Goal: Task Accomplishment & Management: Use online tool/utility

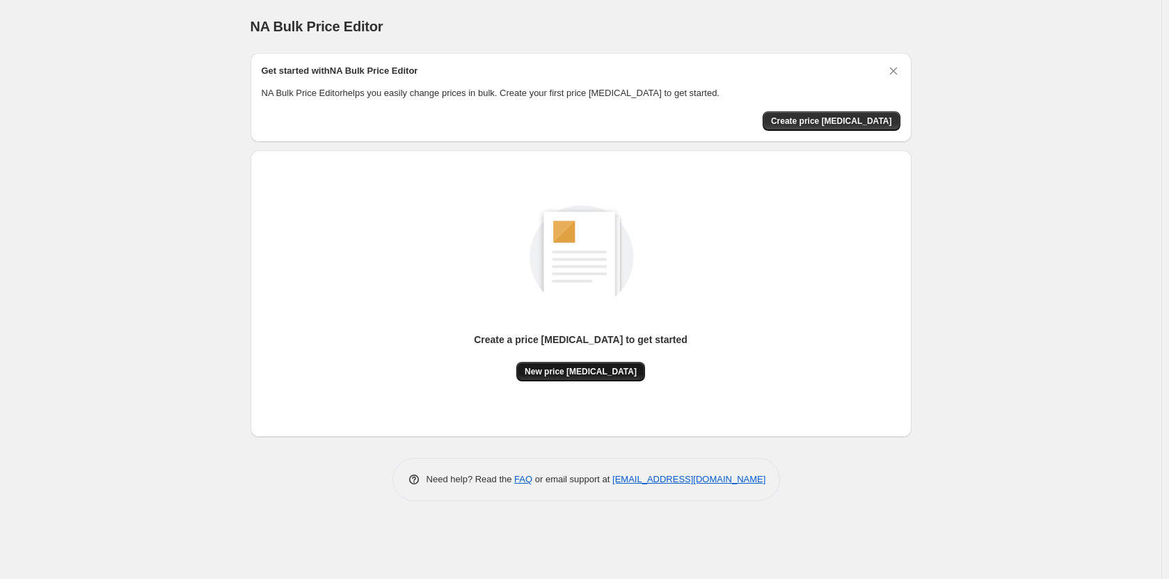
click at [596, 367] on span "New price [MEDICAL_DATA]" at bounding box center [581, 371] width 112 height 11
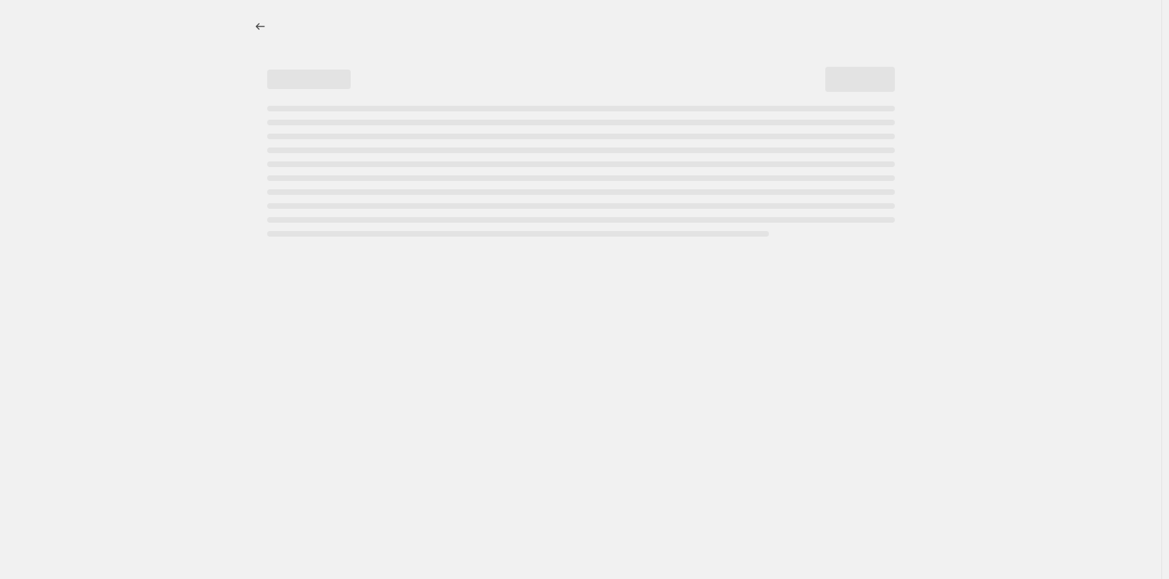
select select "percentage"
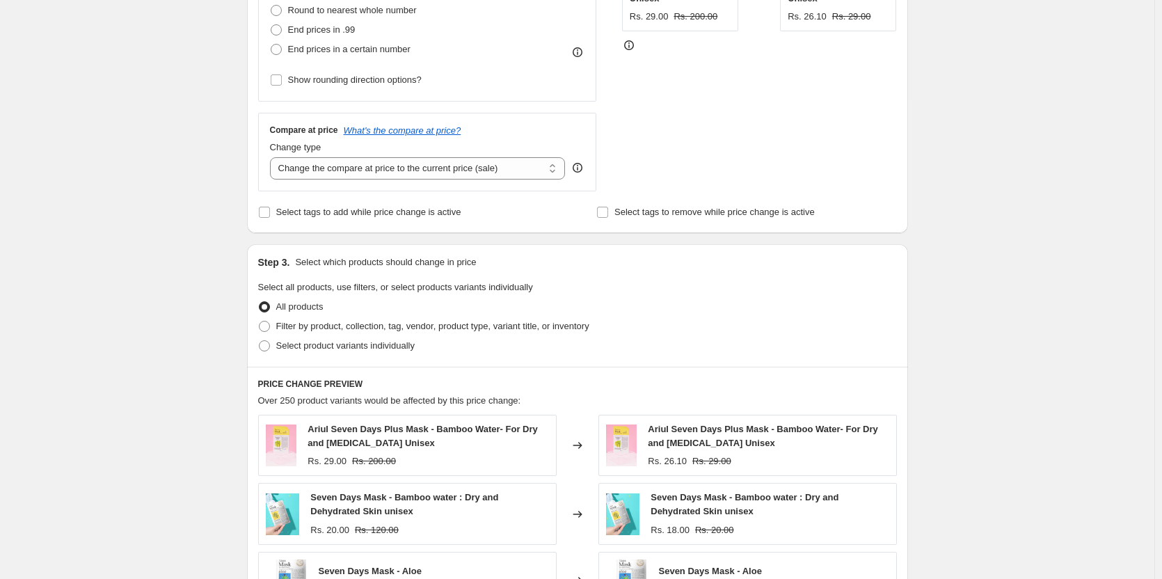
scroll to position [418, 0]
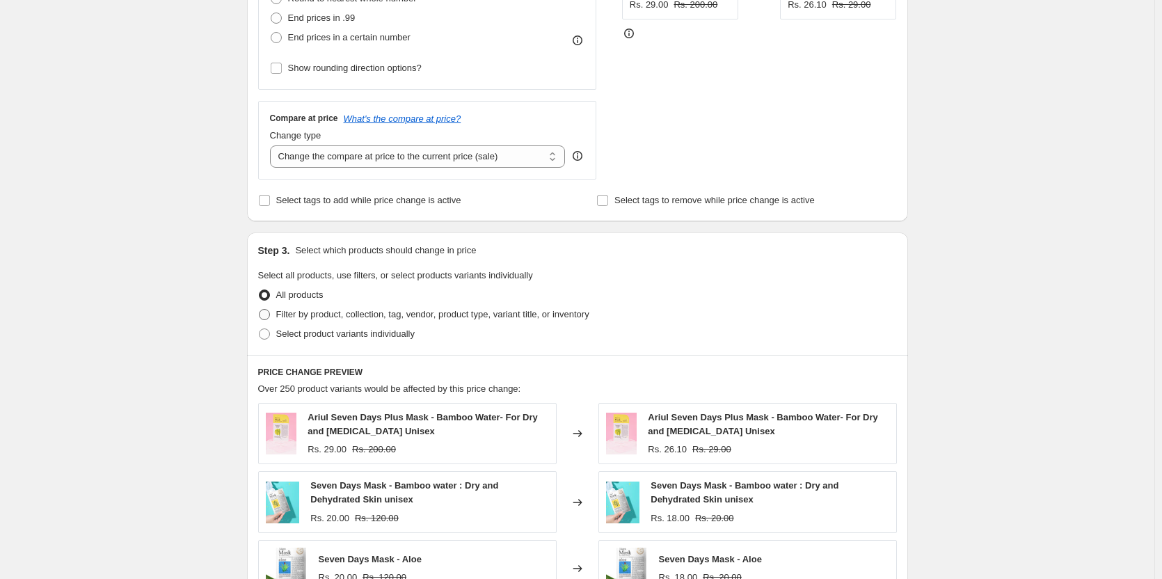
click at [318, 317] on span "Filter by product, collection, tag, vendor, product type, variant title, or inv…" at bounding box center [432, 314] width 313 height 10
click at [260, 310] on input "Filter by product, collection, tag, vendor, product type, variant title, or inv…" at bounding box center [259, 309] width 1 height 1
radio input "true"
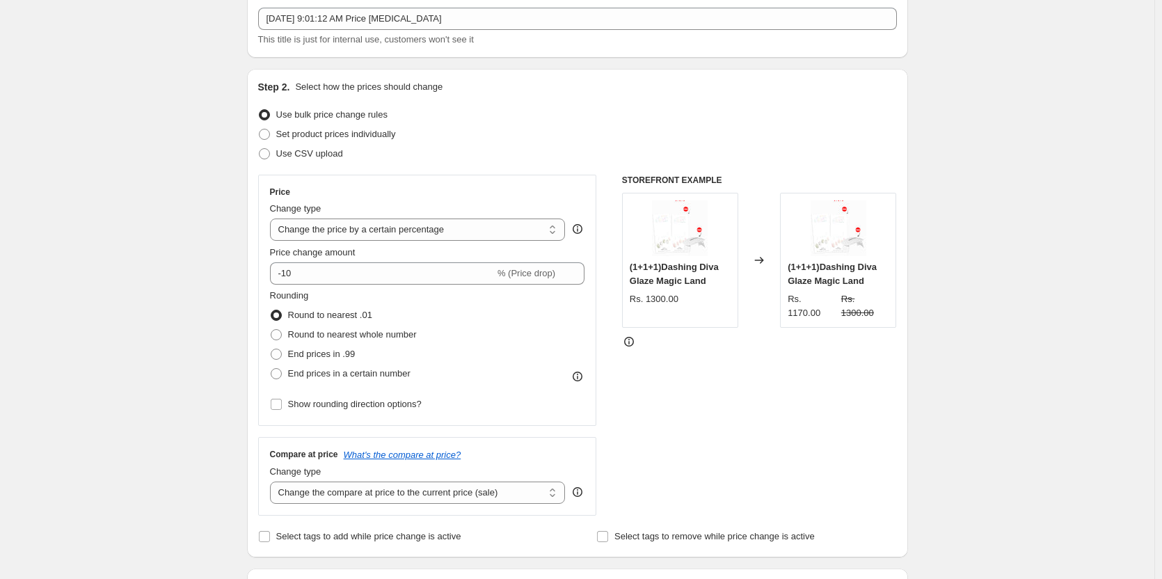
scroll to position [70, 0]
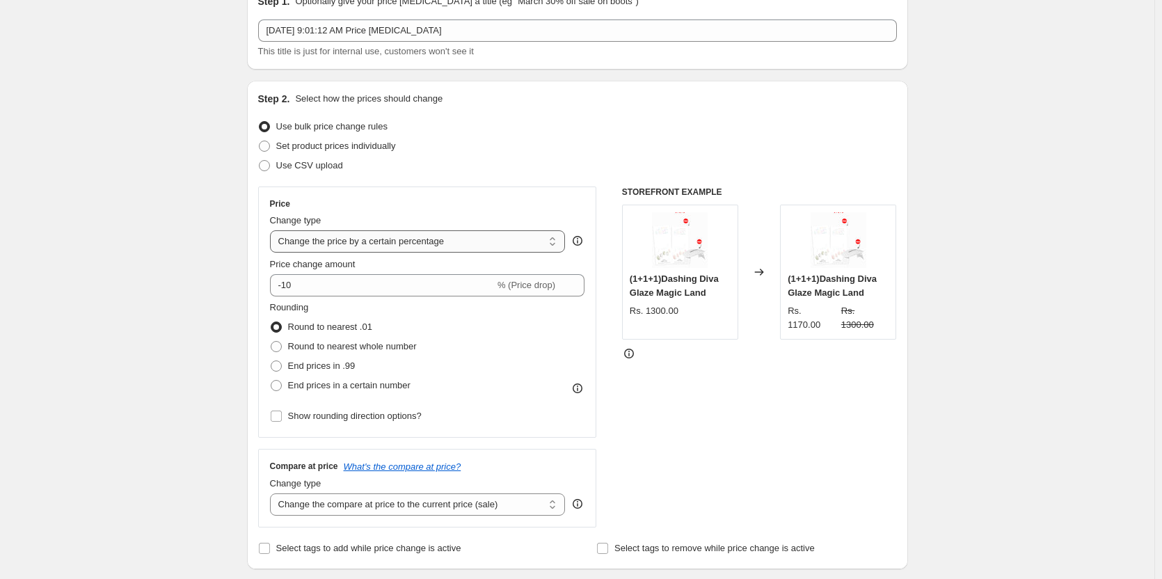
click at [450, 246] on select "Change the price to a certain amount Change the price by a certain amount Chang…" at bounding box center [418, 241] width 296 height 22
select select "pcap"
click at [273, 230] on select "Change the price to a certain amount Change the price by a certain amount Chang…" at bounding box center [418, 241] width 296 height 22
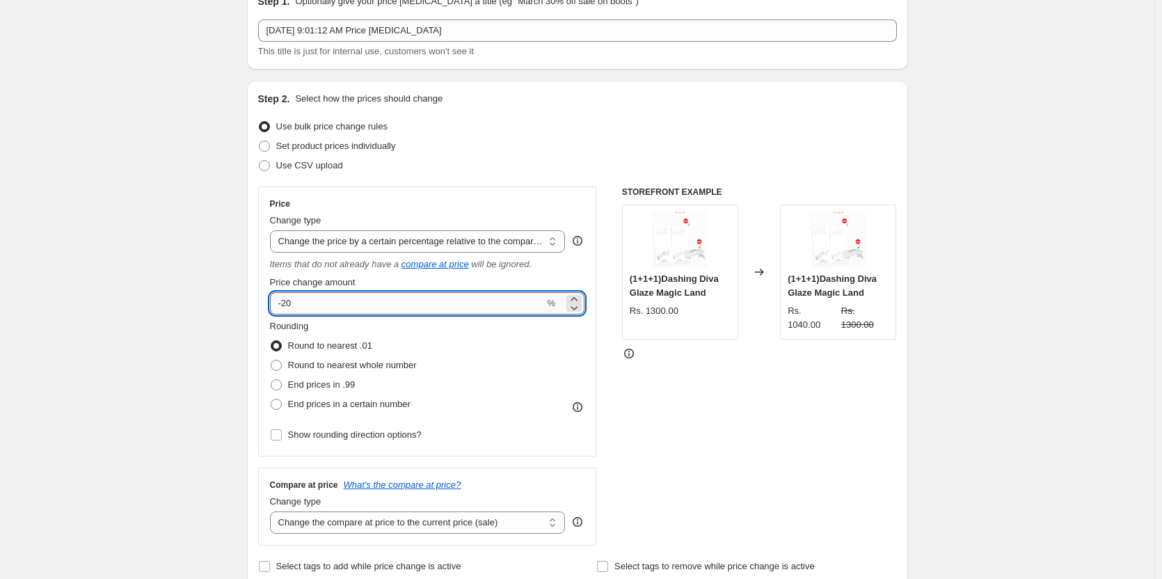
click at [299, 303] on input "-20" at bounding box center [407, 303] width 275 height 22
click at [276, 303] on input "15" at bounding box center [407, 303] width 275 height 22
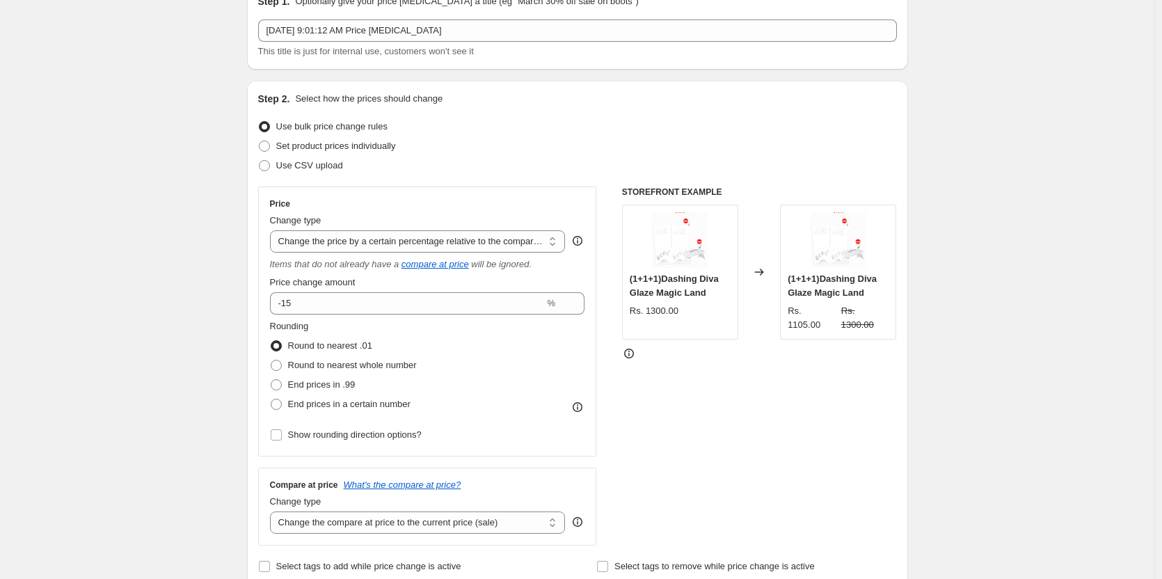
click at [482, 390] on div "Rounding Round to nearest .01 Round to nearest whole number End prices in .99 E…" at bounding box center [427, 366] width 315 height 95
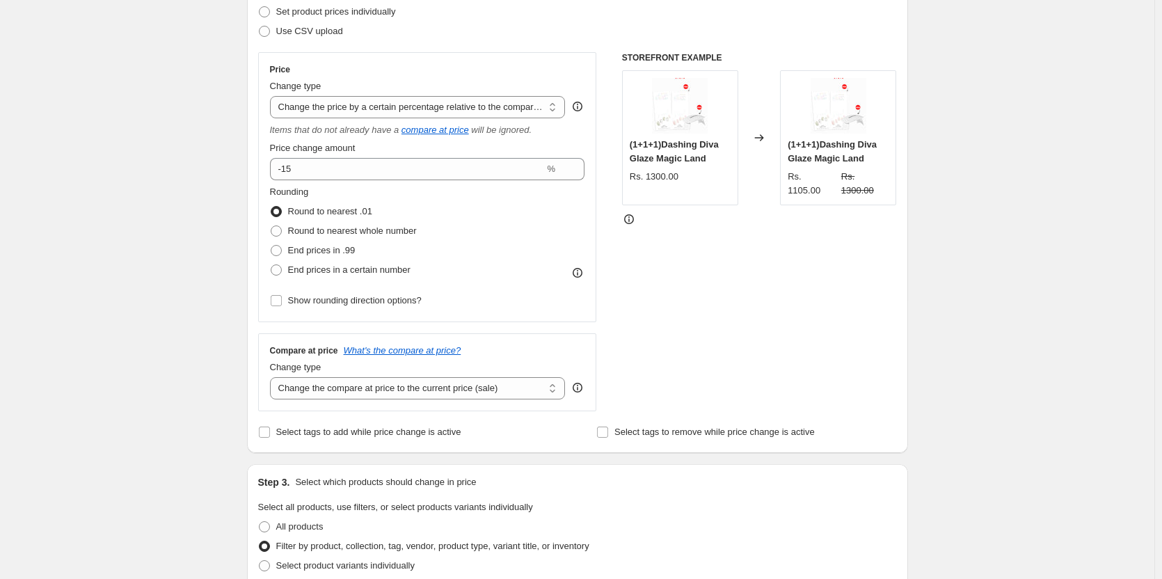
scroll to position [278, 0]
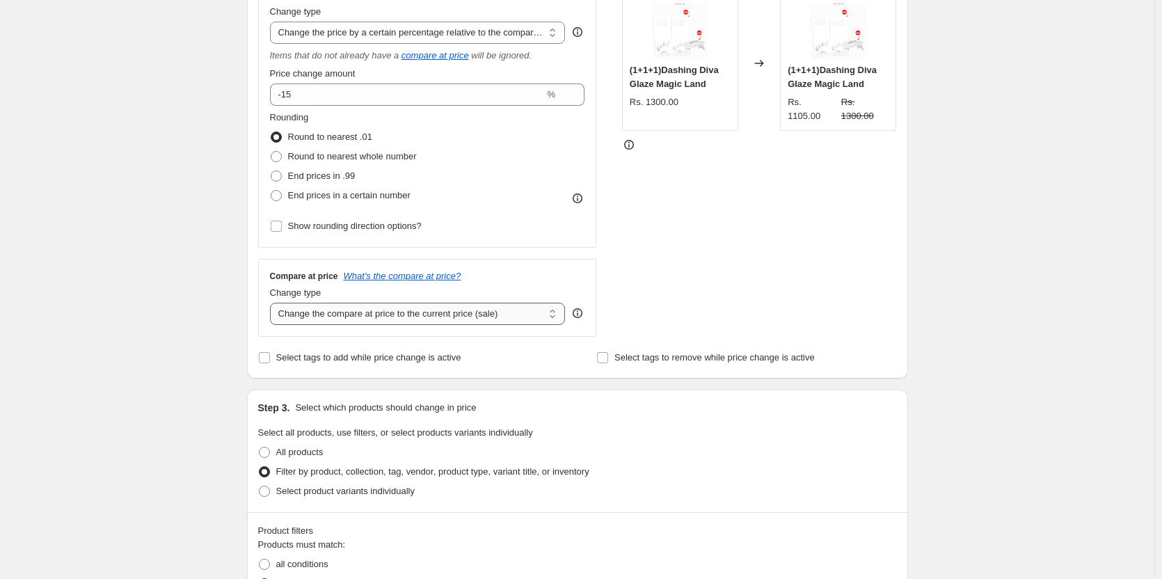
click at [444, 315] on select "Change the compare at price to the current price (sale) Change the compare at p…" at bounding box center [418, 314] width 296 height 22
click at [445, 310] on select "Change the compare at price to the current price (sale) Change the compare at p…" at bounding box center [418, 314] width 296 height 22
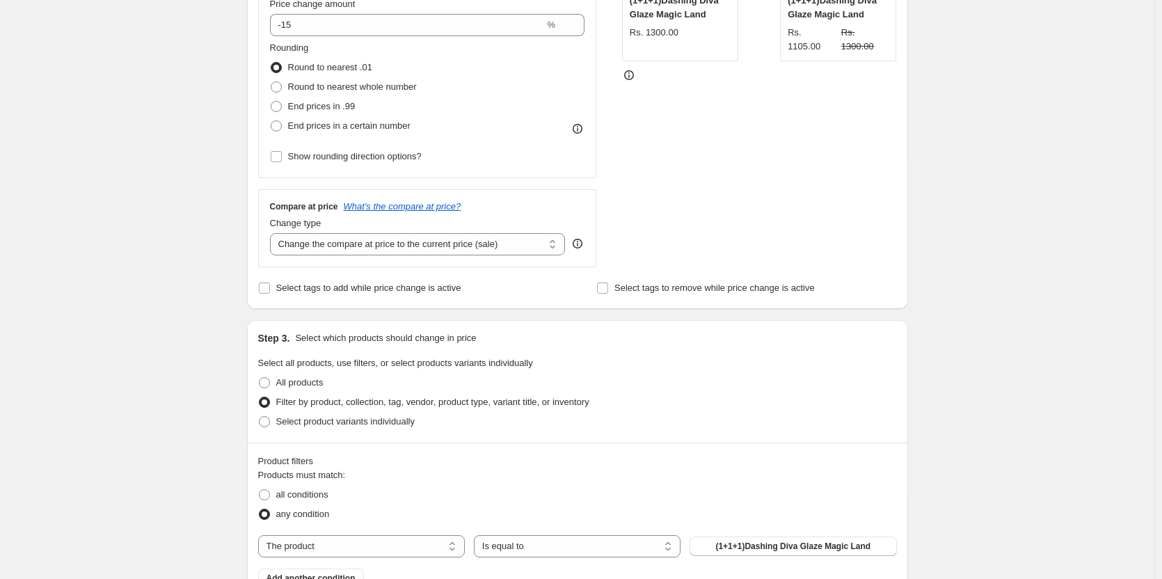
scroll to position [139, 0]
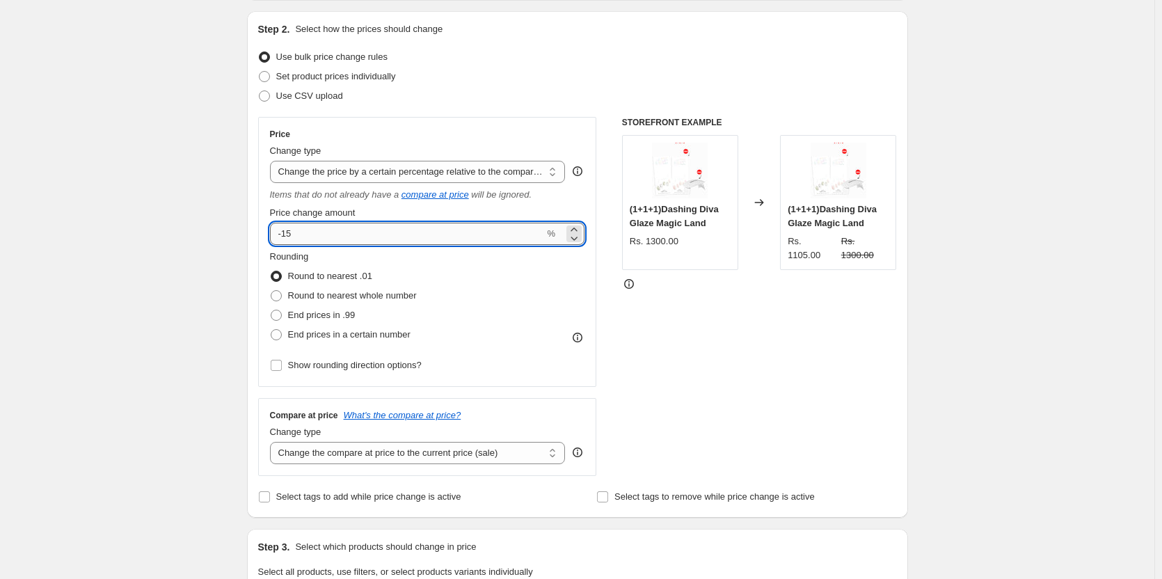
click at [321, 233] on input "-15" at bounding box center [407, 234] width 275 height 22
type input "-1"
type input "-60"
click at [228, 322] on div "Create new price [MEDICAL_DATA]. This page is ready Create new price [MEDICAL_D…" at bounding box center [577, 516] width 1155 height 1310
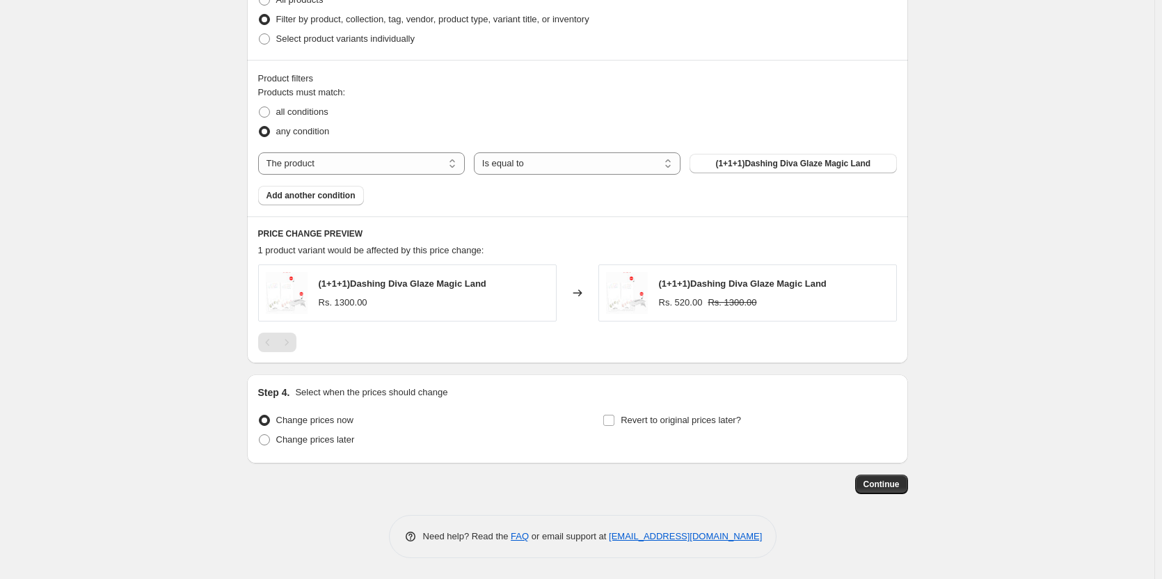
scroll to position [729, 0]
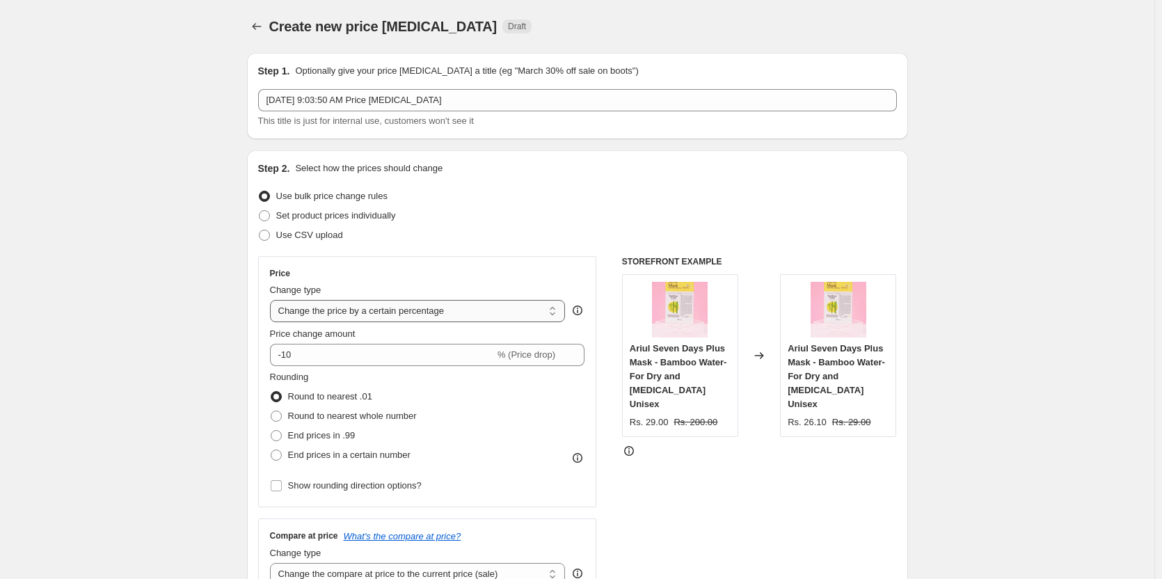
click at [374, 315] on select "Change the price to a certain amount Change the price by a certain amount Chang…" at bounding box center [418, 311] width 296 height 22
select select "pcap"
click at [273, 300] on select "Change the price to a certain amount Change the price by a certain amount Chang…" at bounding box center [418, 311] width 296 height 22
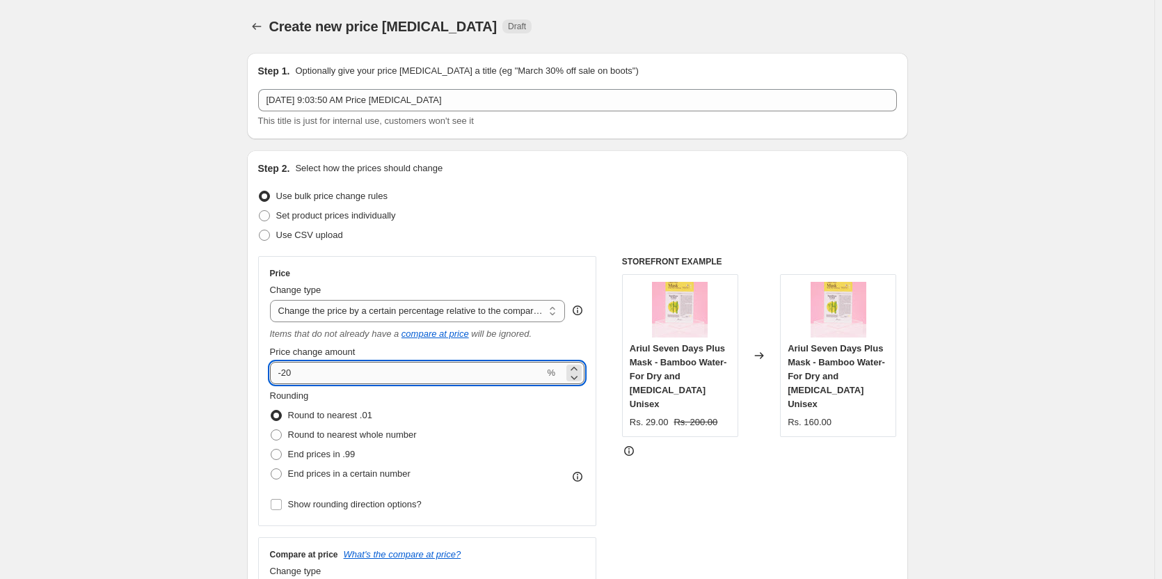
drag, startPoint x: 322, startPoint y: 374, endPoint x: 285, endPoint y: 376, distance: 36.3
click at [285, 376] on input "-20" at bounding box center [407, 373] width 275 height 22
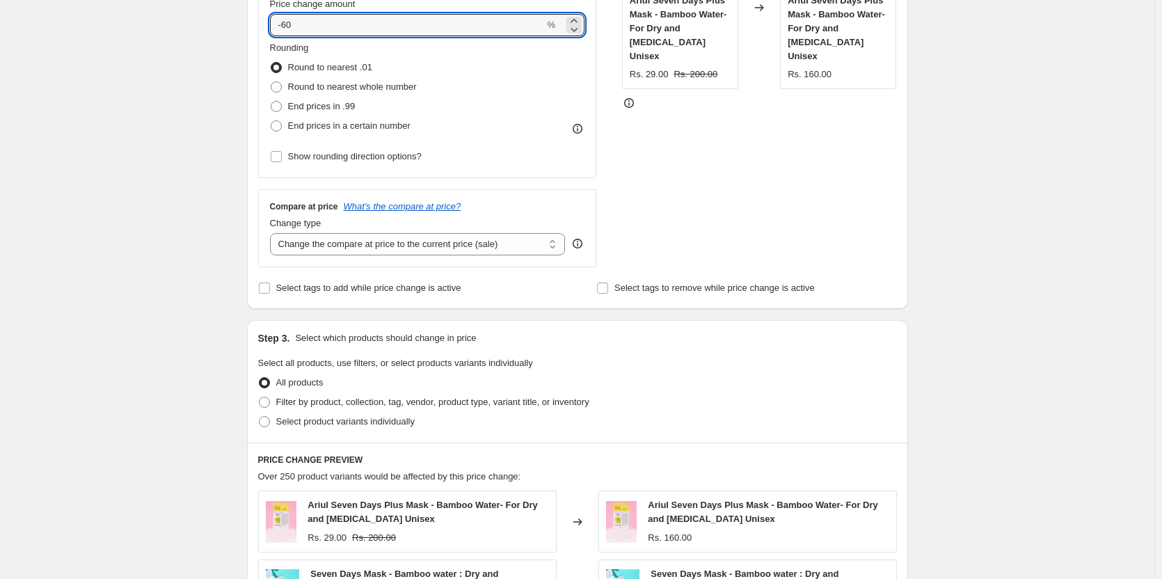
scroll to position [418, 0]
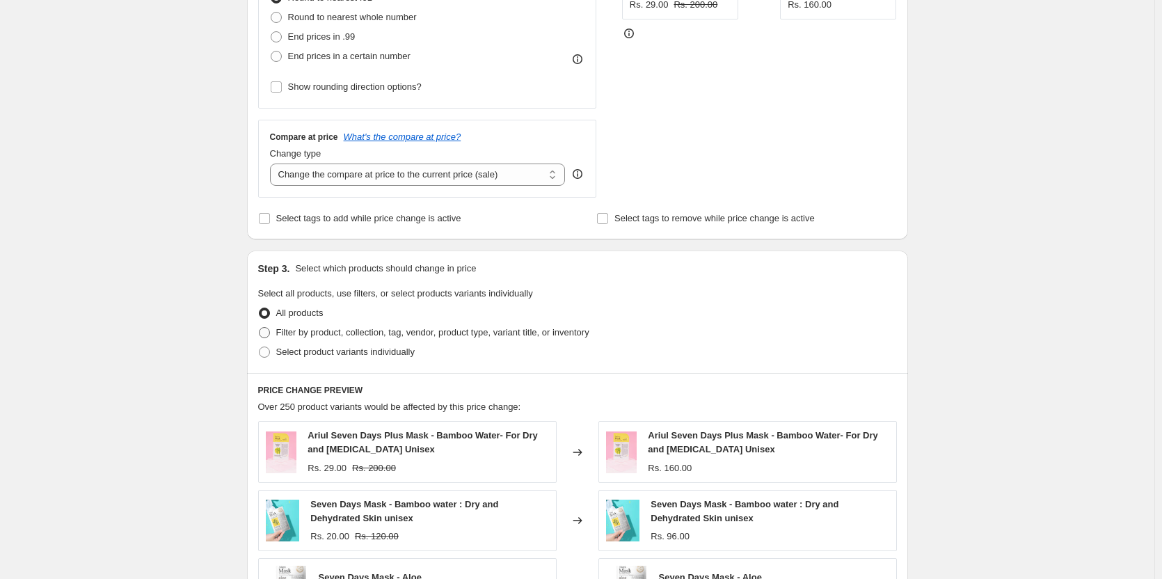
type input "-60"
click at [338, 335] on span "Filter by product, collection, tag, vendor, product type, variant title, or inv…" at bounding box center [432, 332] width 313 height 10
click at [260, 328] on input "Filter by product, collection, tag, vendor, product type, variant title, or inv…" at bounding box center [259, 327] width 1 height 1
radio input "true"
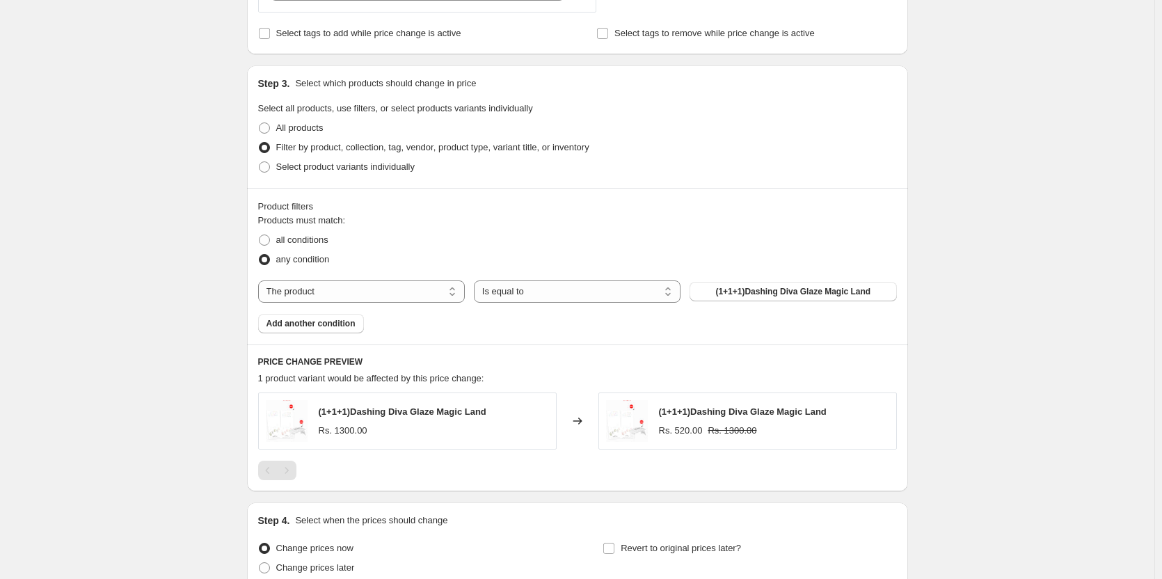
scroll to position [626, 0]
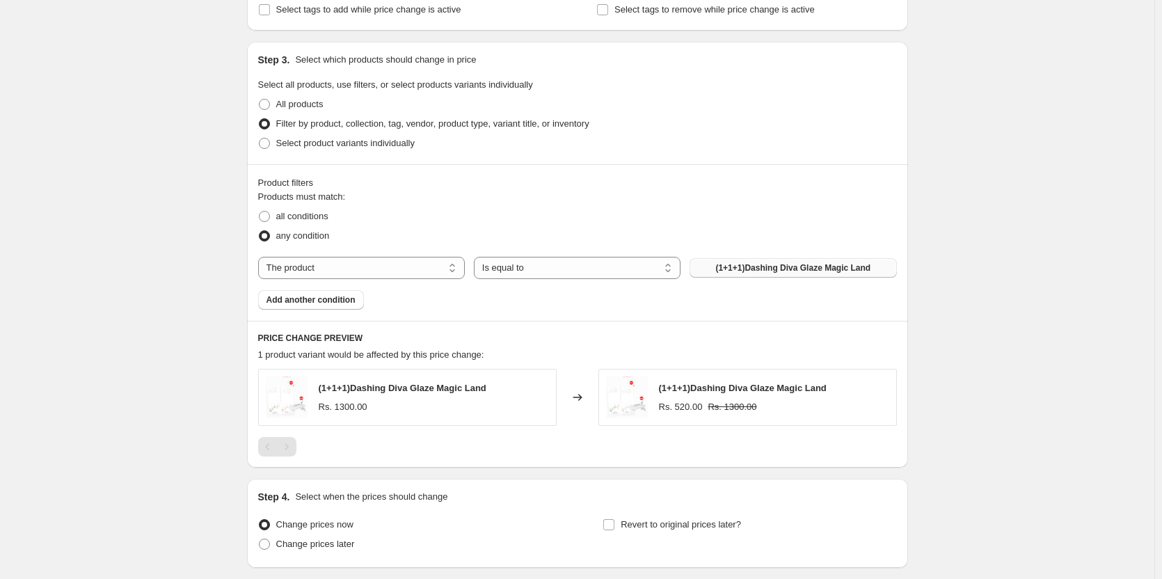
click at [775, 265] on span "(1+1+1)Dashing Diva Glaze Magic Land" at bounding box center [792, 267] width 155 height 11
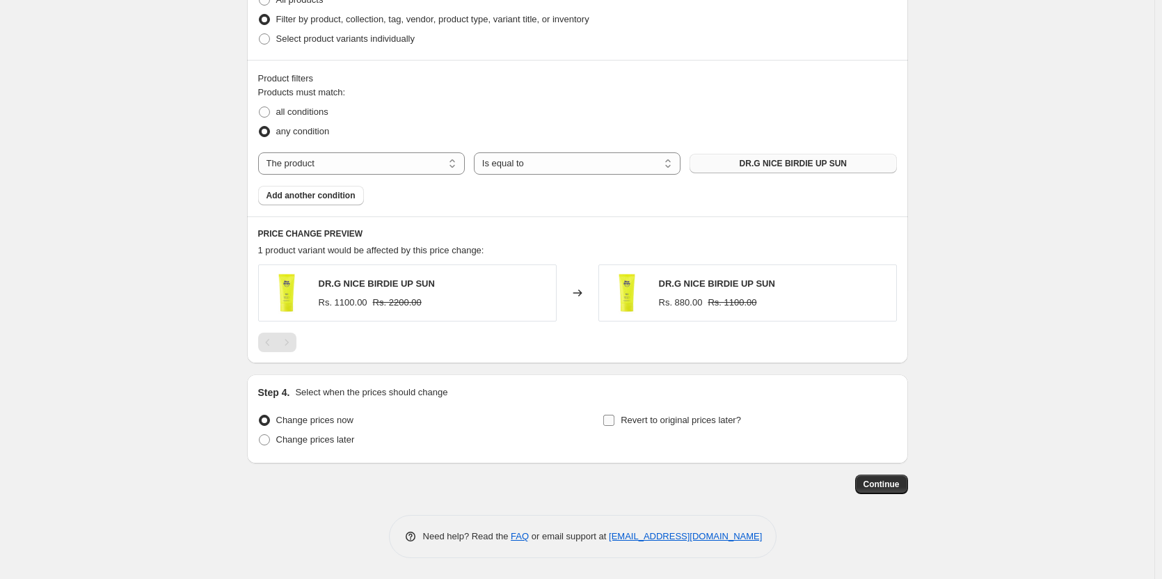
click at [615, 423] on input "Revert to original prices later?" at bounding box center [608, 420] width 11 height 11
checkbox input "true"
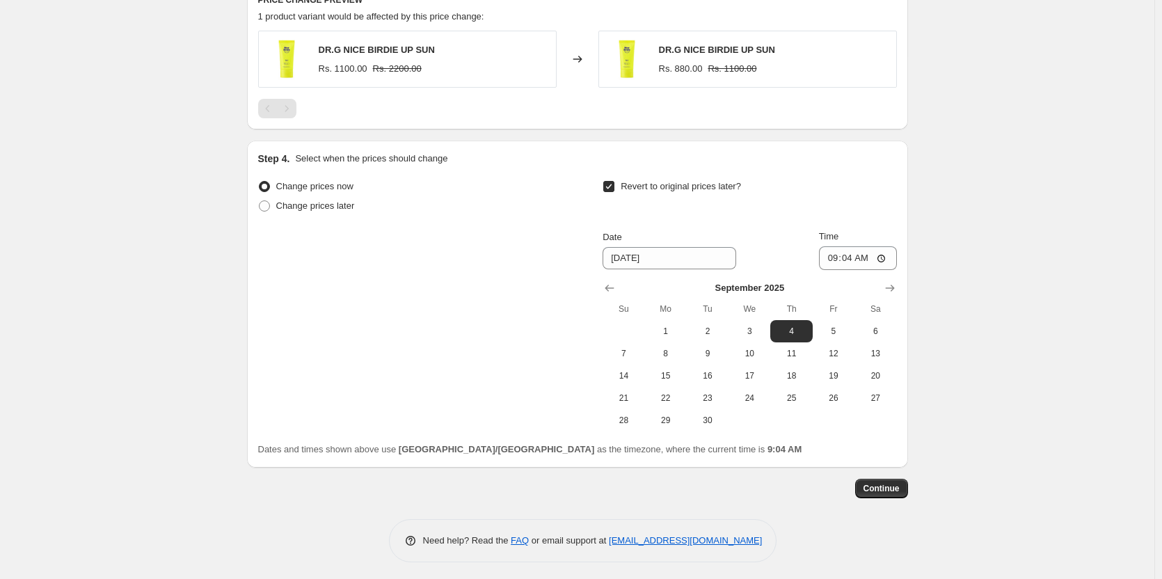
scroll to position [969, 0]
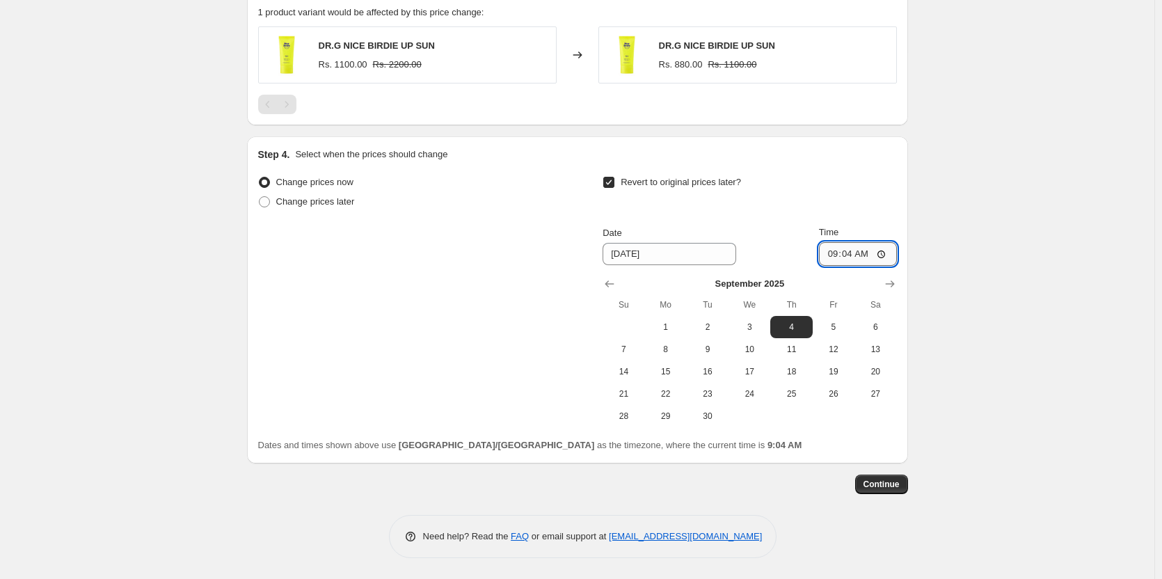
click at [880, 257] on input "09:04" at bounding box center [858, 254] width 78 height 24
type input "09:05"
click at [778, 228] on div "Date 9/4/2025 Time 09:05" at bounding box center [750, 245] width 294 height 40
click at [873, 480] on span "Continue" at bounding box center [882, 484] width 36 height 11
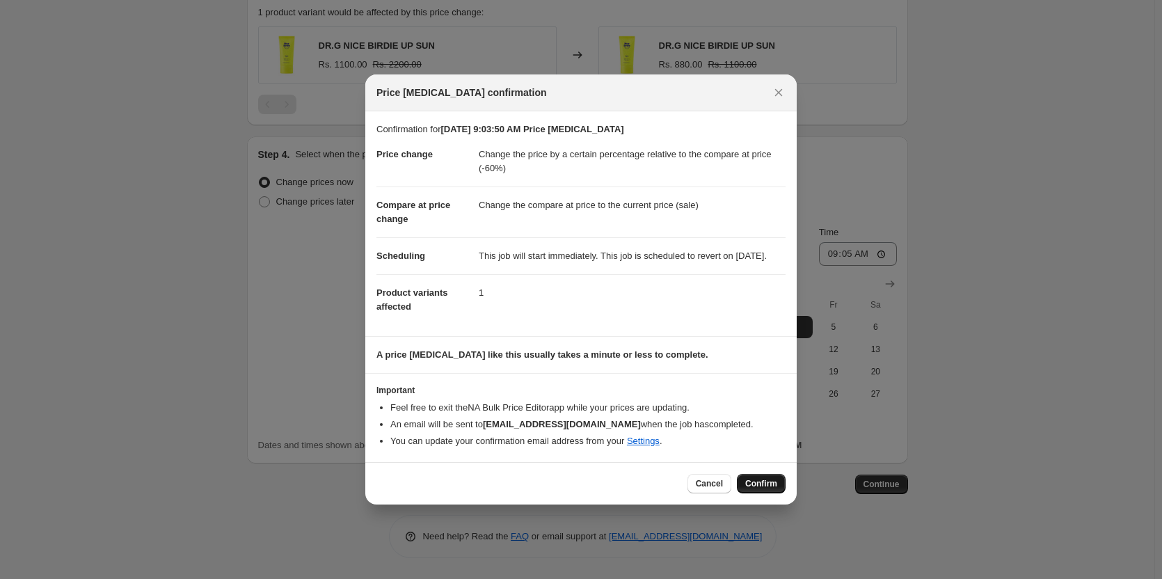
click at [763, 489] on span "Confirm" at bounding box center [761, 483] width 32 height 11
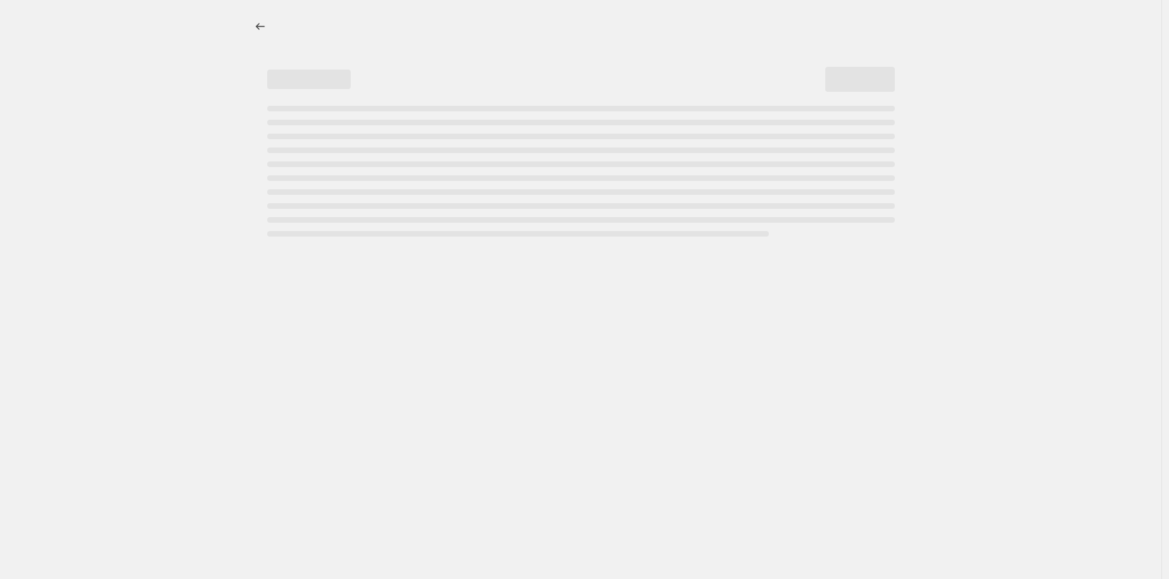
select select "pcap"
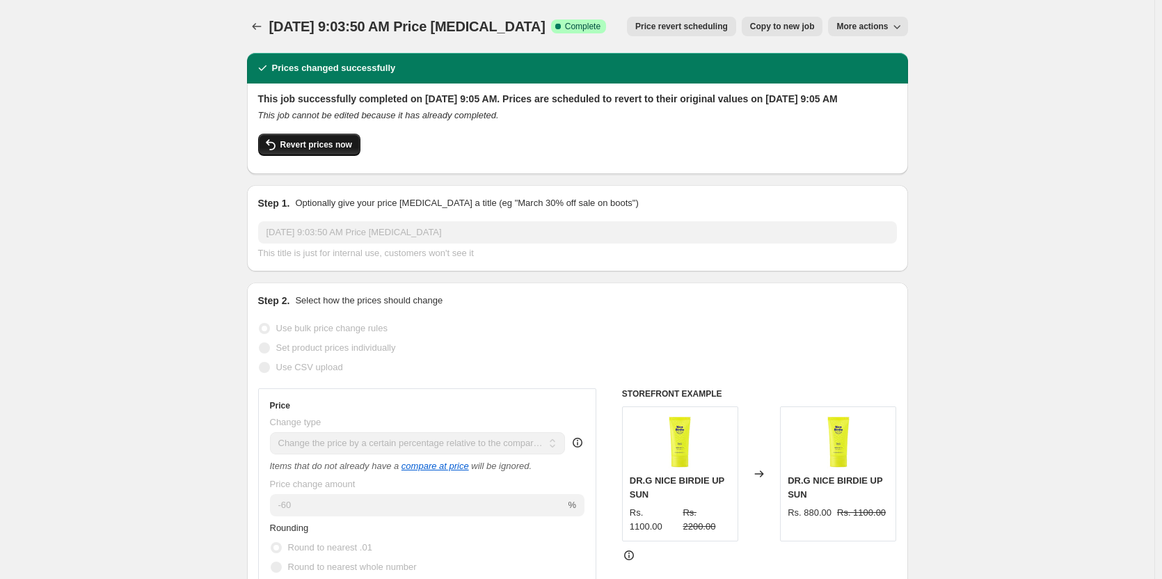
click at [313, 150] on span "Revert prices now" at bounding box center [316, 144] width 72 height 11
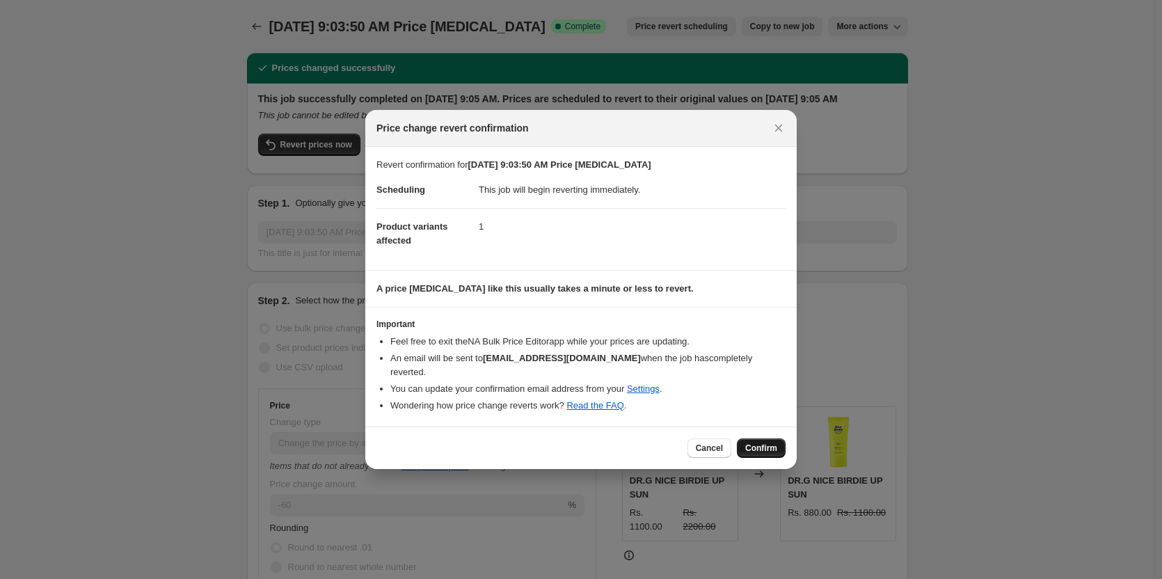
click at [758, 452] on span "Confirm" at bounding box center [761, 448] width 32 height 11
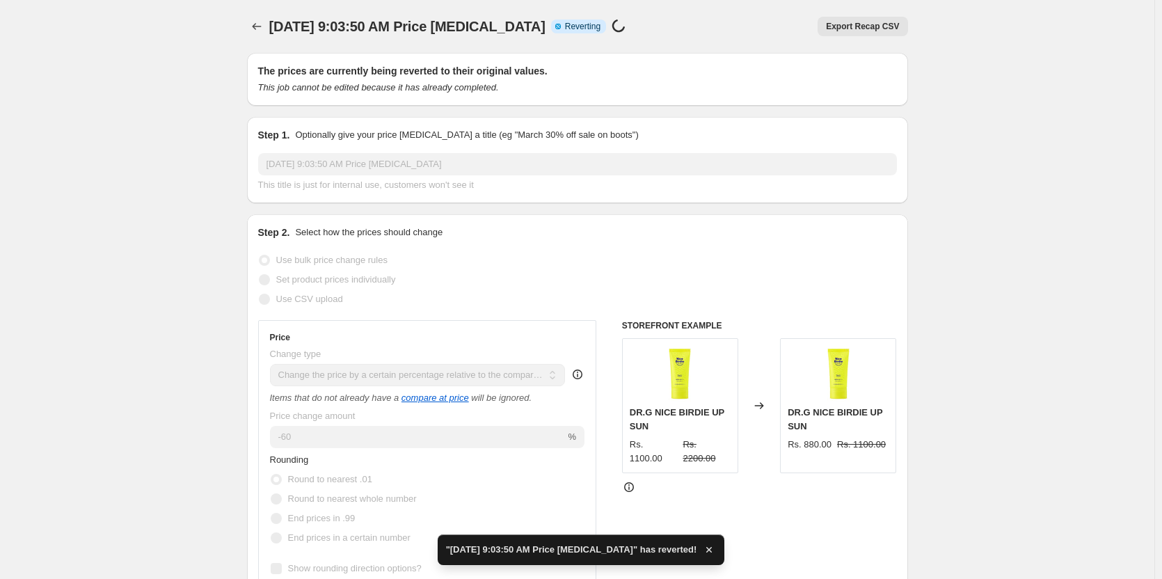
checkbox input "true"
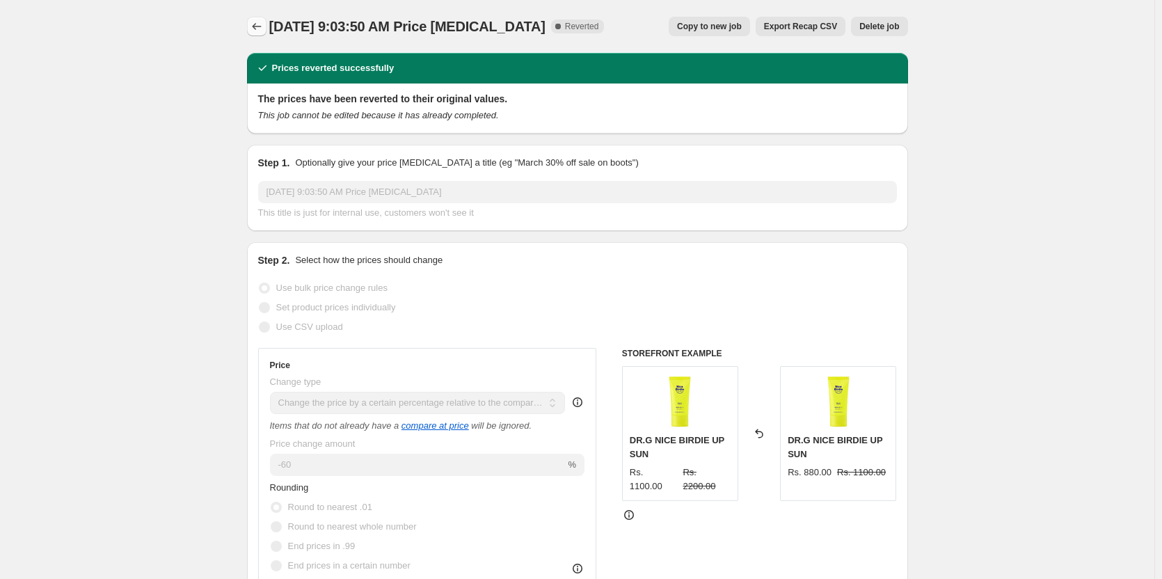
click at [262, 27] on icon "Price change jobs" at bounding box center [257, 26] width 14 height 14
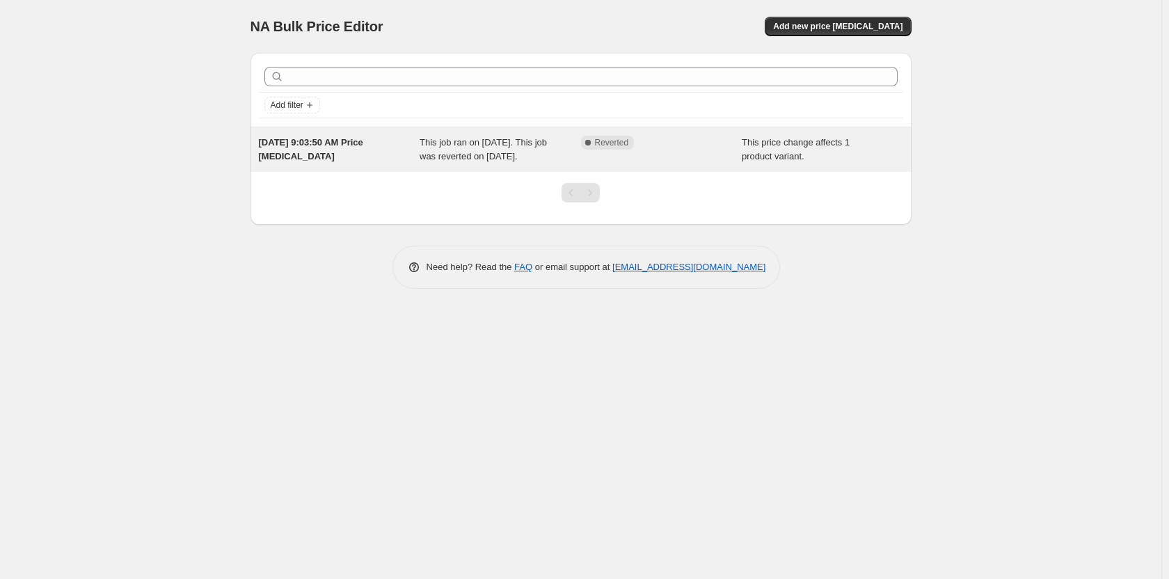
click at [733, 161] on div "Complete Reverted" at bounding box center [661, 150] width 161 height 28
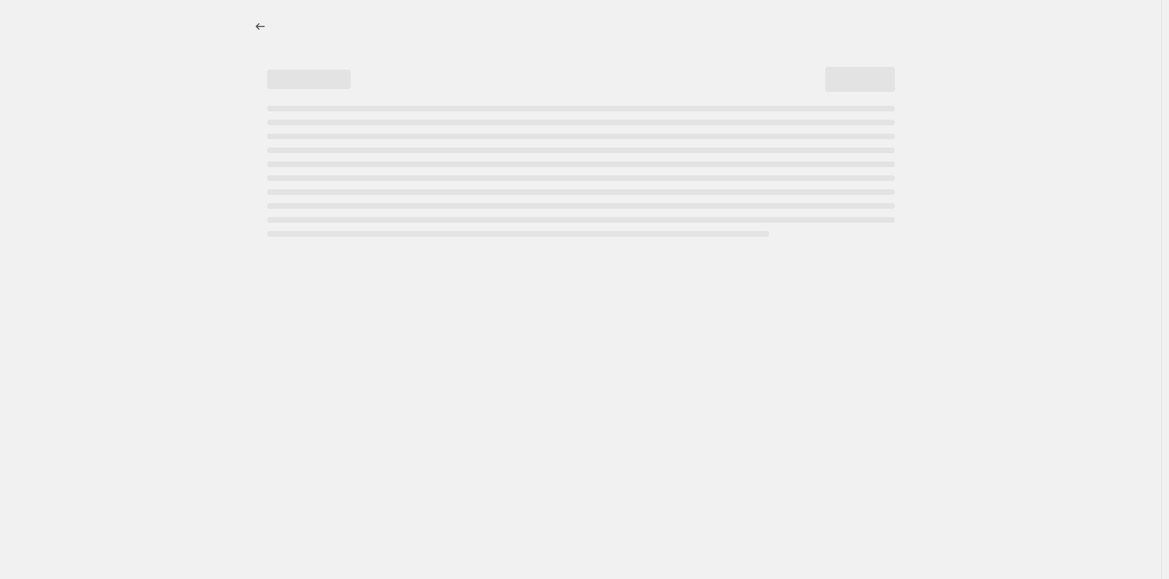
select select "pcap"
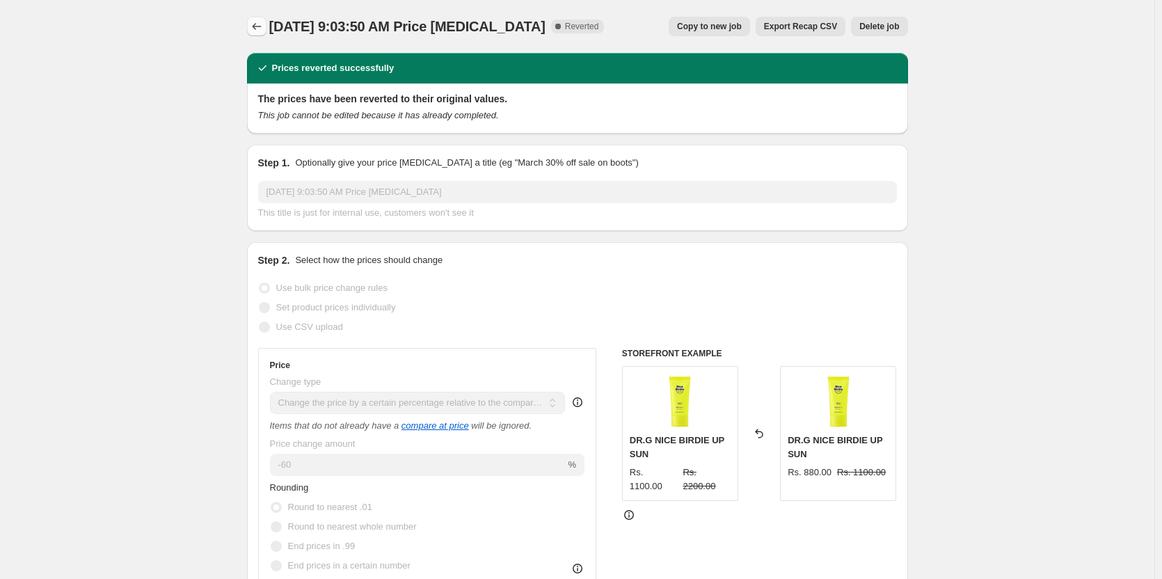
click at [267, 24] on button "Price change jobs" at bounding box center [256, 26] width 19 height 19
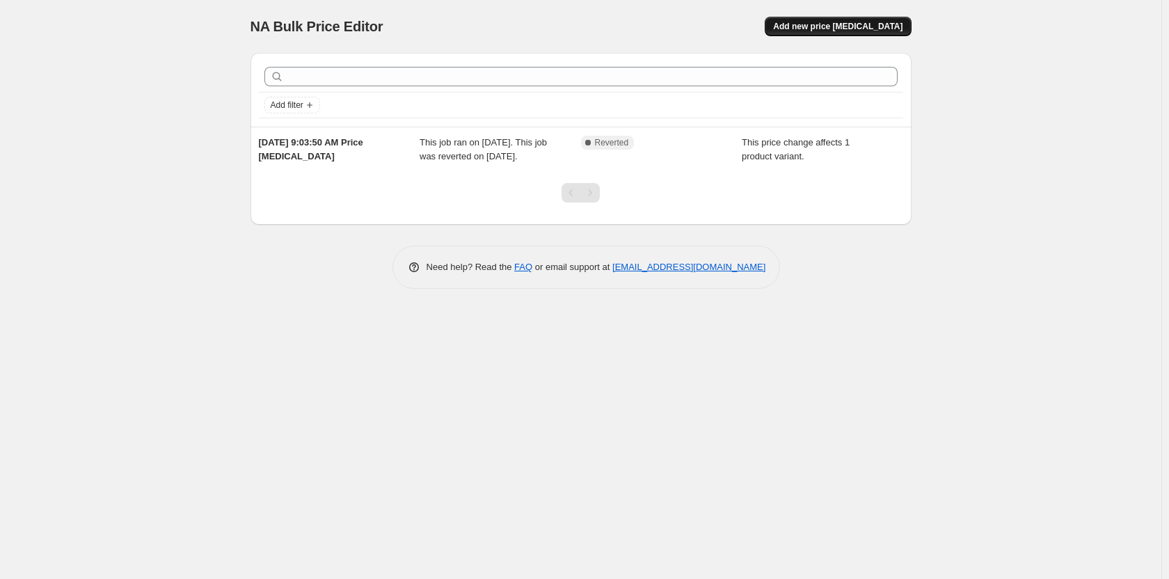
click at [862, 24] on span "Add new price change job" at bounding box center [837, 26] width 129 height 11
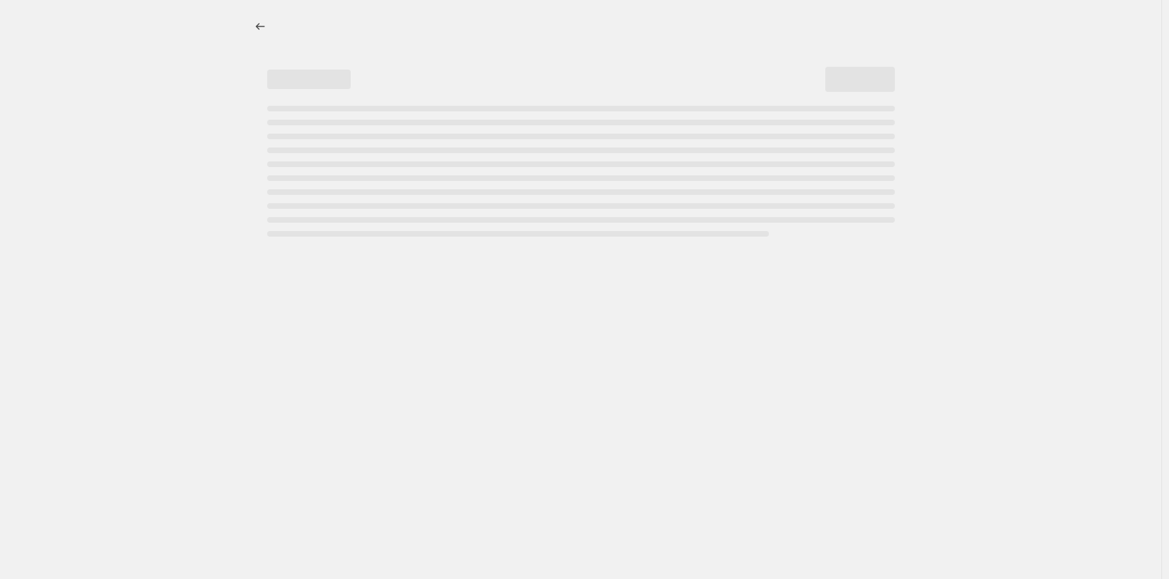
select select "percentage"
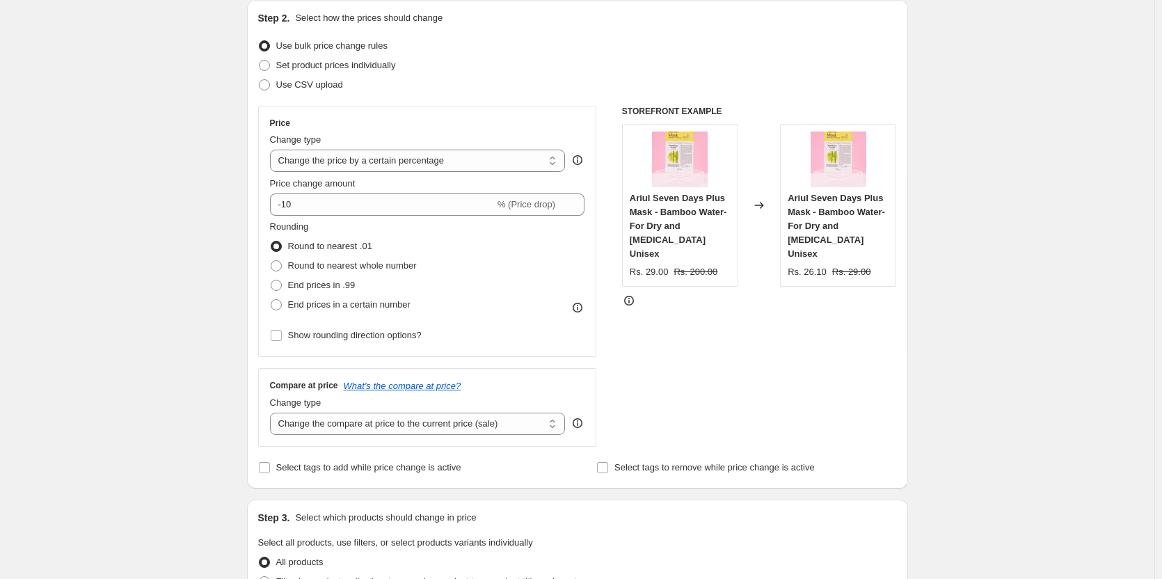
scroll to position [209, 0]
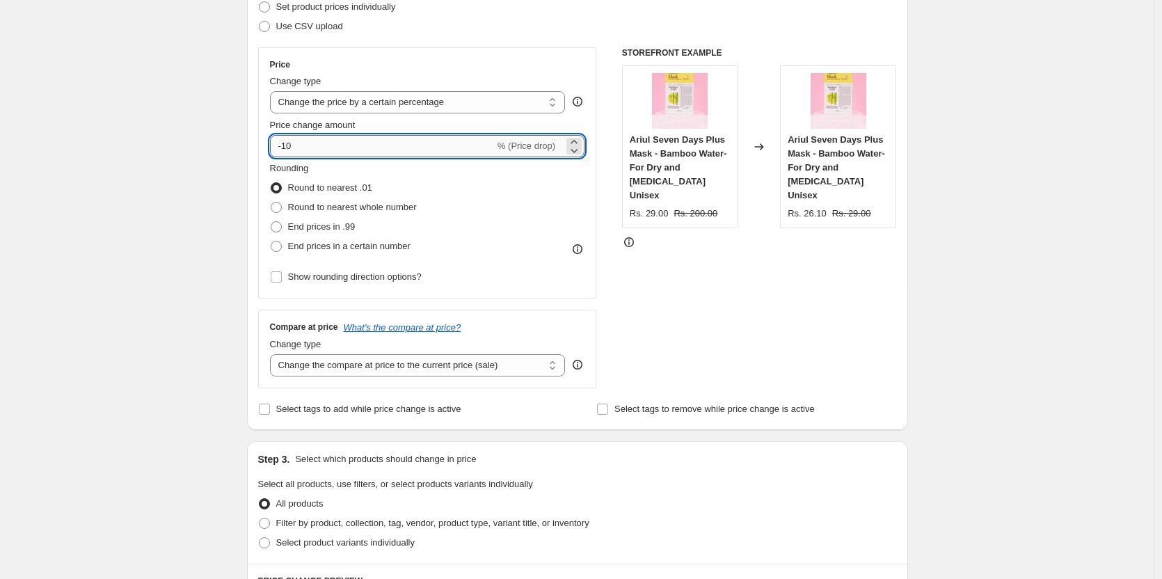
click at [364, 150] on input "-10" at bounding box center [382, 146] width 225 height 22
type input "-1"
type input "-60"
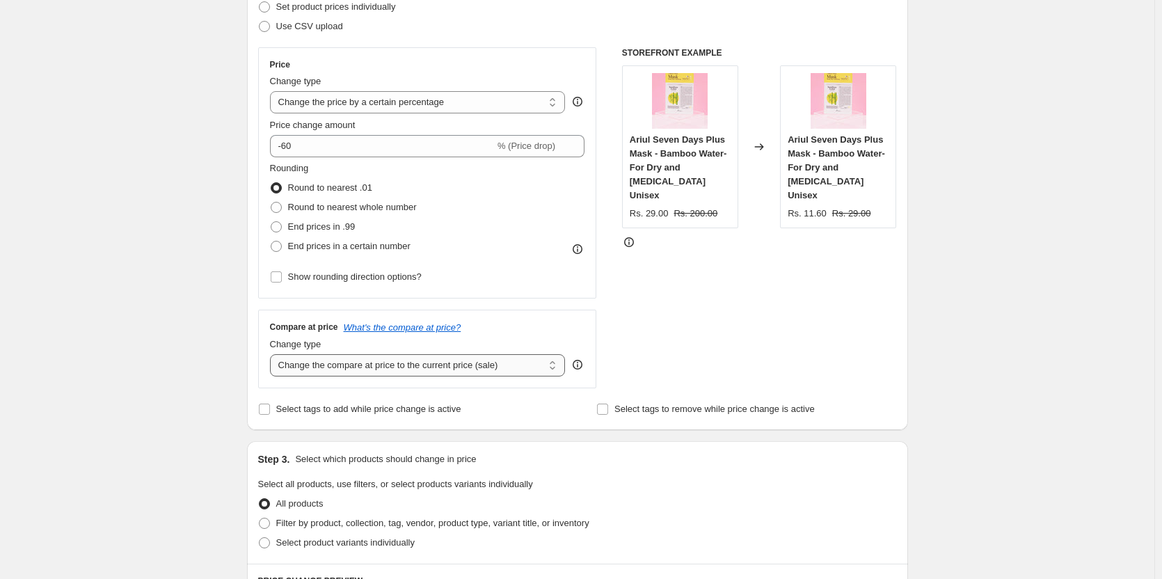
click at [457, 374] on select "Change the compare at price to the current price (sale) Change the compare at p…" at bounding box center [418, 365] width 296 height 22
click at [273, 354] on select "Change the compare at price to the current price (sale) Change the compare at p…" at bounding box center [418, 365] width 296 height 22
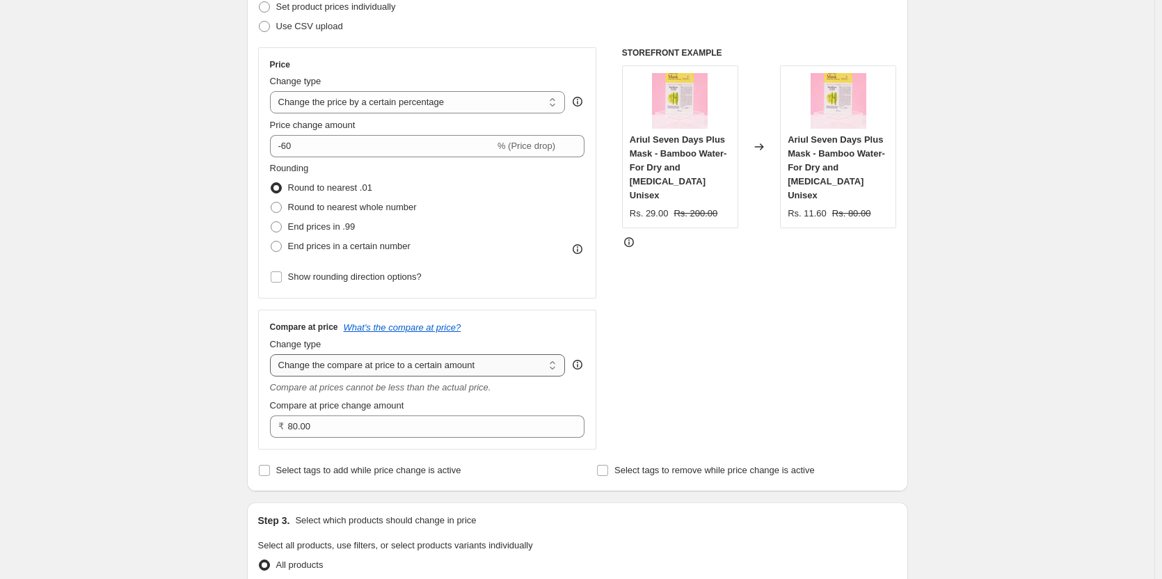
click at [504, 368] on select "Change the compare at price to the current price (sale) Change the compare at p…" at bounding box center [418, 365] width 296 height 22
select select "by"
click at [273, 354] on select "Change the compare at price to the current price (sale) Change the compare at p…" at bounding box center [418, 365] width 296 height 22
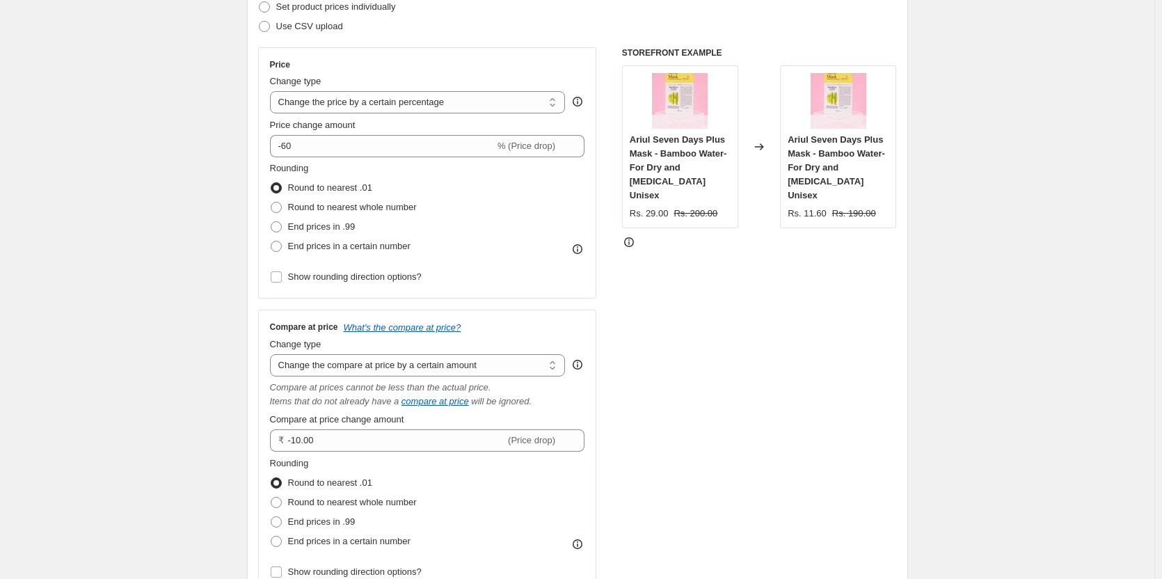
type input "-10.00"
click at [490, 372] on select "Change the compare at price to the current price (sale) Change the compare at p…" at bounding box center [418, 365] width 296 height 22
select select "percentage"
click at [273, 354] on select "Change the compare at price to the current price (sale) Change the compare at p…" at bounding box center [418, 365] width 296 height 22
type input "-15"
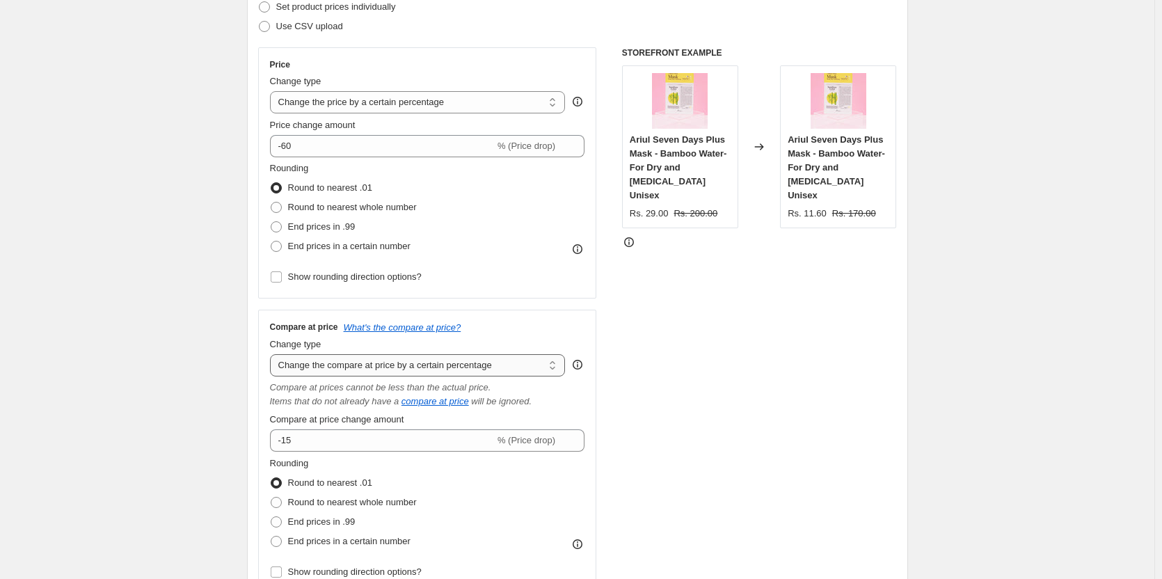
click at [494, 374] on select "Change the compare at price to the current price (sale) Change the compare at p…" at bounding box center [418, 365] width 296 height 22
select select "bp"
click at [273, 354] on select "Change the compare at price to the current price (sale) Change the compare at p…" at bounding box center [418, 365] width 296 height 22
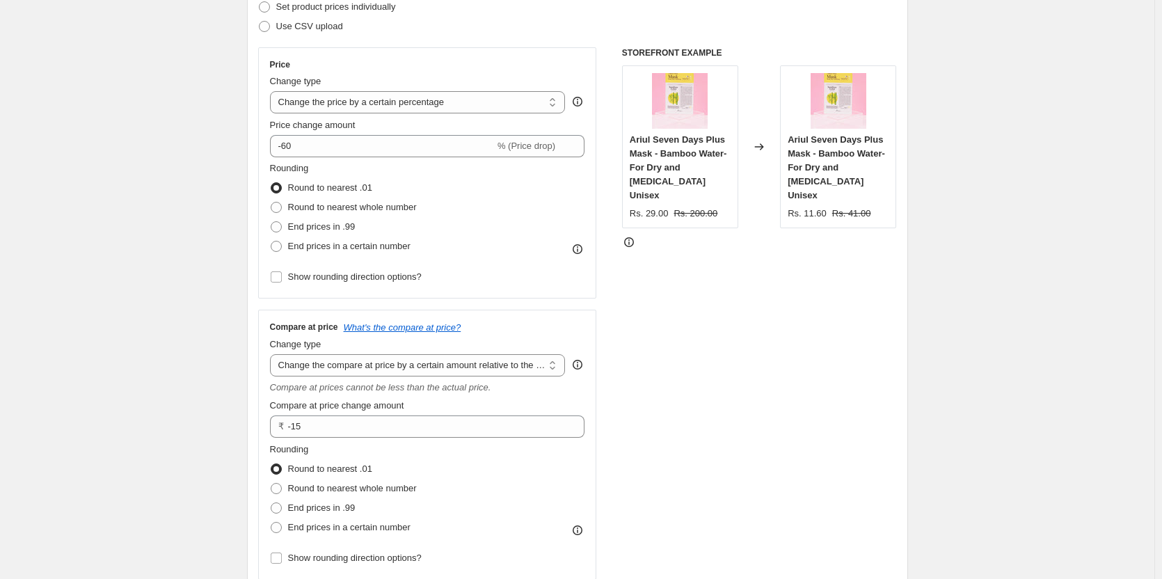
type input "12.00"
click at [490, 368] on select "Change the compare at price to the current price (sale) Change the compare at p…" at bounding box center [418, 365] width 296 height 22
select select "pp"
click at [273, 354] on select "Change the compare at price to the current price (sale) Change the compare at p…" at bounding box center [418, 365] width 296 height 22
type input "20"
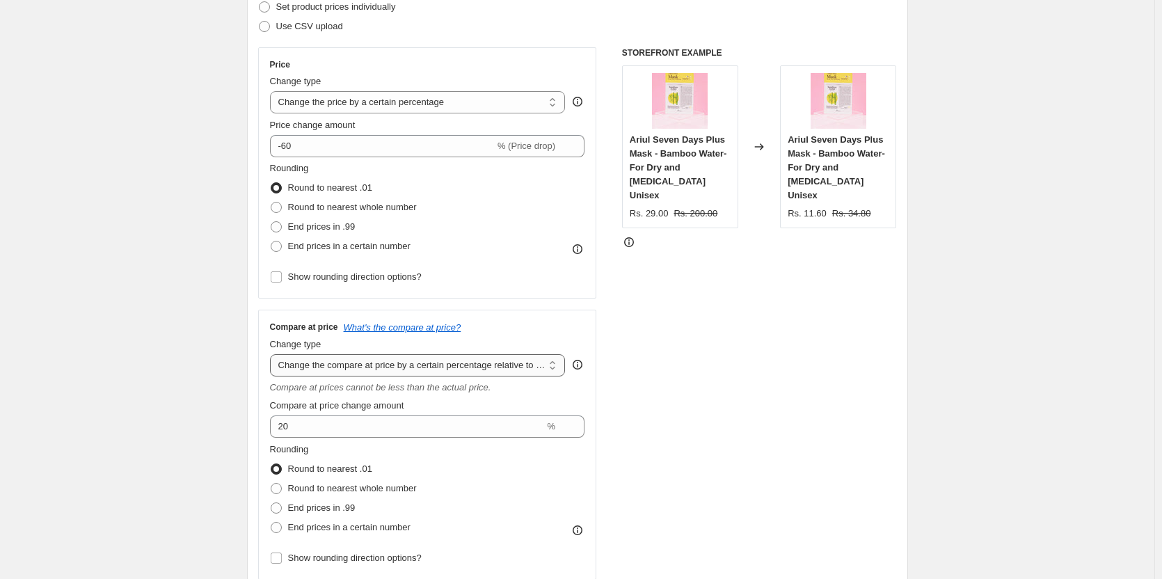
click at [502, 363] on select "Change the compare at price to the current price (sale) Change the compare at p…" at bounding box center [418, 365] width 296 height 22
select select "no_change"
click at [273, 354] on select "Change the compare at price to the current price (sale) Change the compare at p…" at bounding box center [418, 365] width 296 height 22
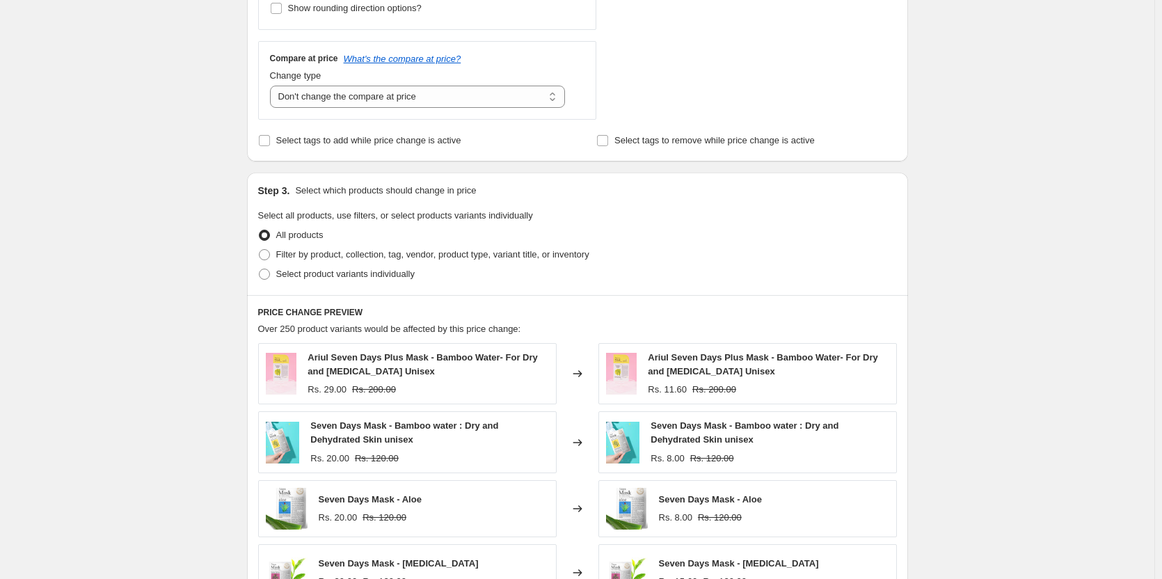
scroll to position [557, 0]
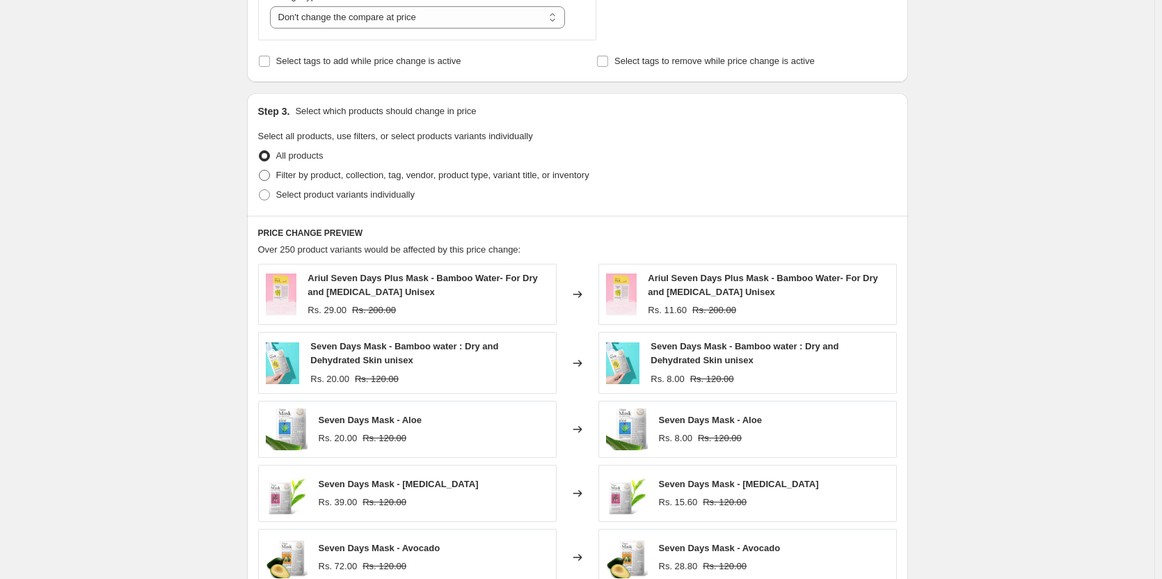
click at [380, 177] on span "Filter by product, collection, tag, vendor, product type, variant title, or inv…" at bounding box center [432, 175] width 313 height 10
click at [260, 171] on input "Filter by product, collection, tag, vendor, product type, variant title, or inv…" at bounding box center [259, 170] width 1 height 1
radio input "true"
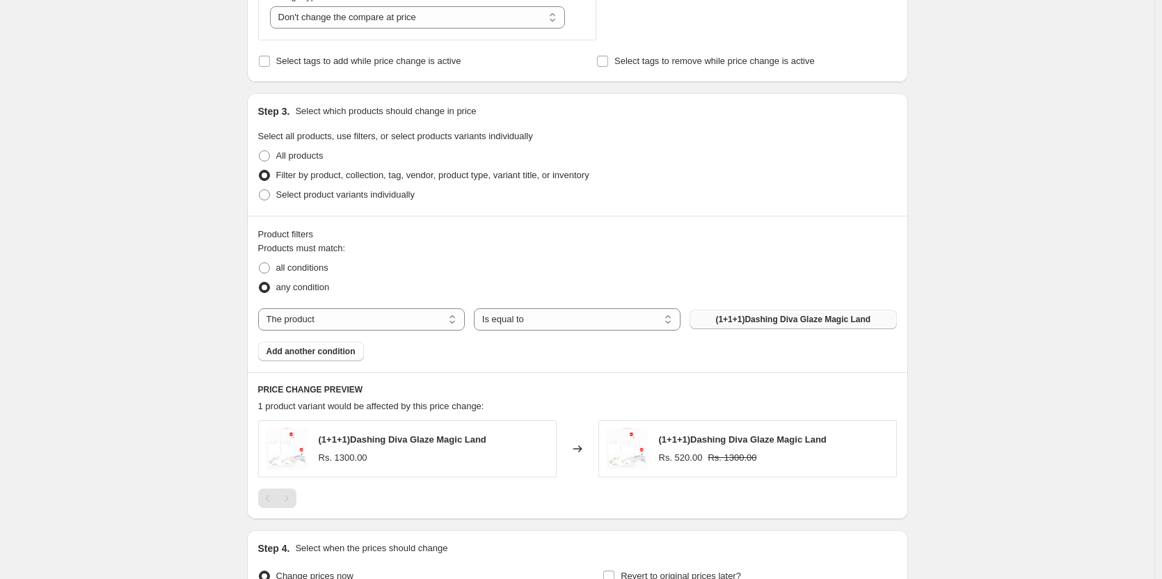
click at [728, 324] on span "(1+1+1)Dashing Diva Glaze Magic Land" at bounding box center [792, 319] width 155 height 11
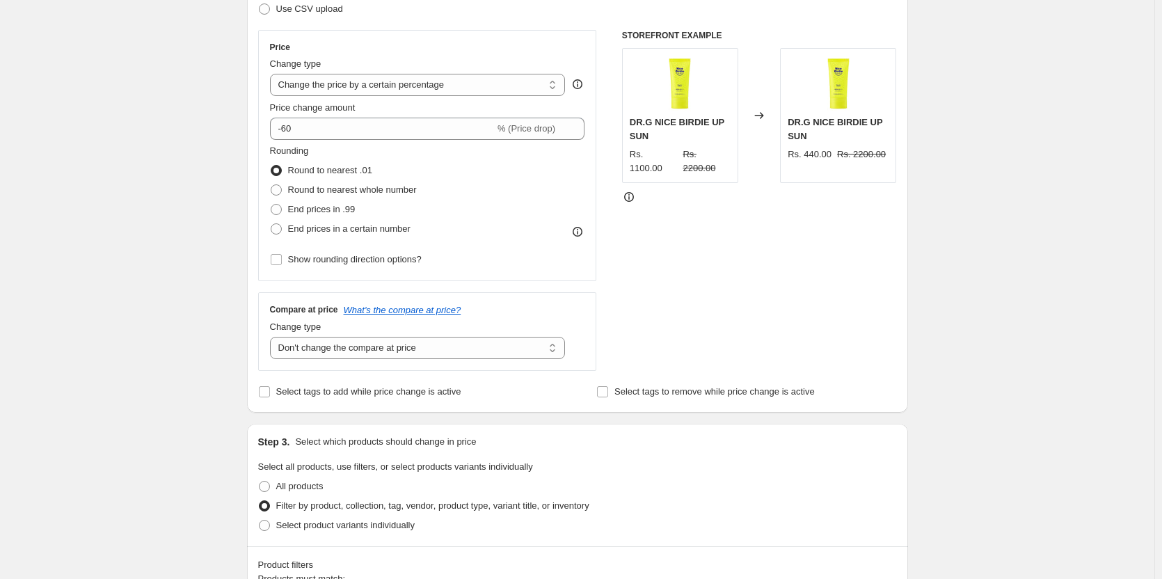
scroll to position [157, 0]
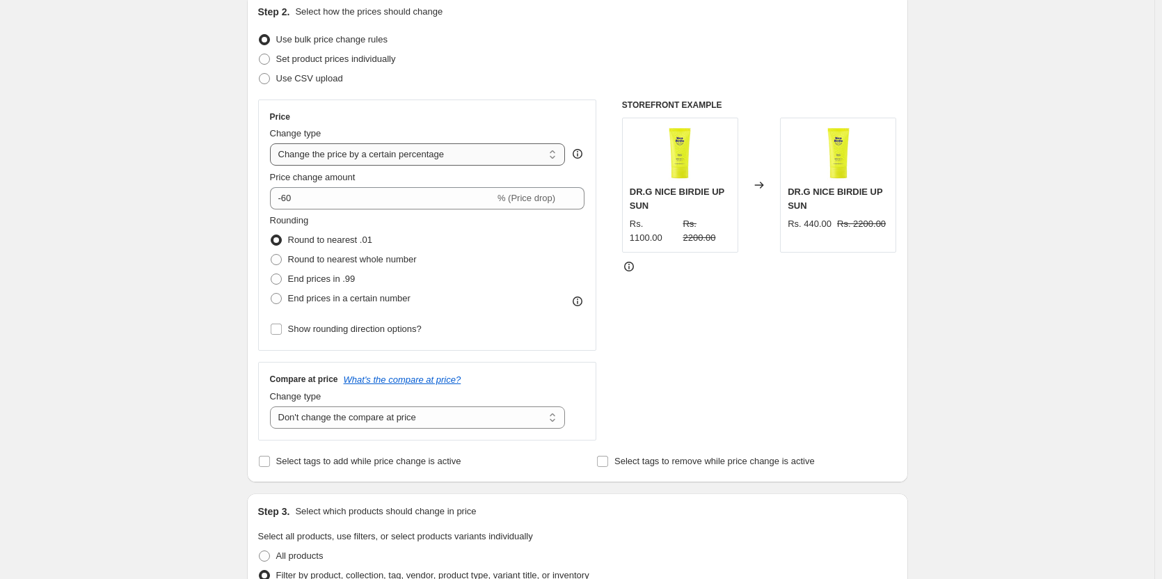
click at [461, 160] on select "Change the price to a certain amount Change the price by a certain amount Chang…" at bounding box center [418, 154] width 296 height 22
select select "pcap"
click at [273, 143] on select "Change the price to a certain amount Change the price by a certain amount Chang…" at bounding box center [418, 154] width 296 height 22
type input "-20"
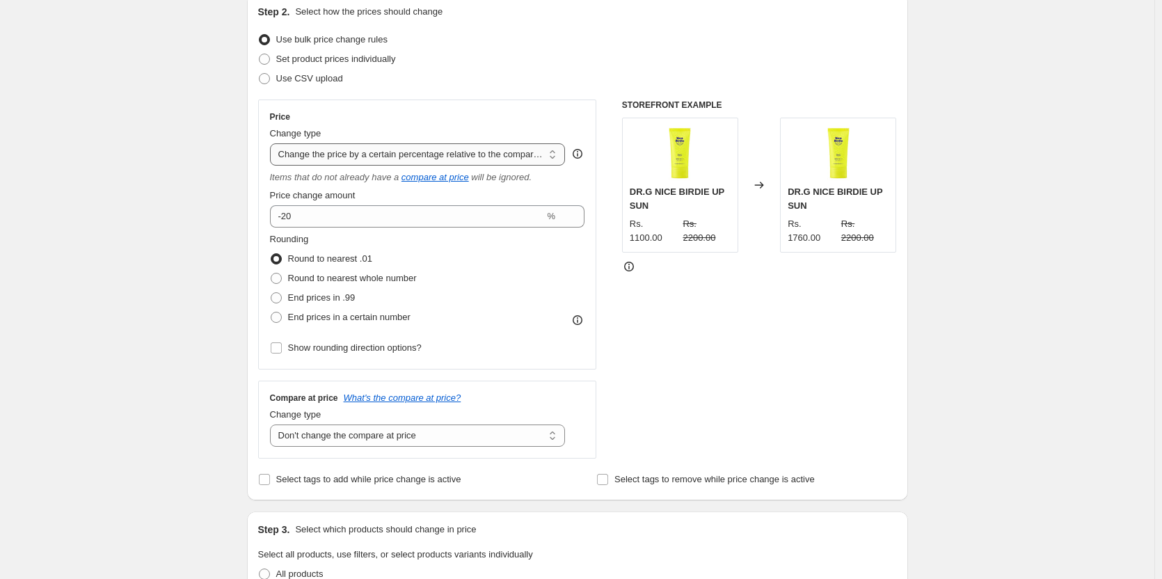
click at [471, 150] on select "Change the price to a certain amount Change the price by a certain amount Chang…" at bounding box center [418, 154] width 296 height 22
select select "bcap"
click at [273, 143] on select "Change the price to a certain amount Change the price by a certain amount Chang…" at bounding box center [418, 154] width 296 height 22
type input "-12.00"
click at [461, 151] on select "Change the price to a certain amount Change the price by a certain amount Chang…" at bounding box center [418, 154] width 296 height 22
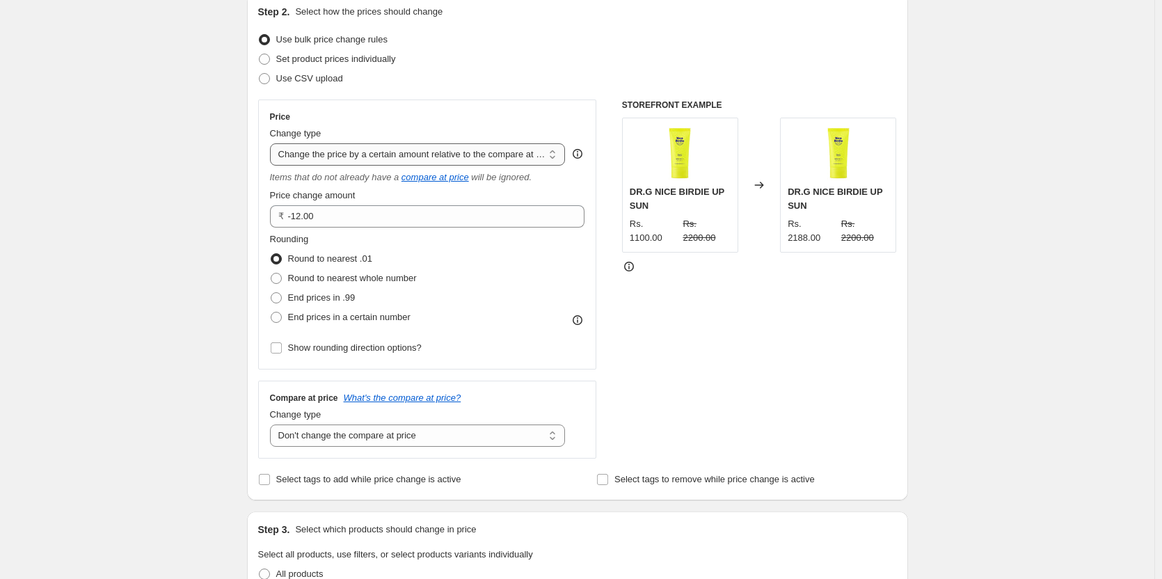
select select "percentage"
click at [273, 143] on select "Change the price to a certain amount Change the price by a certain amount Chang…" at bounding box center [418, 154] width 296 height 22
type input "-15"
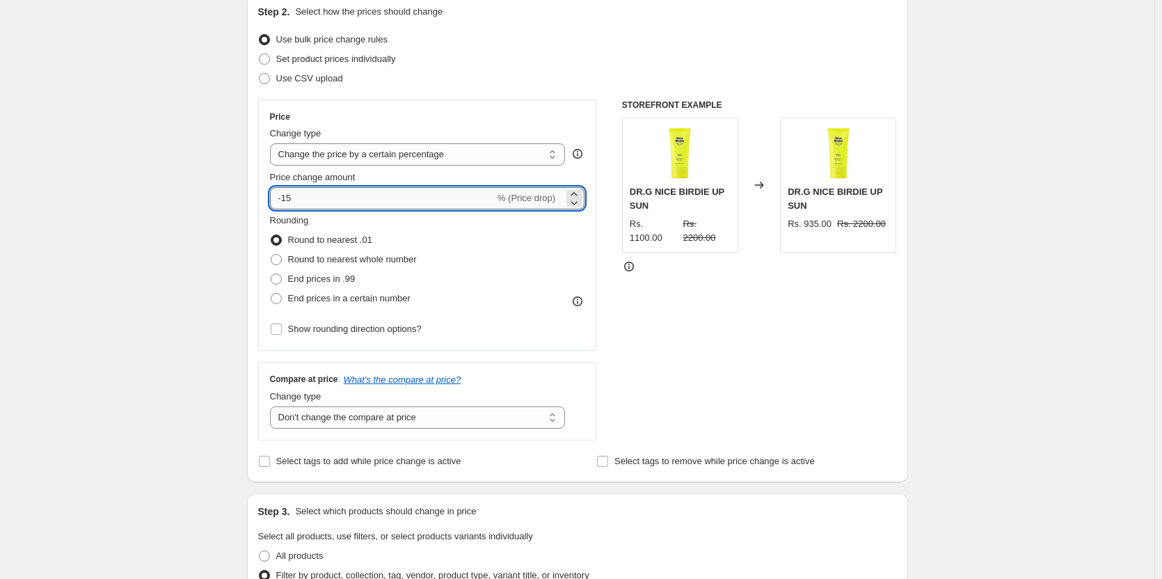
drag, startPoint x: 424, startPoint y: 197, endPoint x: 285, endPoint y: 207, distance: 138.8
click at [285, 207] on input "-15" at bounding box center [382, 198] width 225 height 22
type input "-60"
click at [472, 269] on div "Rounding Round to nearest .01 Round to nearest whole number End prices in .99 E…" at bounding box center [427, 261] width 315 height 95
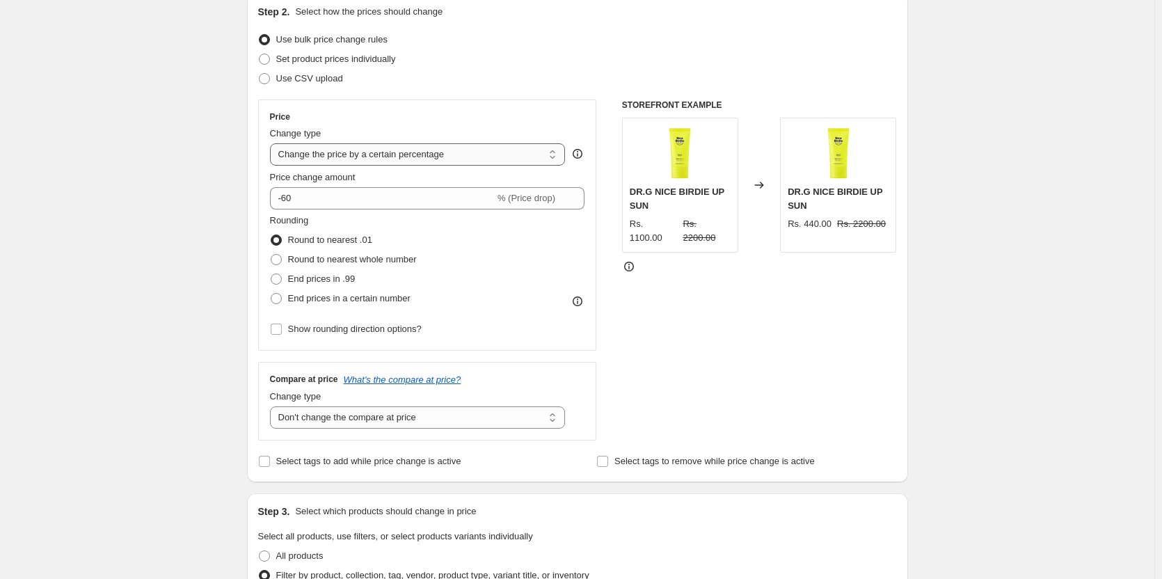
click at [467, 160] on select "Change the price to a certain amount Change the price by a certain amount Chang…" at bounding box center [418, 154] width 296 height 22
select select "pcap"
click at [273, 143] on select "Change the price to a certain amount Change the price by a certain amount Chang…" at bounding box center [418, 154] width 296 height 22
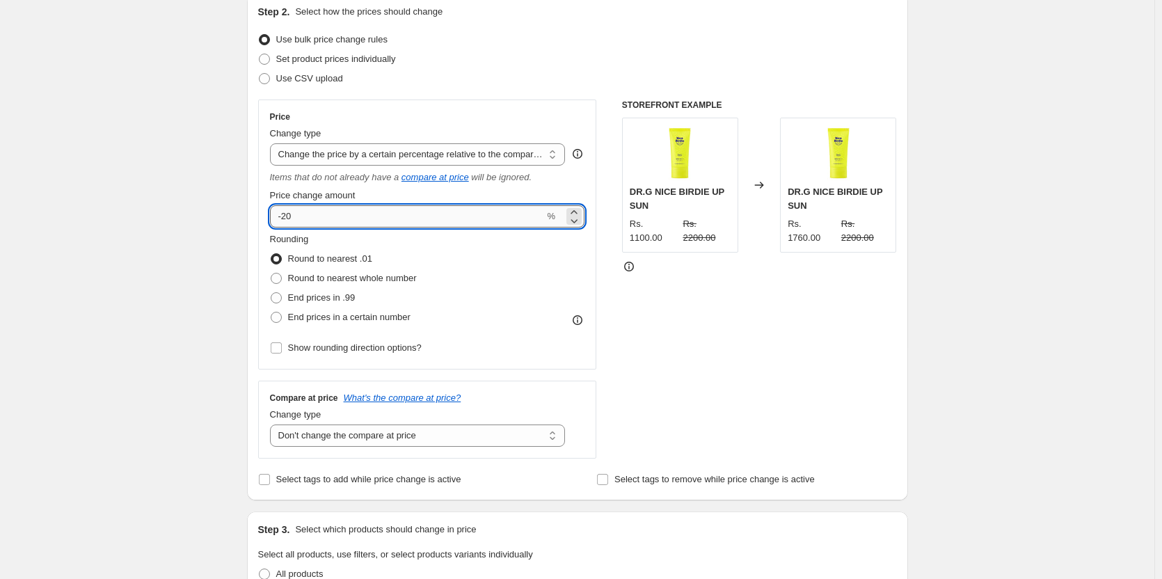
drag, startPoint x: 351, startPoint y: 221, endPoint x: 287, endPoint y: 224, distance: 63.4
click at [287, 224] on input "-20" at bounding box center [407, 216] width 275 height 22
type input "-60"
click at [494, 276] on div "Rounding Round to nearest .01 Round to nearest whole number End prices in .99 E…" at bounding box center [427, 279] width 315 height 95
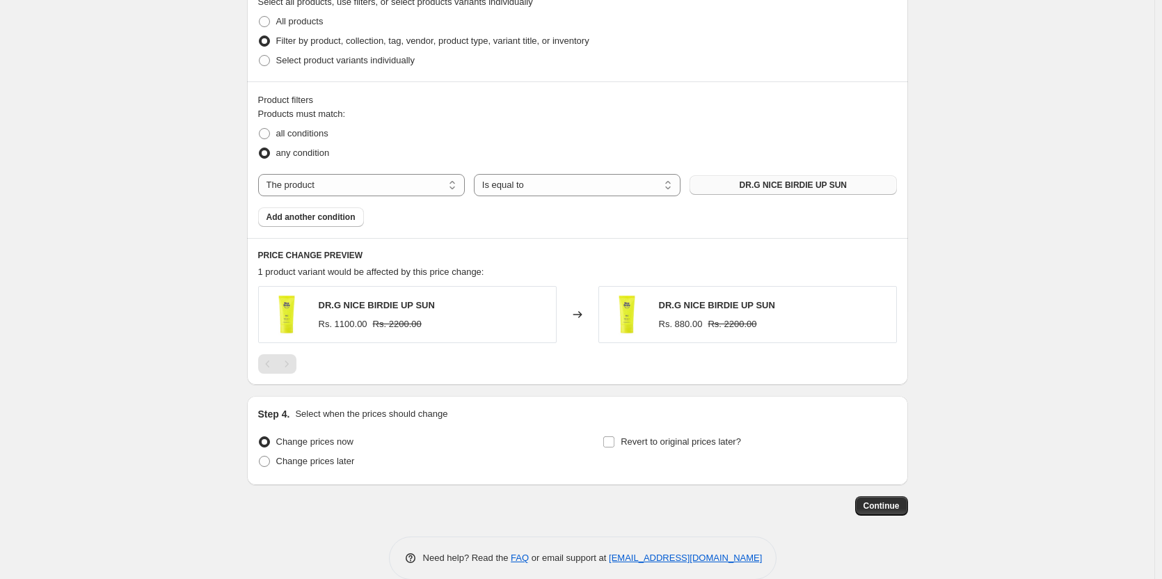
scroll to position [713, 0]
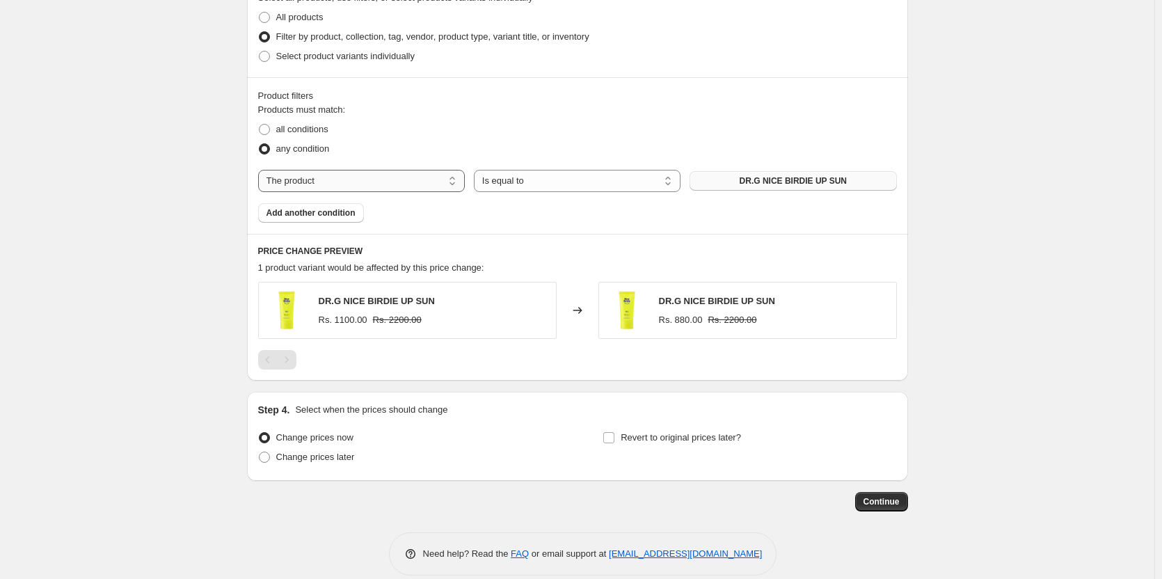
click at [402, 184] on select "The product The product's collection The product's tag The product's vendor The…" at bounding box center [361, 181] width 207 height 22
select select "collection"
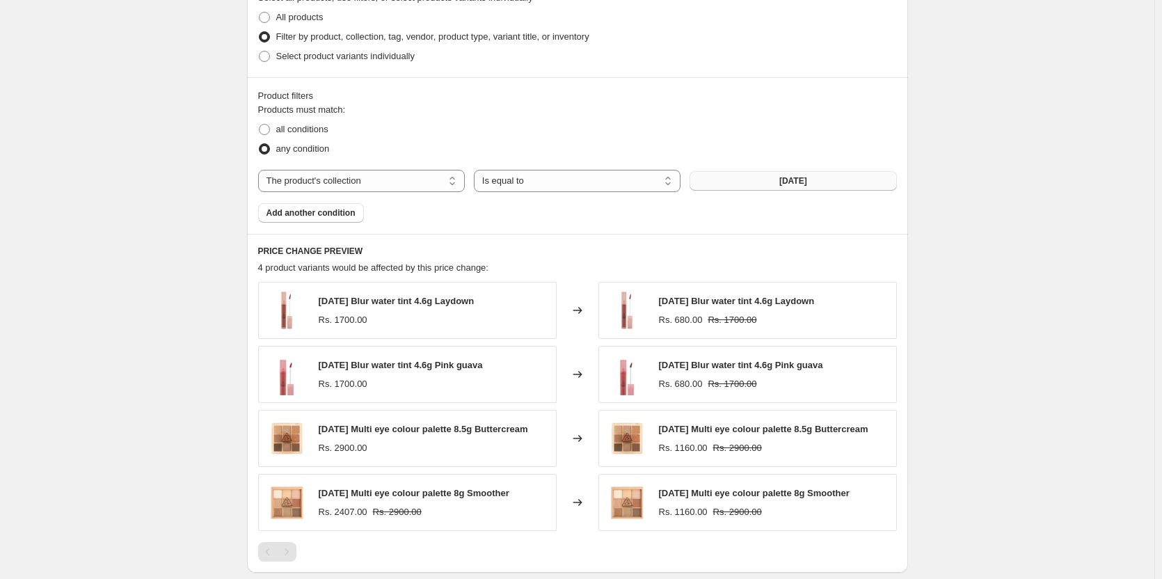
click at [807, 181] on button "3CE" at bounding box center [793, 180] width 207 height 19
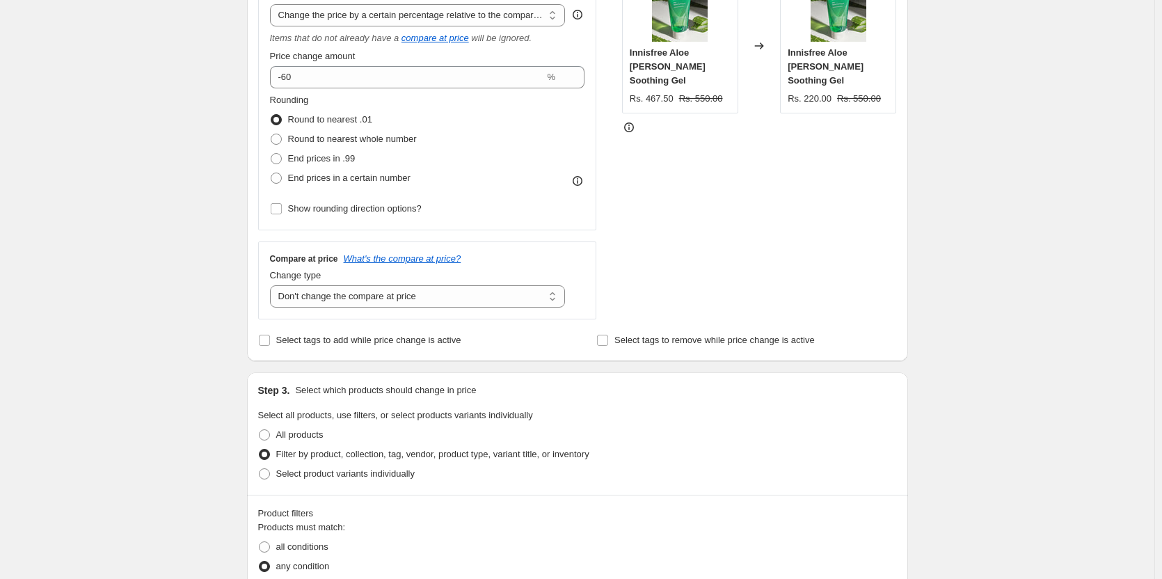
scroll to position [17, 0]
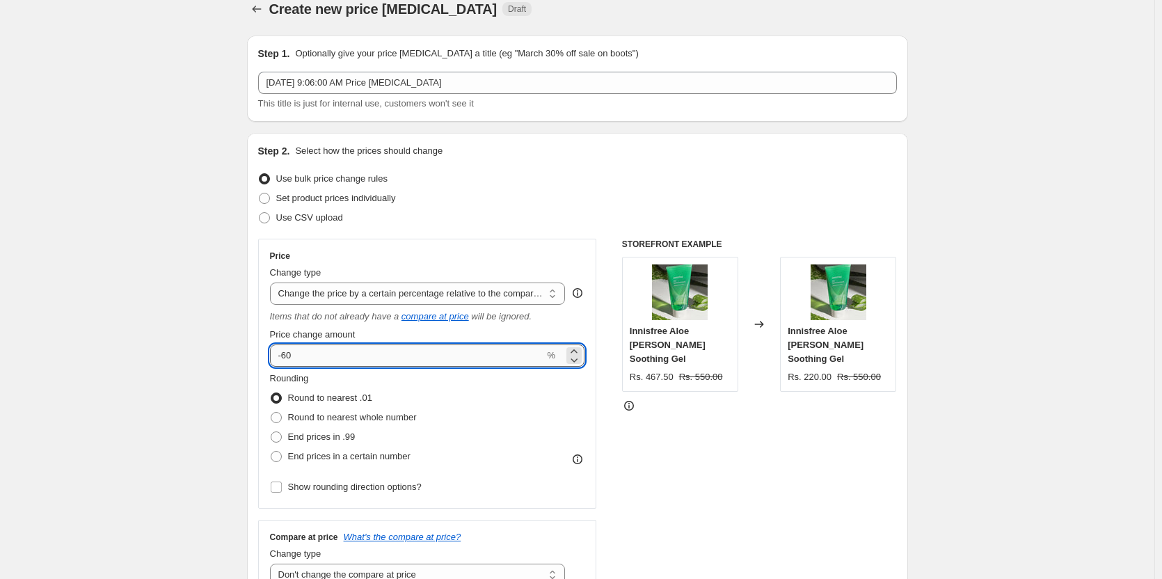
click at [302, 354] on input "-60" at bounding box center [407, 356] width 275 height 22
type input "-6"
type input "-15"
click at [481, 407] on div "Rounding Round to nearest .01 Round to nearest whole number End prices in .99 E…" at bounding box center [427, 419] width 315 height 95
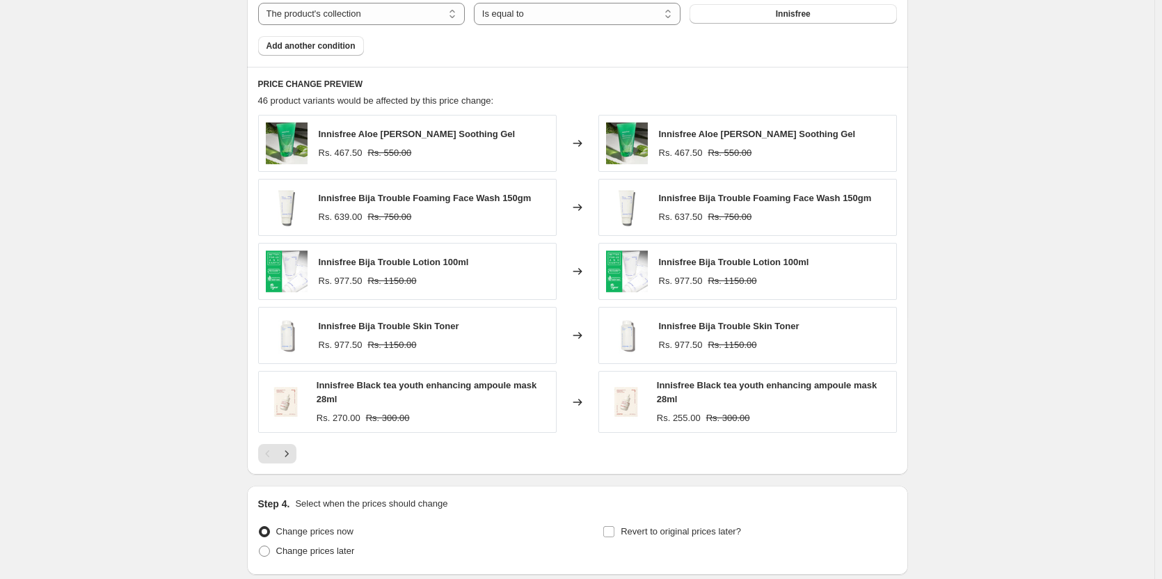
scroll to position [713, 0]
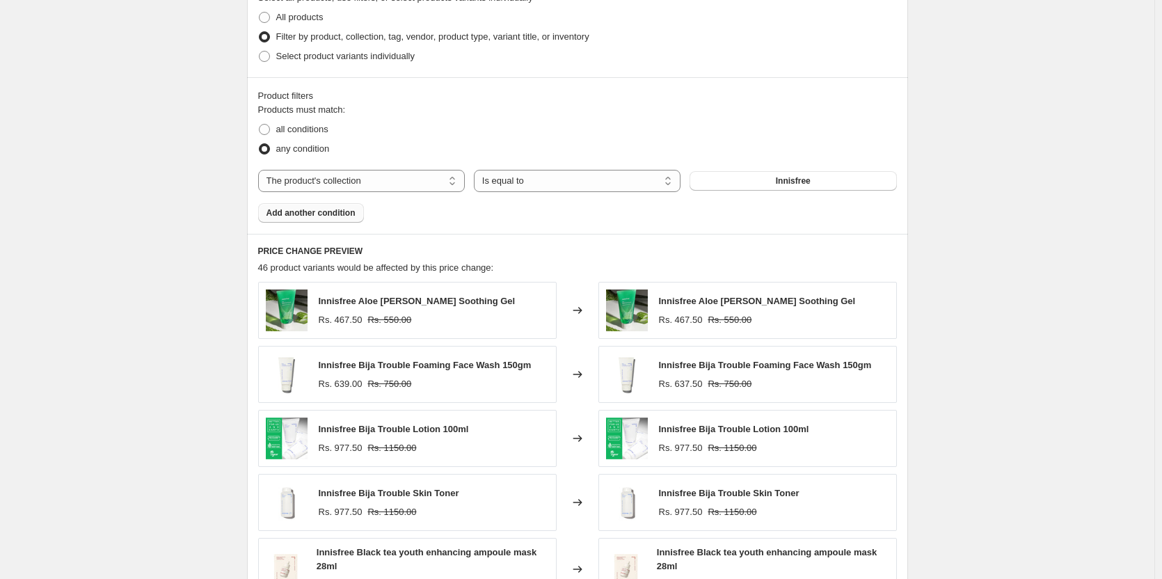
click at [316, 205] on button "Add another condition" at bounding box center [311, 212] width 106 height 19
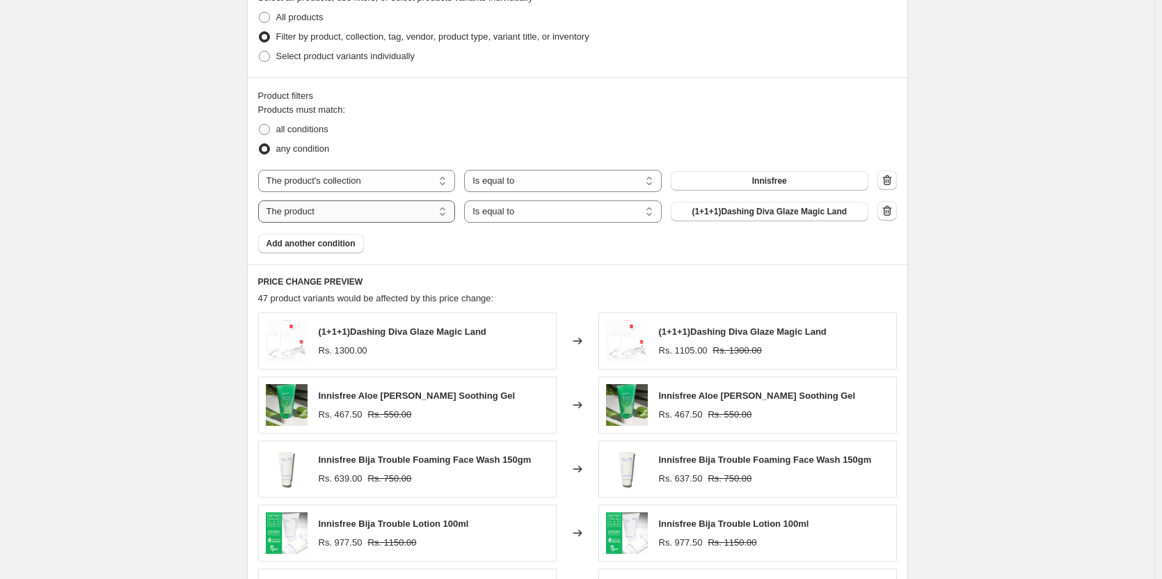
click at [364, 215] on select "The product The product's collection The product's tag The product's vendor The…" at bounding box center [357, 211] width 198 height 22
select select "product_status"
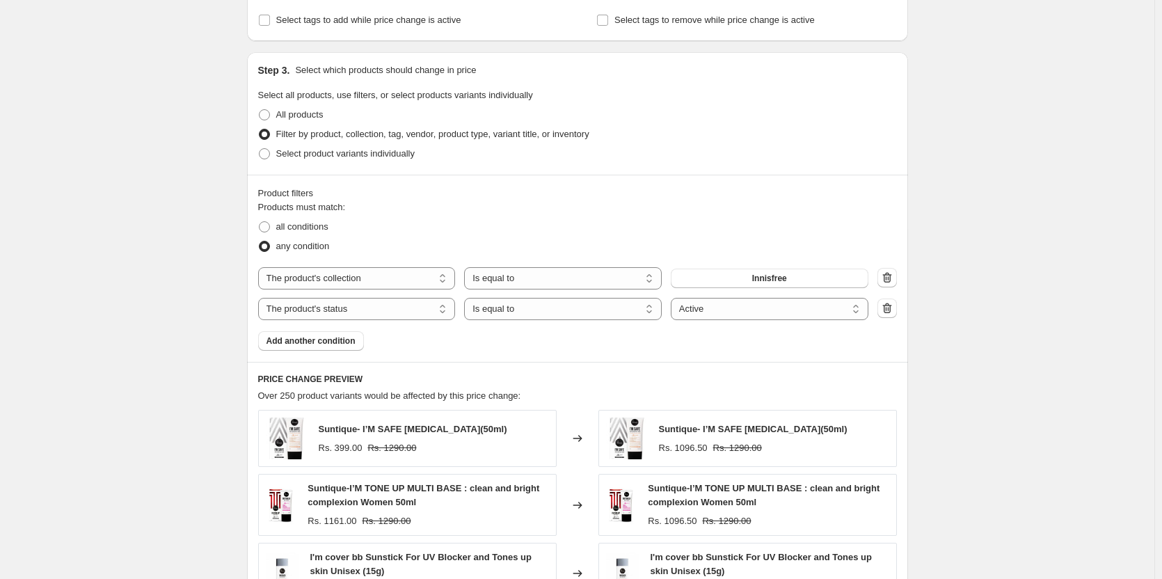
scroll to position [644, 0]
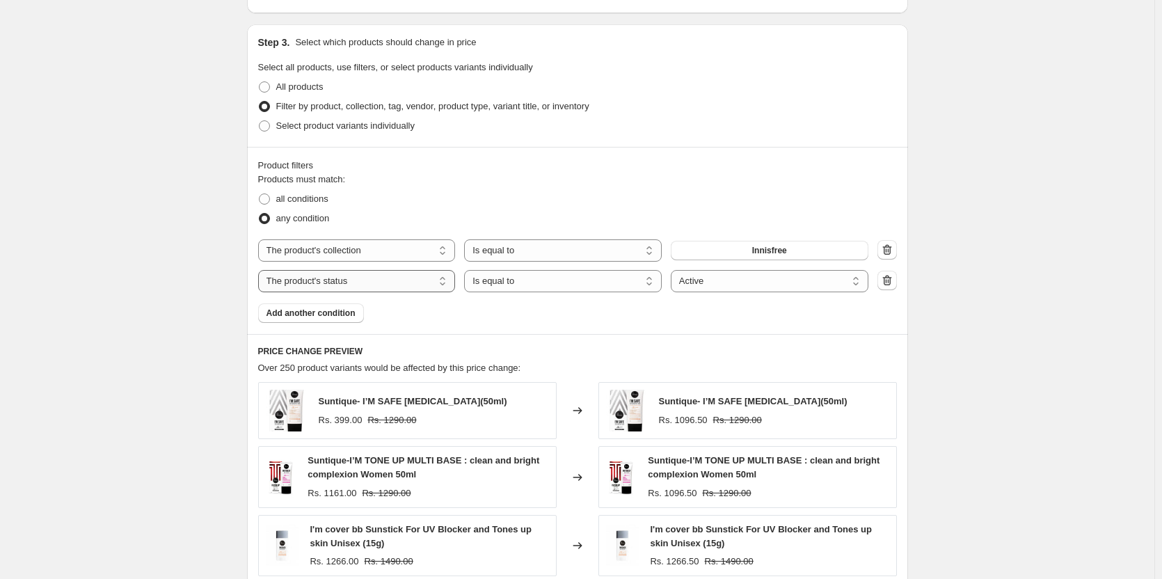
click at [376, 283] on select "The product The product's collection The product's tag The product's vendor The…" at bounding box center [357, 281] width 198 height 22
click at [590, 281] on select "Is equal to Is not equal to" at bounding box center [563, 281] width 198 height 22
click at [281, 193] on span "all conditions" at bounding box center [302, 198] width 52 height 10
click at [260, 193] on input "all conditions" at bounding box center [259, 193] width 1 height 1
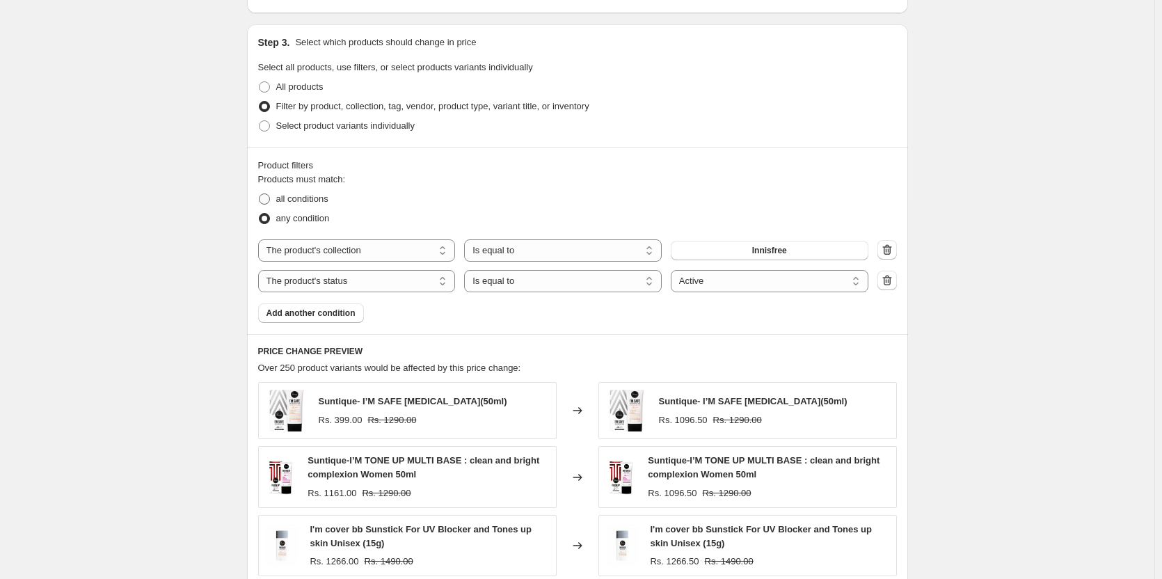
radio input "true"
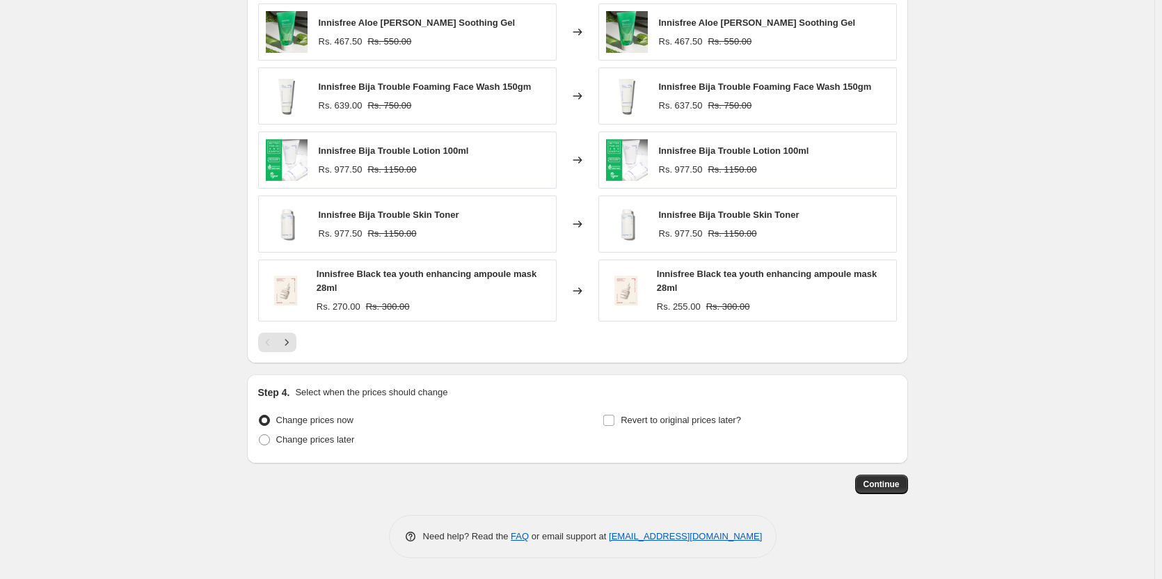
scroll to position [1023, 0]
click at [288, 345] on icon "Next" at bounding box center [287, 342] width 14 height 14
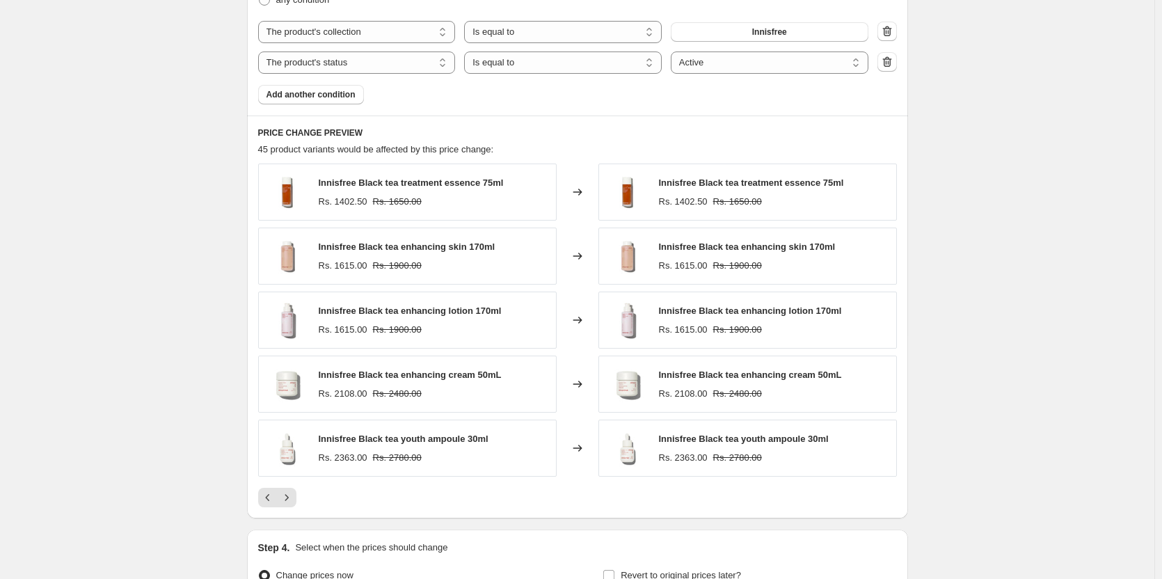
scroll to position [949, 0]
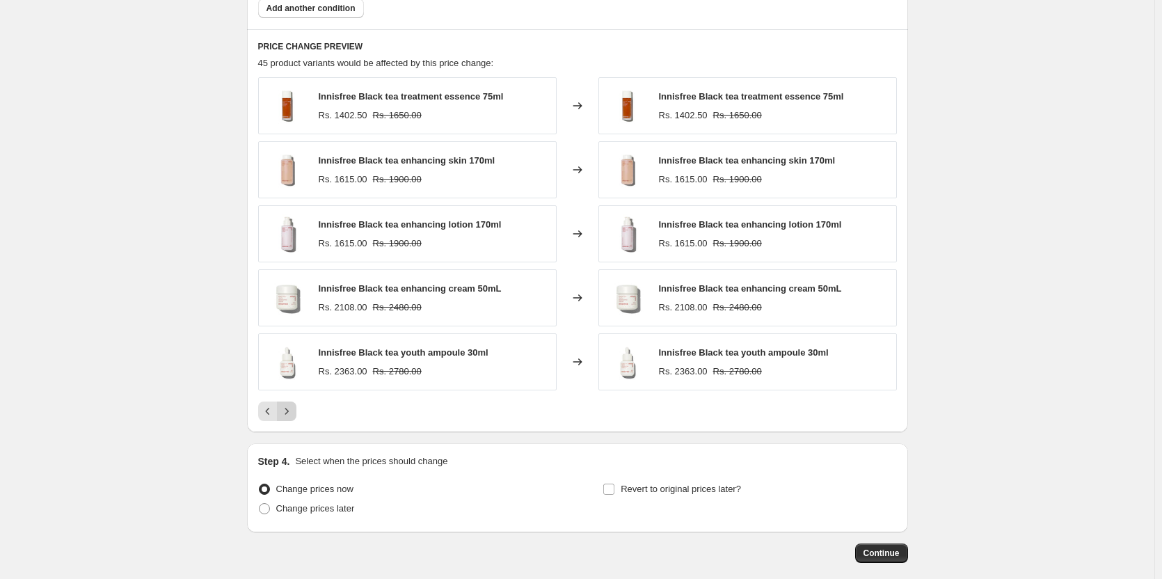
click at [294, 411] on icon "Next" at bounding box center [287, 411] width 14 height 14
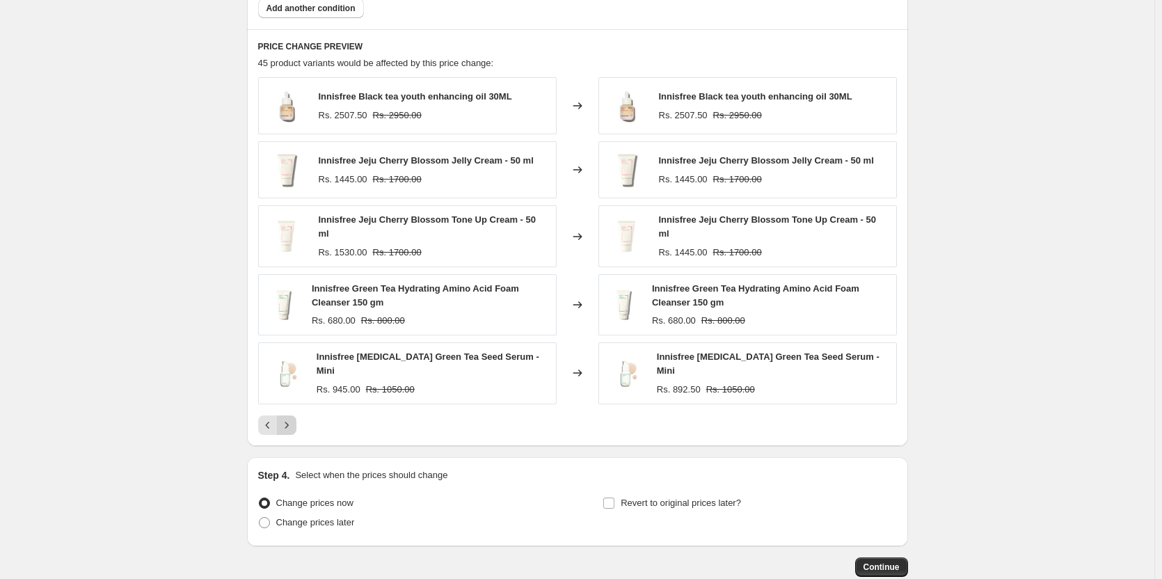
click at [293, 420] on icon "Next" at bounding box center [287, 425] width 14 height 14
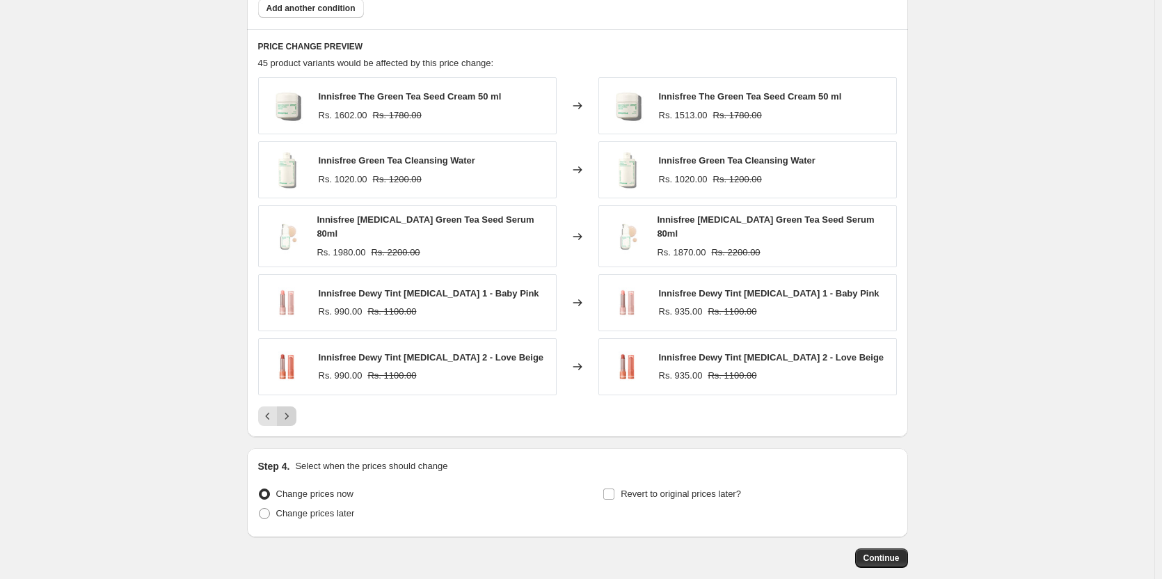
click at [293, 420] on button "Next" at bounding box center [286, 415] width 19 height 19
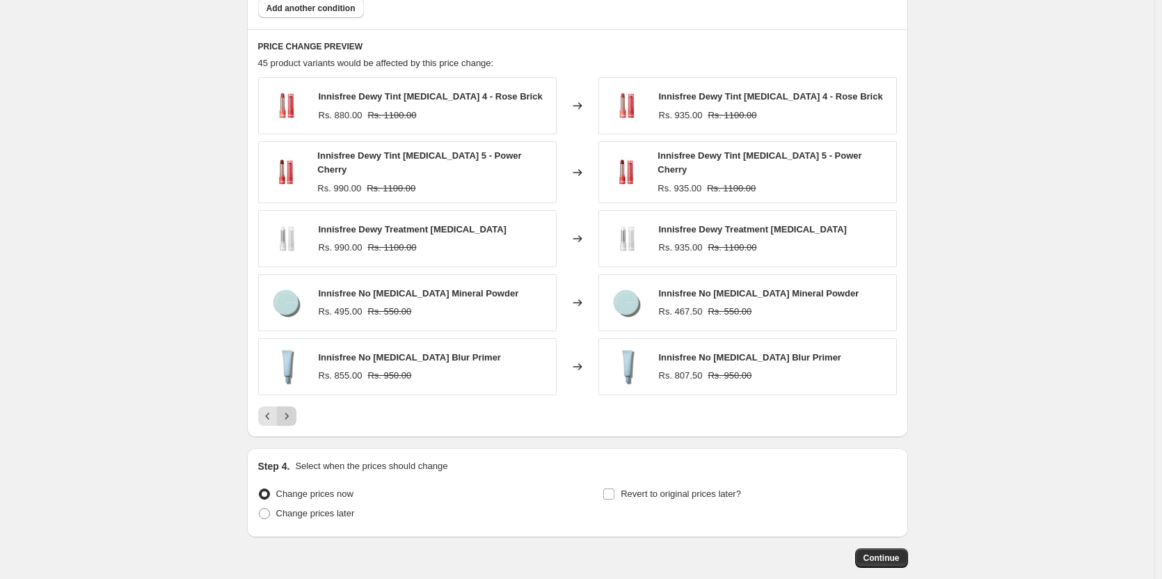
click at [293, 420] on button "Next" at bounding box center [286, 415] width 19 height 19
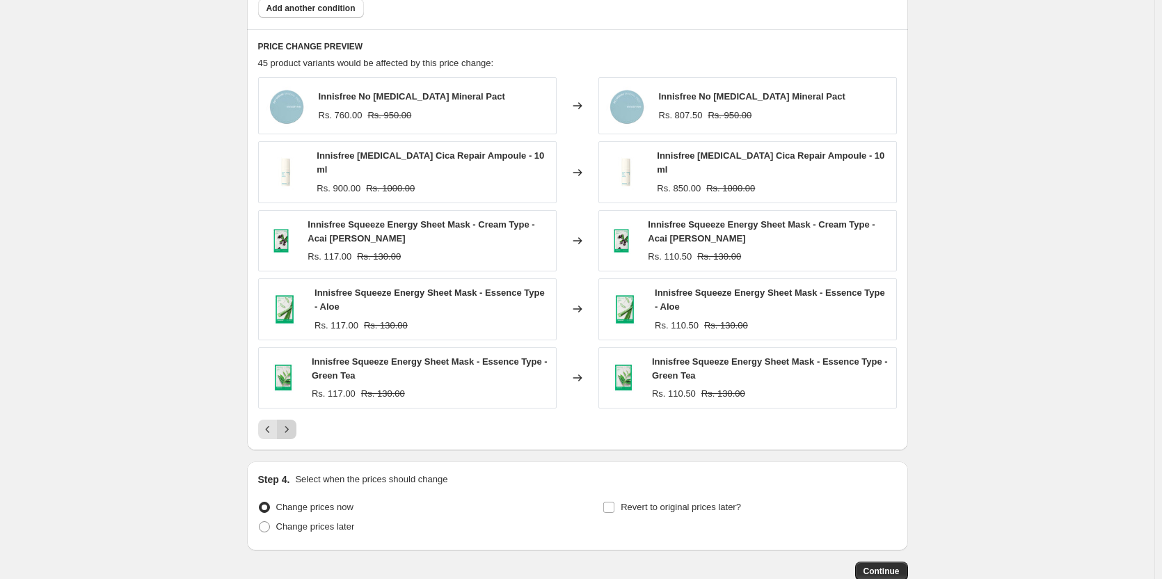
click at [293, 422] on icon "Next" at bounding box center [287, 429] width 14 height 14
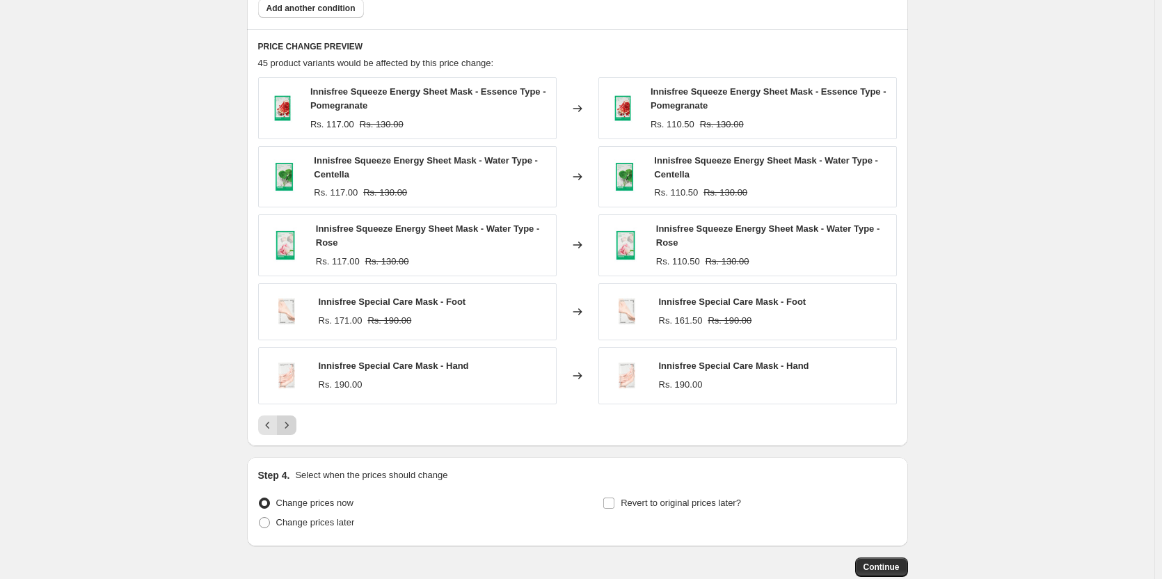
click at [293, 420] on icon "Next" at bounding box center [287, 425] width 14 height 14
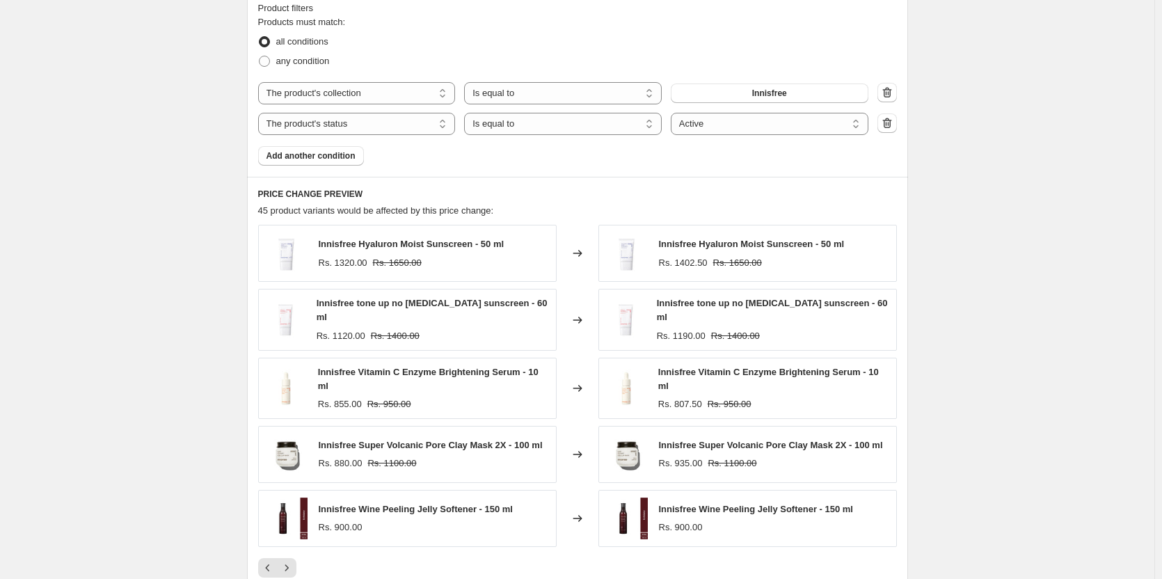
scroll to position [670, 0]
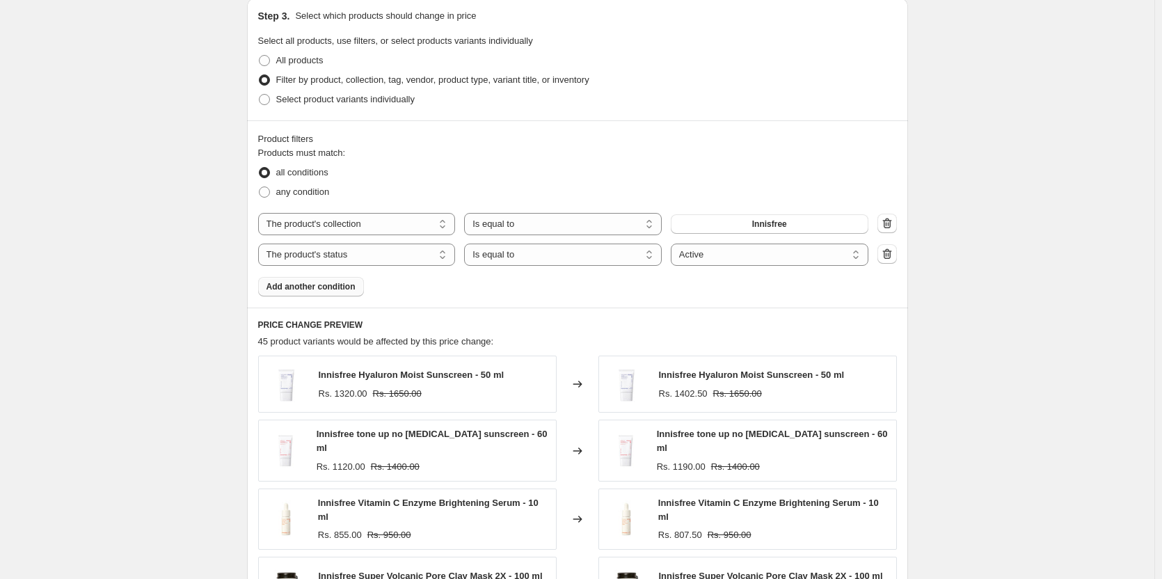
click at [299, 283] on span "Add another condition" at bounding box center [311, 286] width 89 height 11
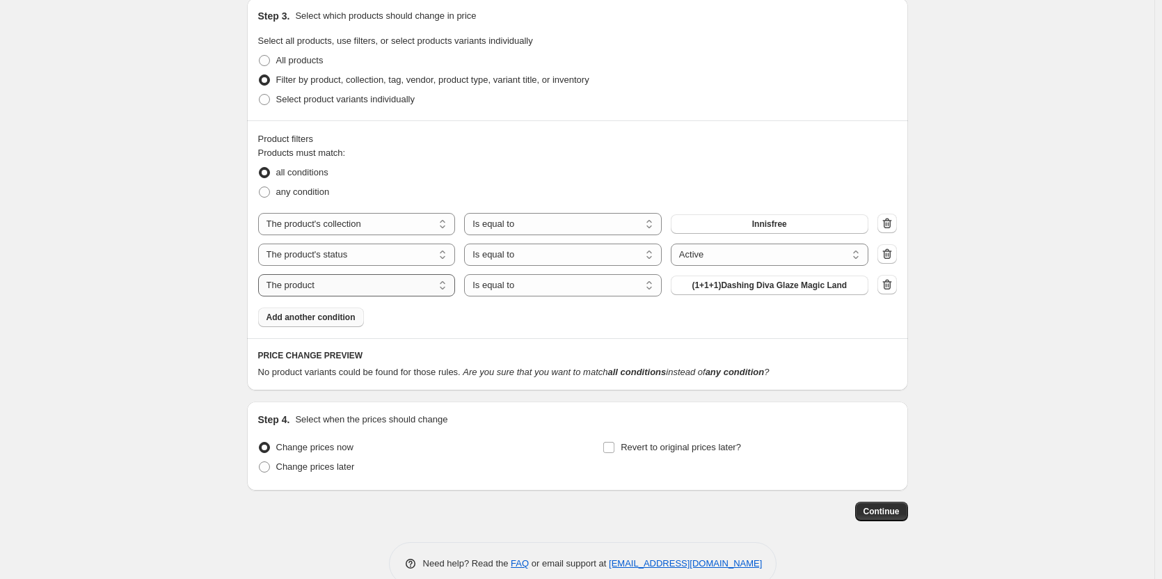
click at [392, 293] on select "The product The product's collection The product's tag The product's vendor The…" at bounding box center [357, 285] width 198 height 22
select select "product_type"
click at [760, 290] on span "biodance" at bounding box center [769, 285] width 37 height 11
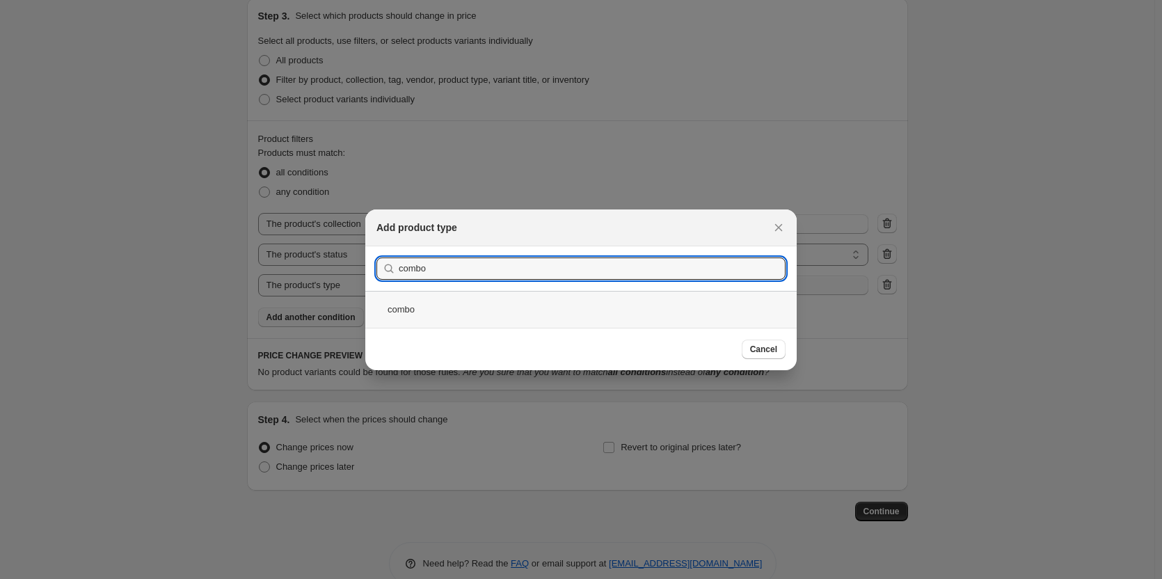
type input "combo"
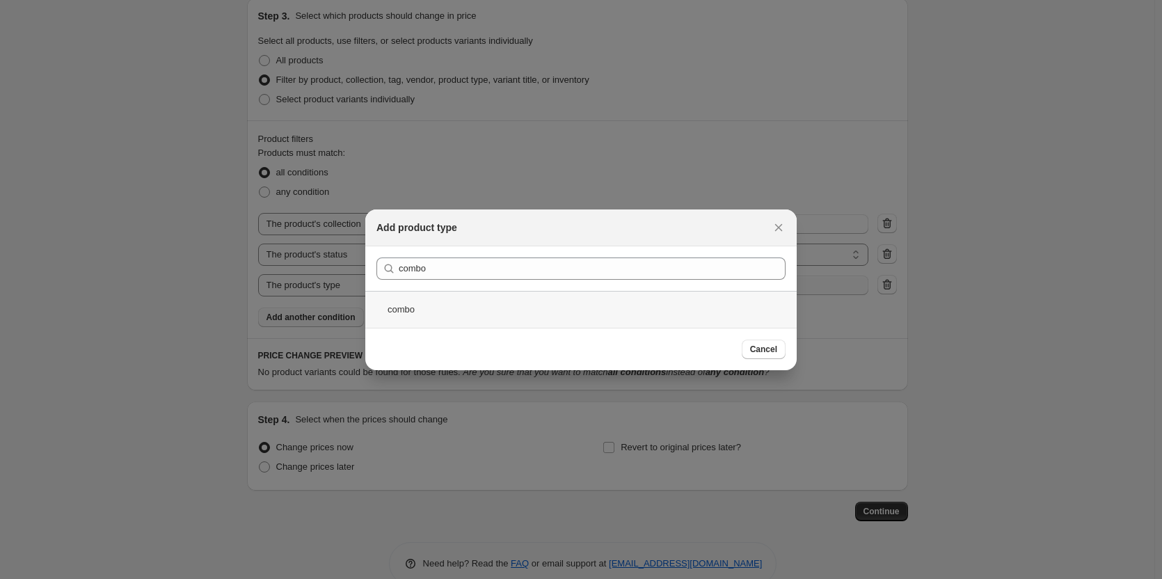
click at [499, 317] on div "combo" at bounding box center [581, 309] width 432 height 37
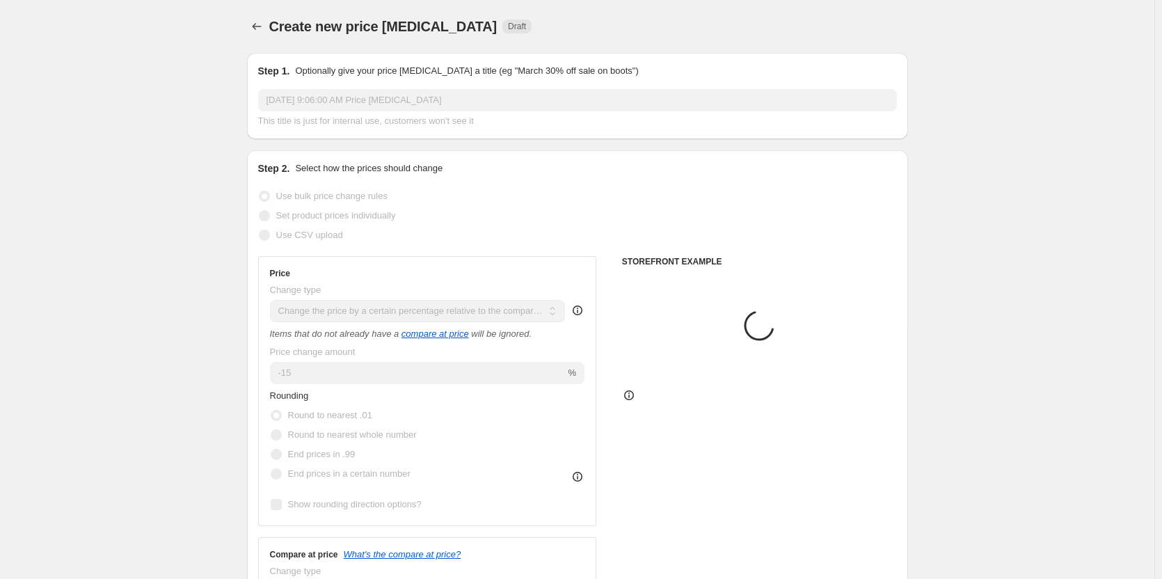
scroll to position [670, 0]
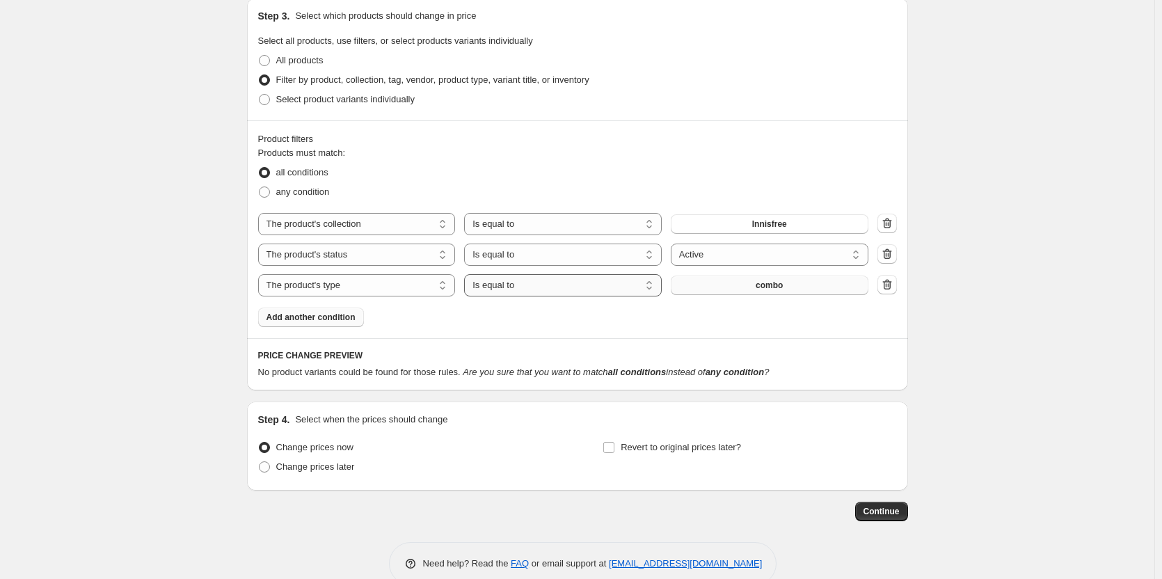
click at [589, 286] on select "Is equal to Is not equal to" at bounding box center [563, 285] width 198 height 22
select select "not_equal"
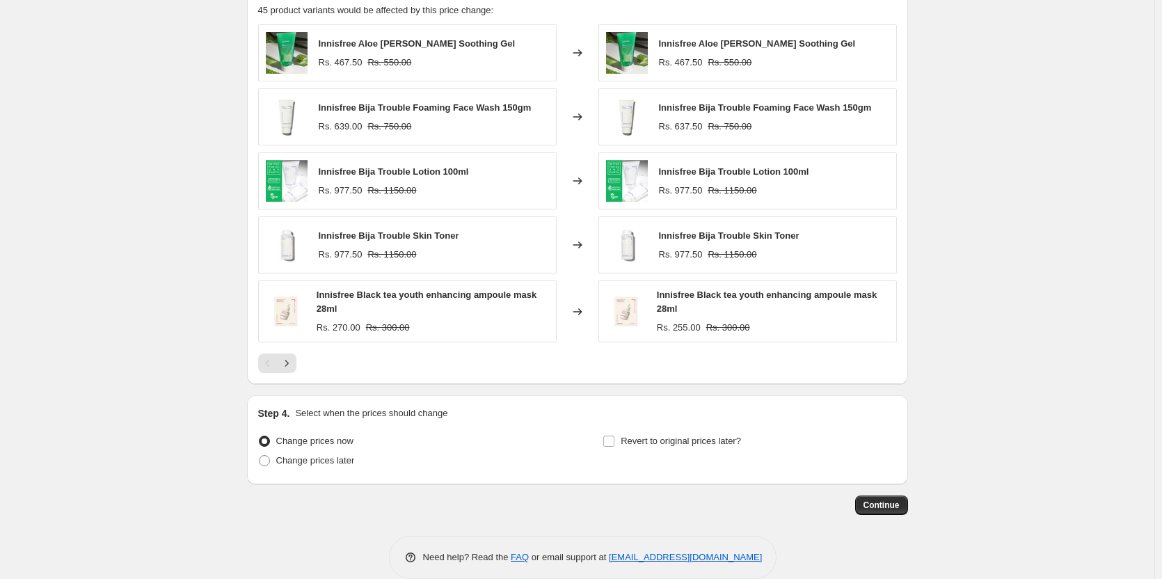
scroll to position [1054, 0]
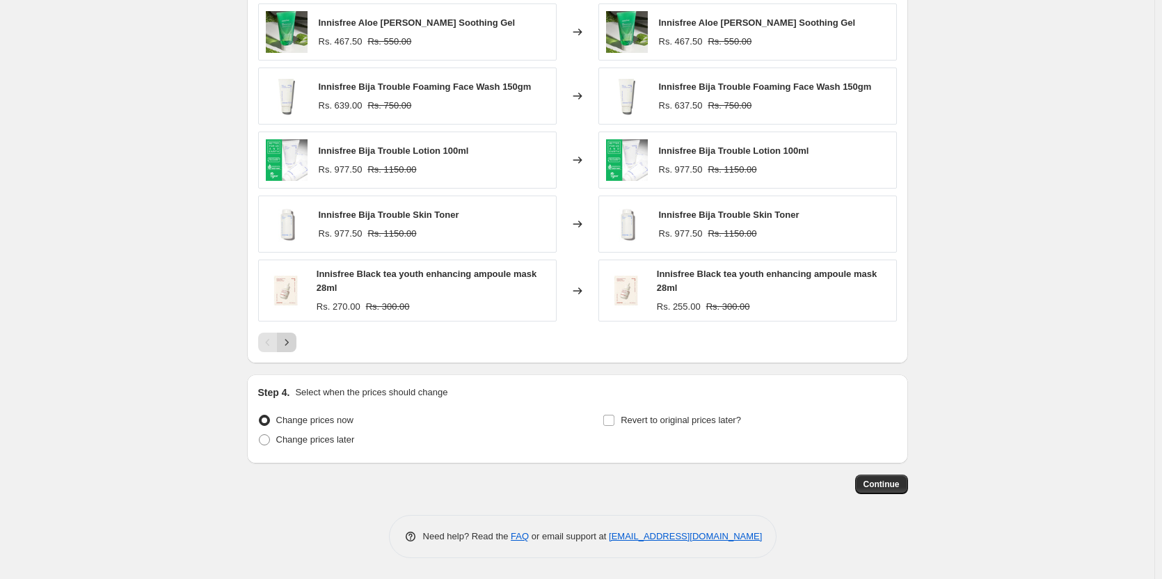
click at [287, 335] on icon "Next" at bounding box center [287, 342] width 14 height 14
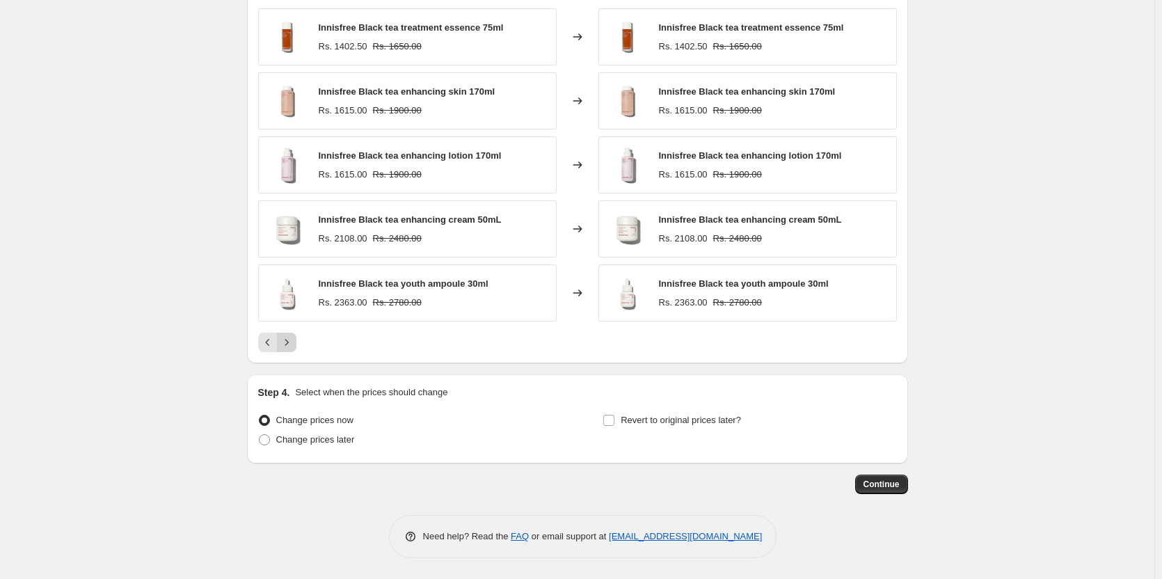
click at [287, 335] on button "Next" at bounding box center [286, 342] width 19 height 19
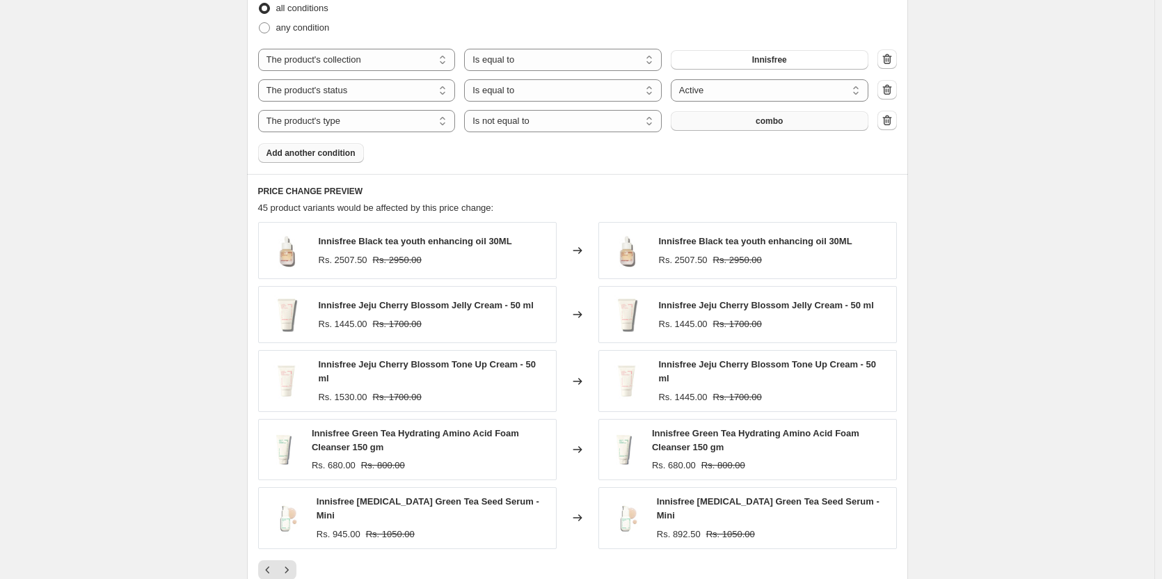
scroll to position [770, 0]
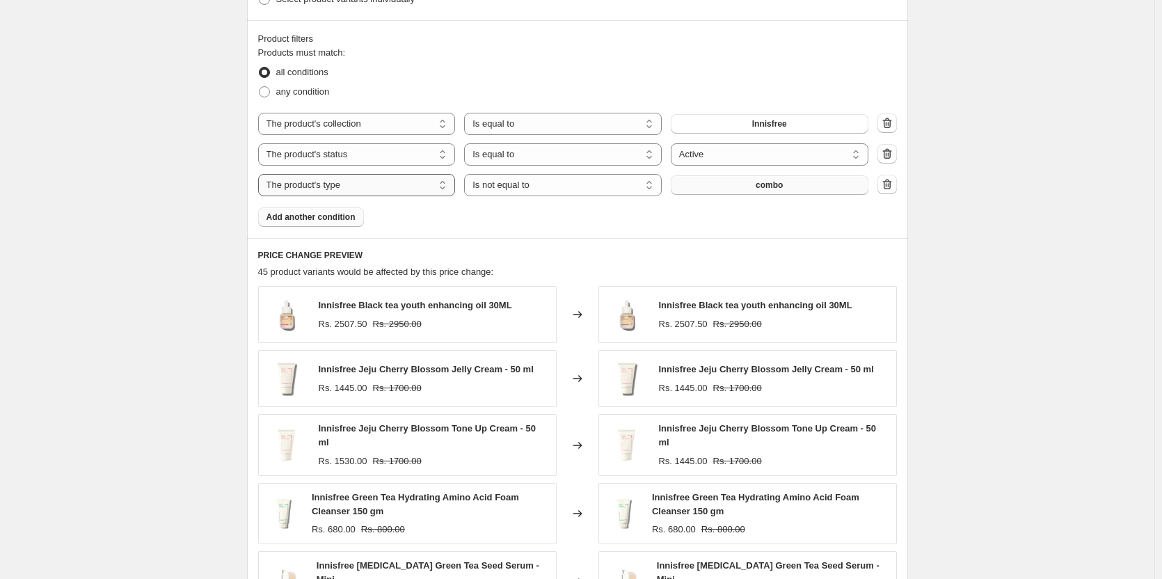
click at [383, 195] on select "The product The product's collection The product's tag The product's vendor The…" at bounding box center [357, 185] width 198 height 22
select select "tag"
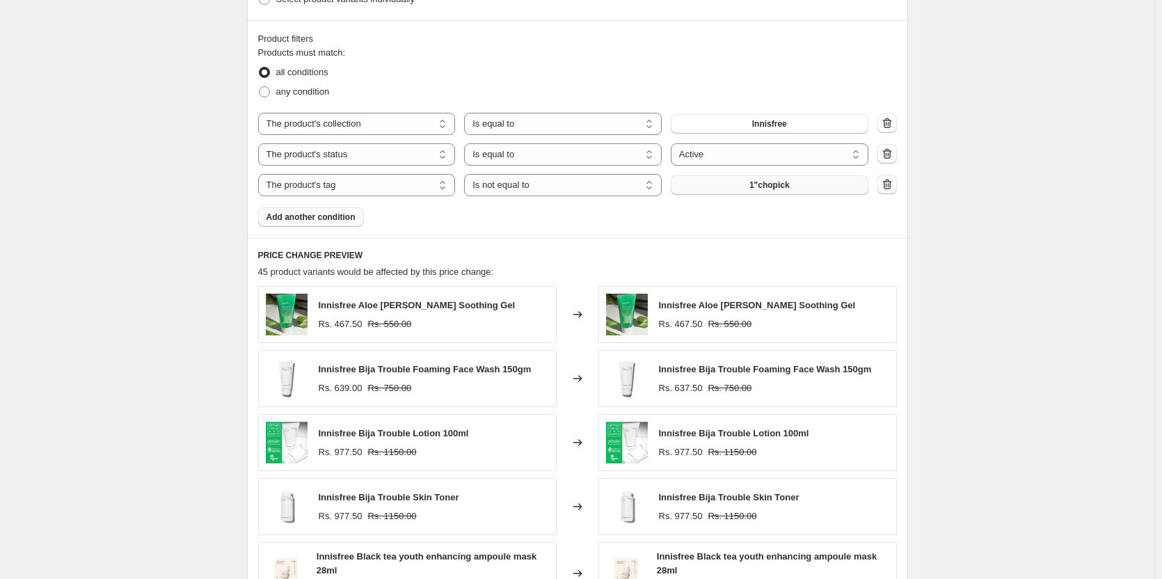
click at [745, 187] on button "1"chopick" at bounding box center [770, 184] width 198 height 19
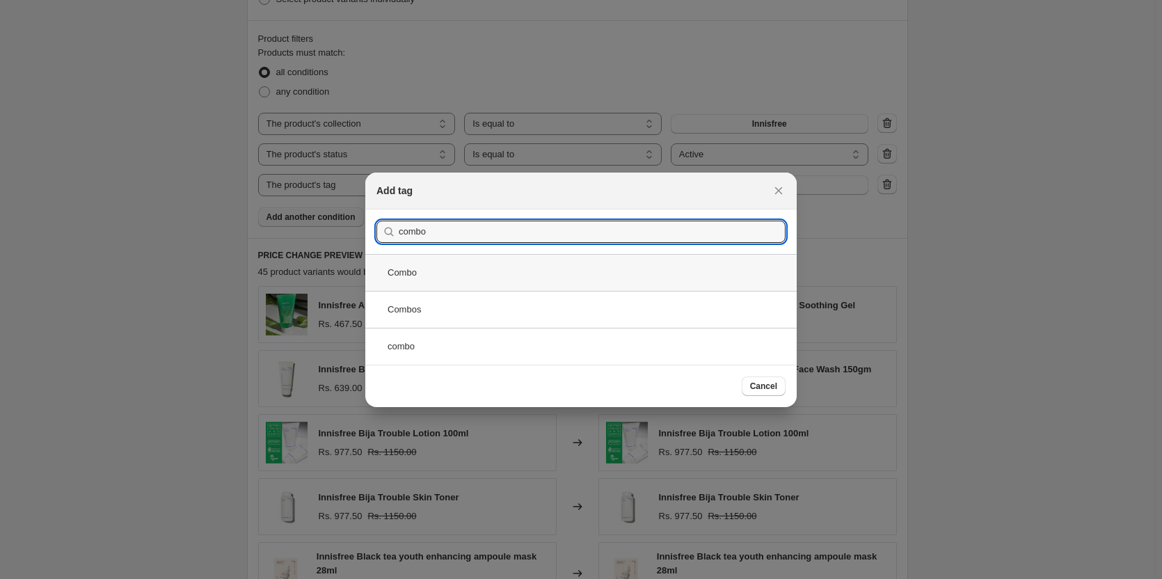
type input "combo"
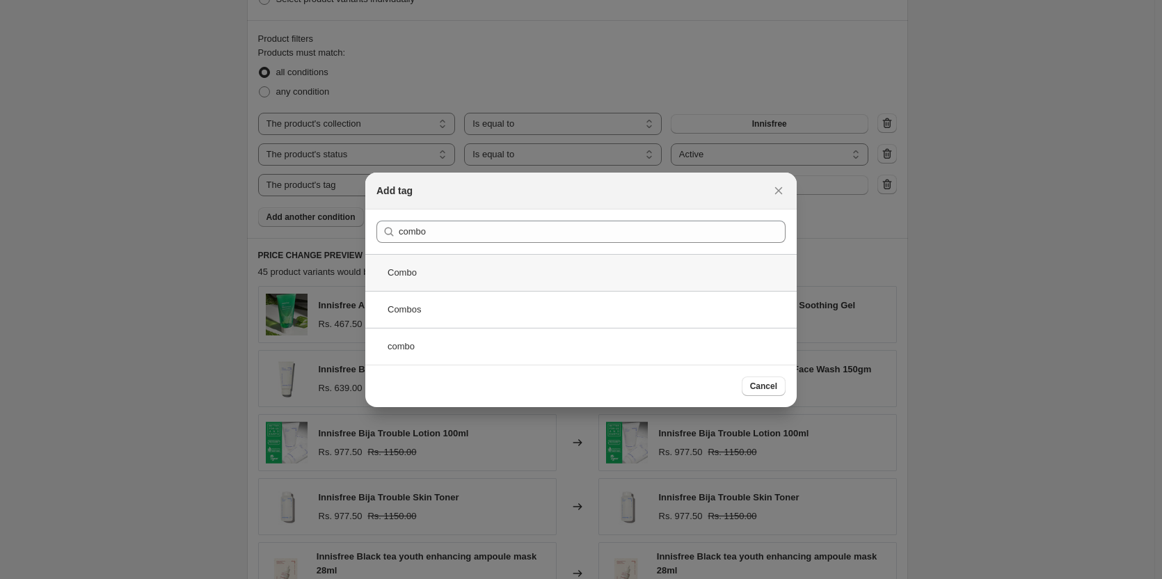
click at [475, 275] on div "Combo" at bounding box center [581, 272] width 432 height 37
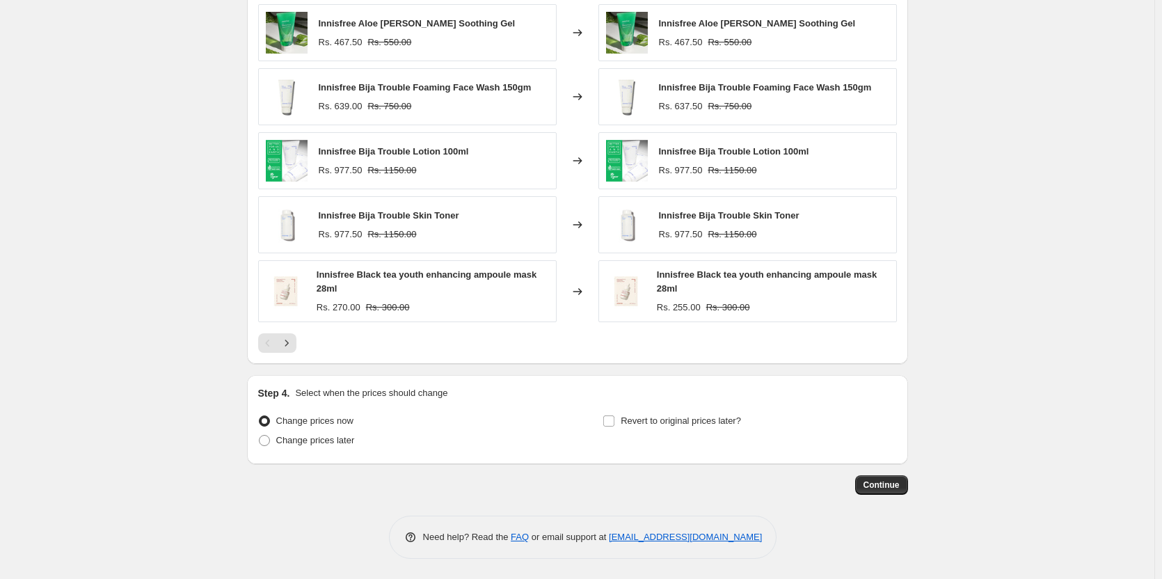
scroll to position [1054, 0]
click at [286, 344] on icon "Next" at bounding box center [287, 342] width 14 height 14
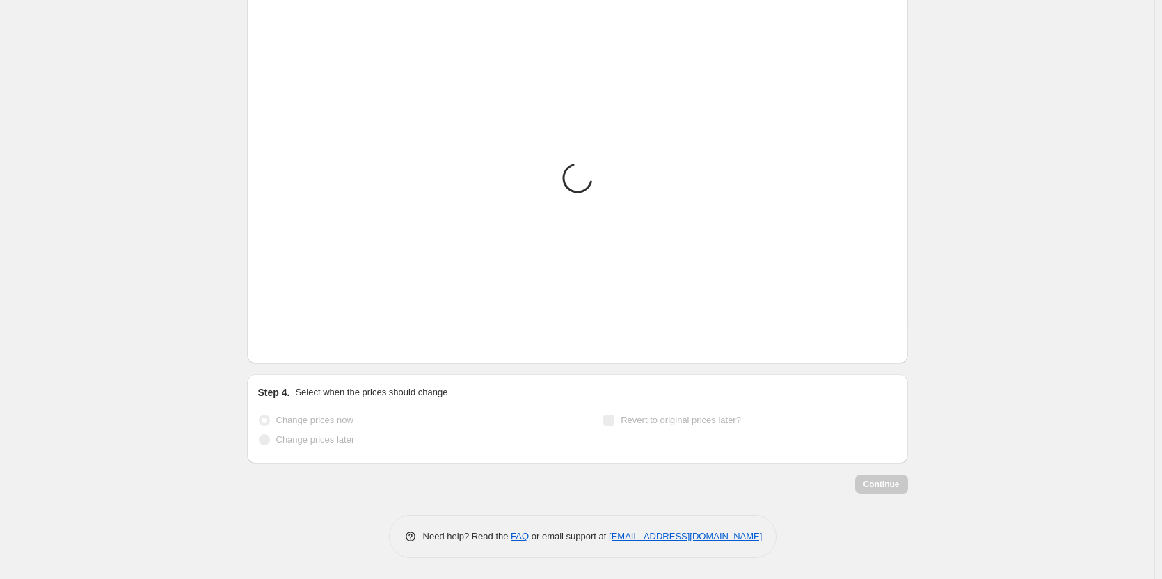
scroll to position [1049, 0]
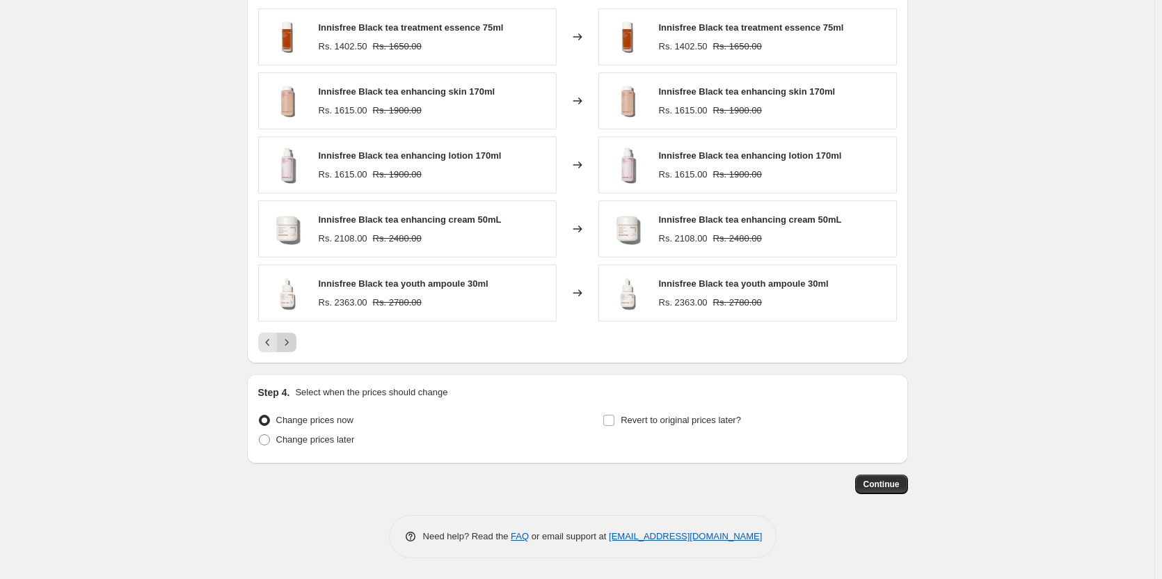
click at [286, 344] on icon "Next" at bounding box center [287, 342] width 14 height 14
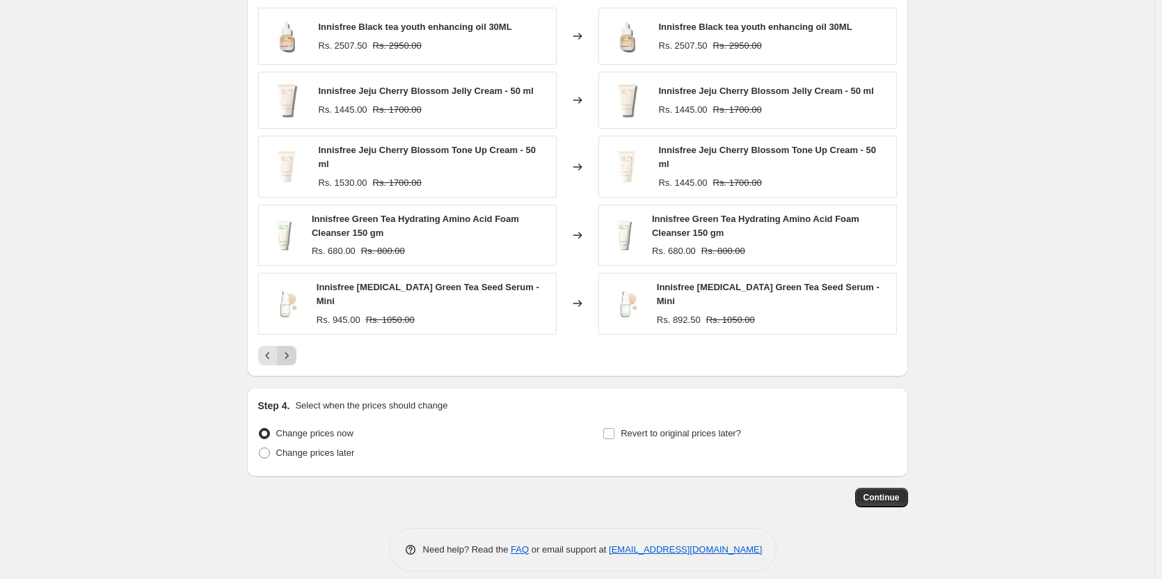
click at [286, 346] on button "Next" at bounding box center [286, 355] width 19 height 19
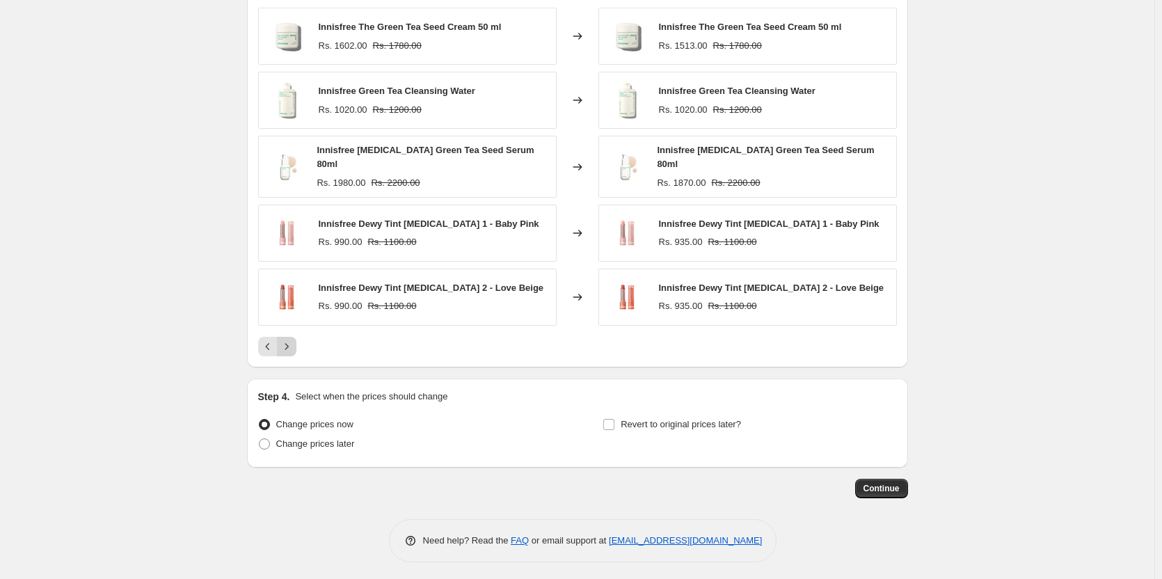
click at [286, 344] on icon "Next" at bounding box center [287, 347] width 14 height 14
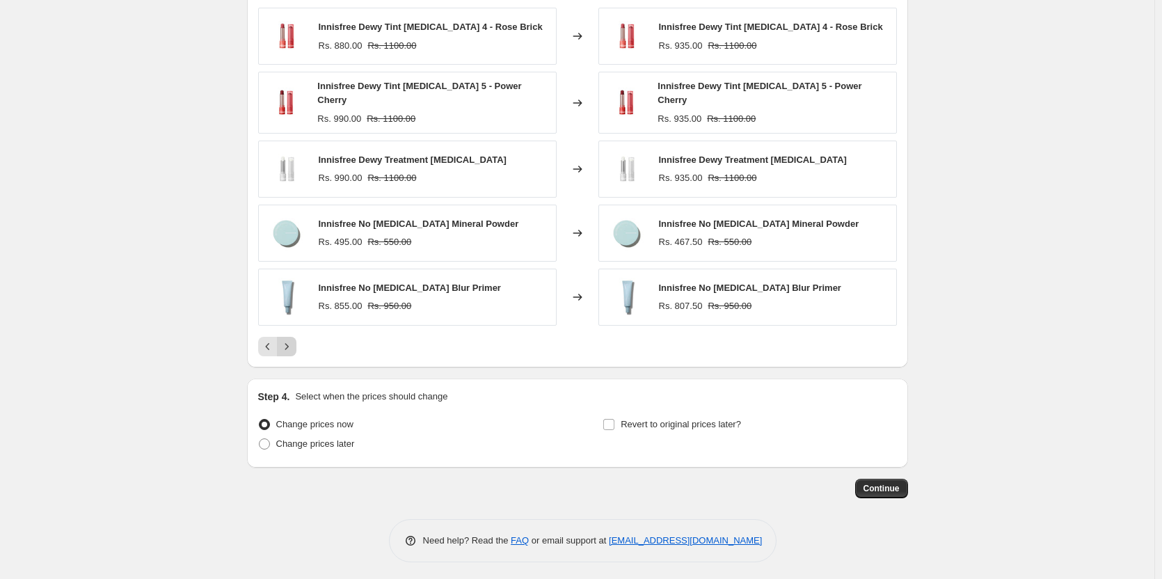
click at [286, 344] on icon "Next" at bounding box center [287, 347] width 14 height 14
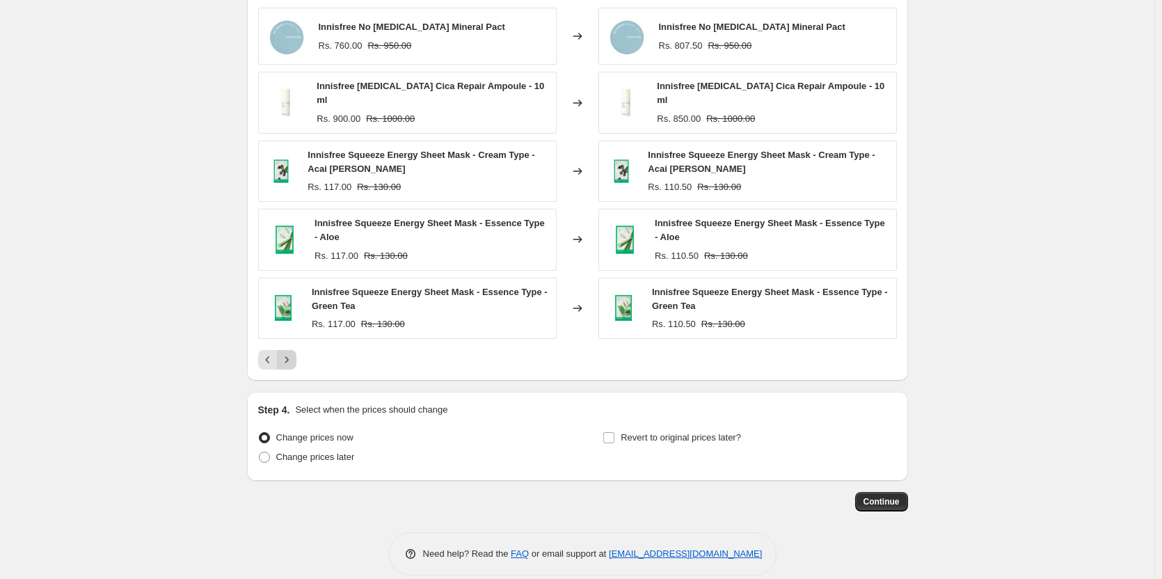
click at [292, 353] on icon "Next" at bounding box center [287, 360] width 14 height 14
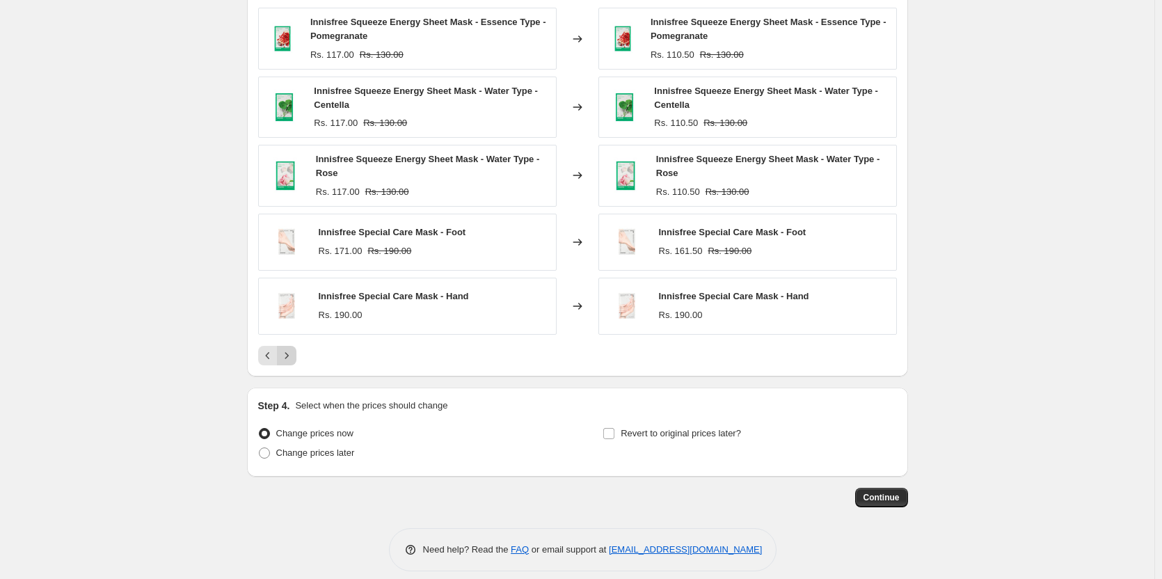
click at [292, 352] on icon "Next" at bounding box center [287, 356] width 14 height 14
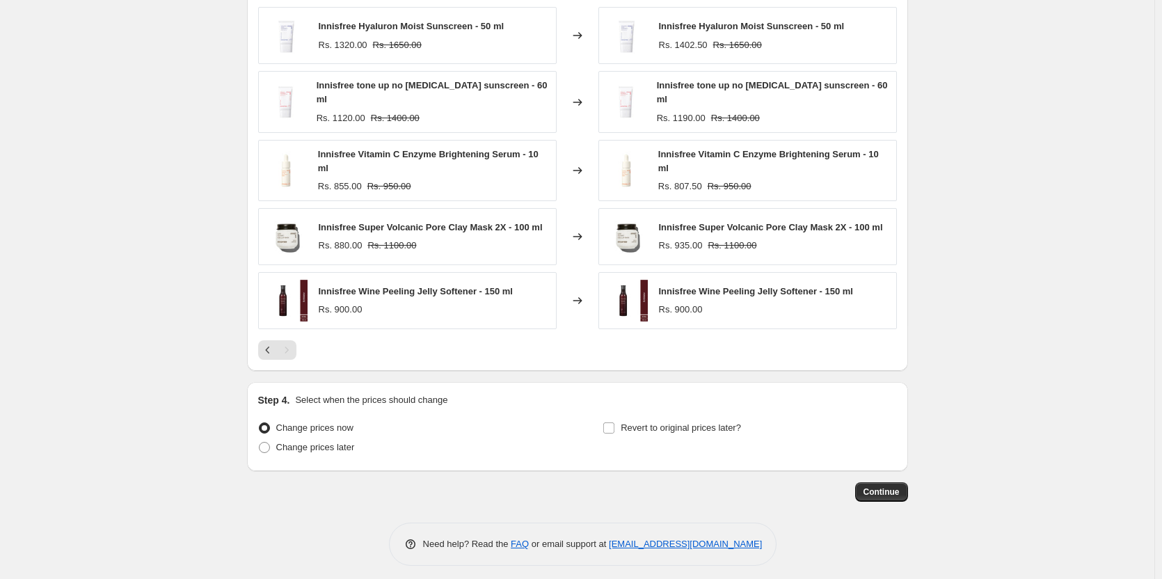
scroll to position [1054, 0]
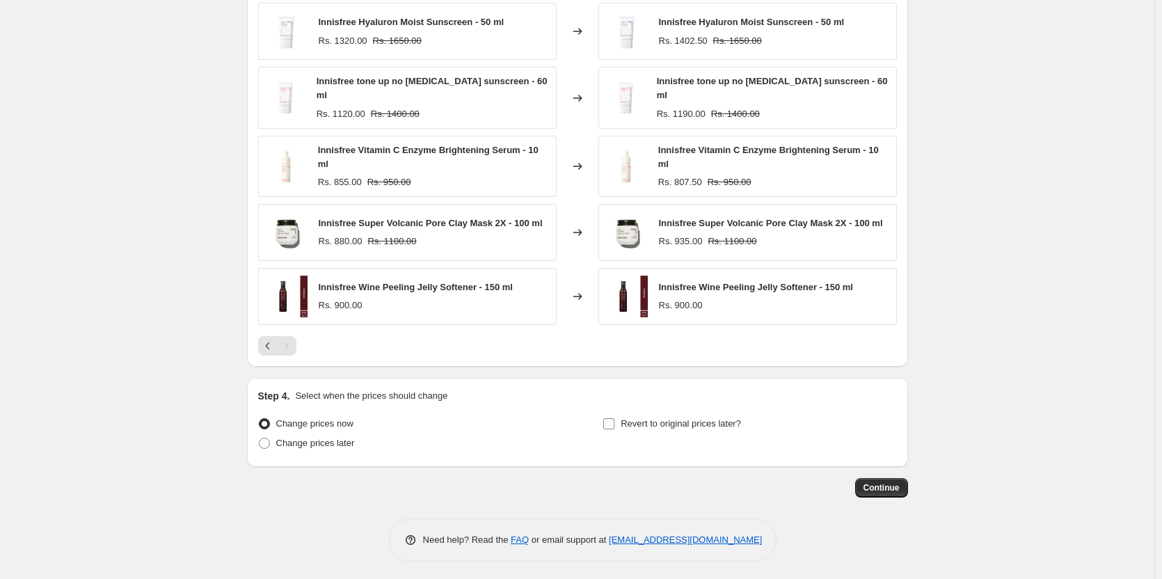
click at [619, 421] on label "Revert to original prices later?" at bounding box center [672, 423] width 138 height 19
click at [615, 421] on input "Revert to original prices later?" at bounding box center [608, 423] width 11 height 11
checkbox input "true"
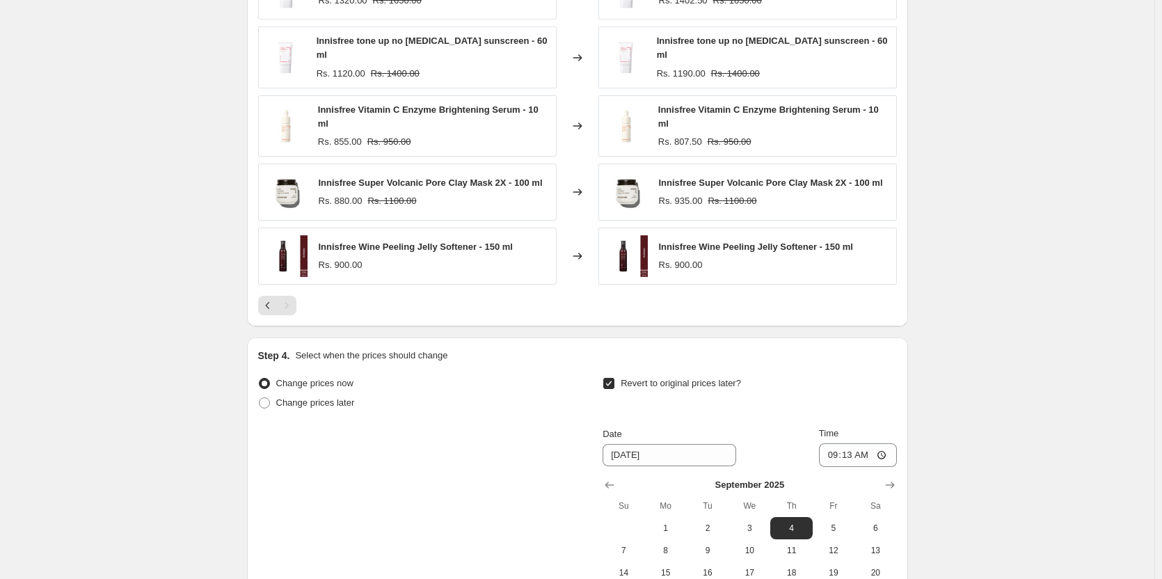
scroll to position [1292, 0]
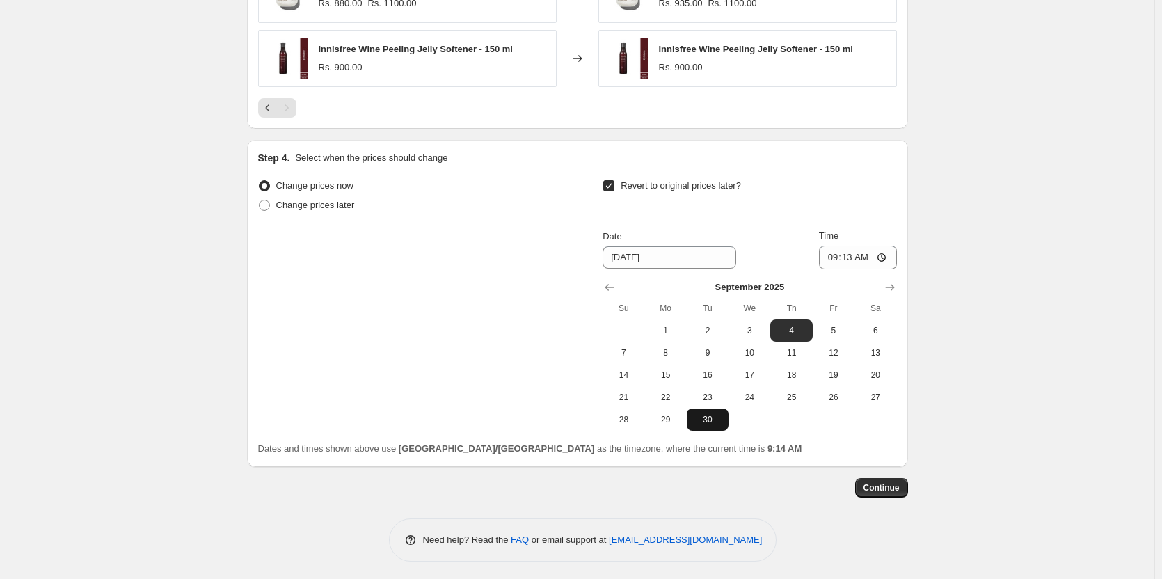
click at [705, 414] on span "30" at bounding box center [707, 419] width 31 height 11
type input "9/30/2025"
click at [887, 252] on input "09:13" at bounding box center [858, 258] width 78 height 24
type input "11:00"
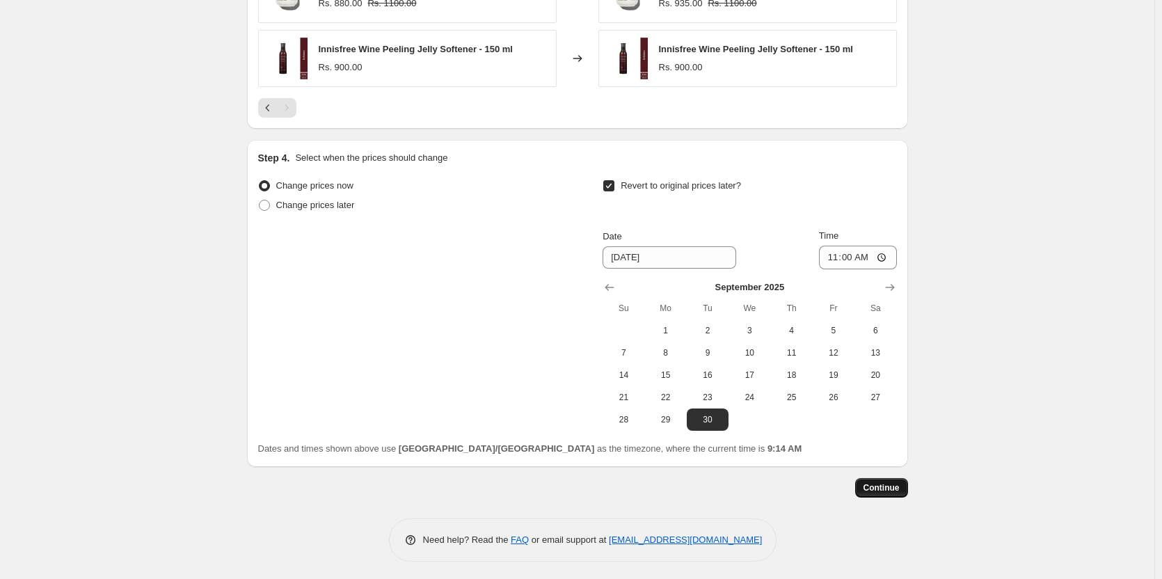
click at [896, 482] on span "Continue" at bounding box center [882, 487] width 36 height 11
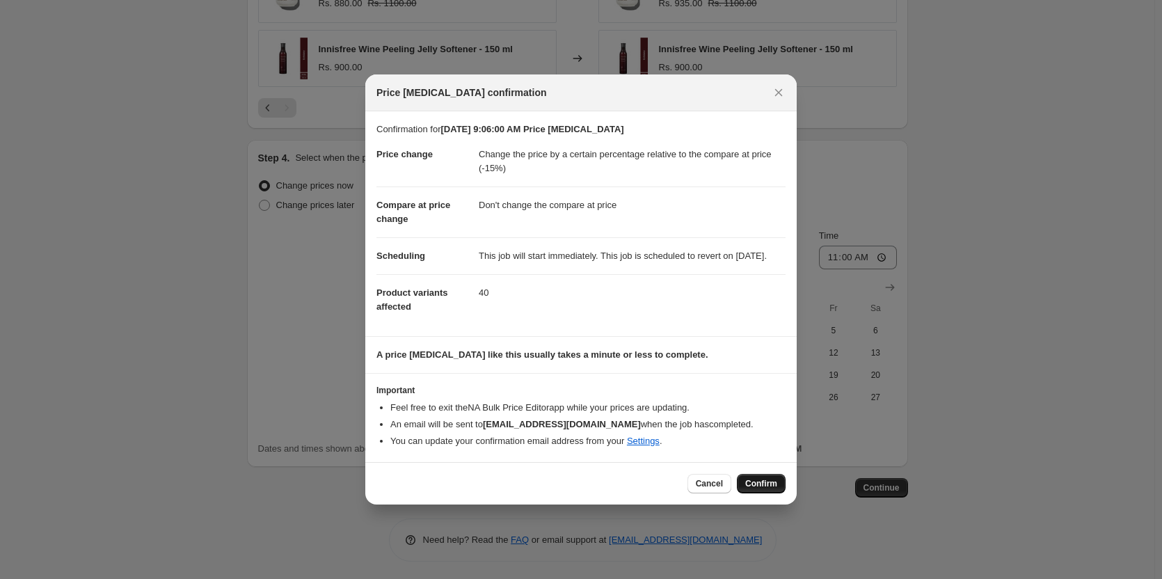
click at [759, 489] on span "Confirm" at bounding box center [761, 483] width 32 height 11
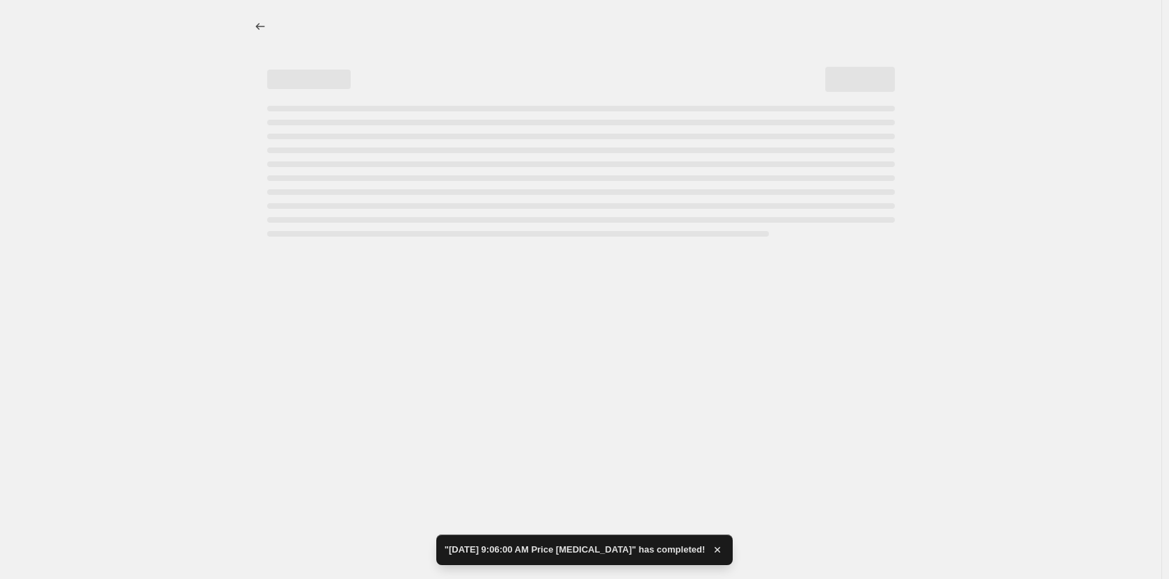
select select "pcap"
select select "no_change"
select select "collection"
select select "product_status"
select select "tag"
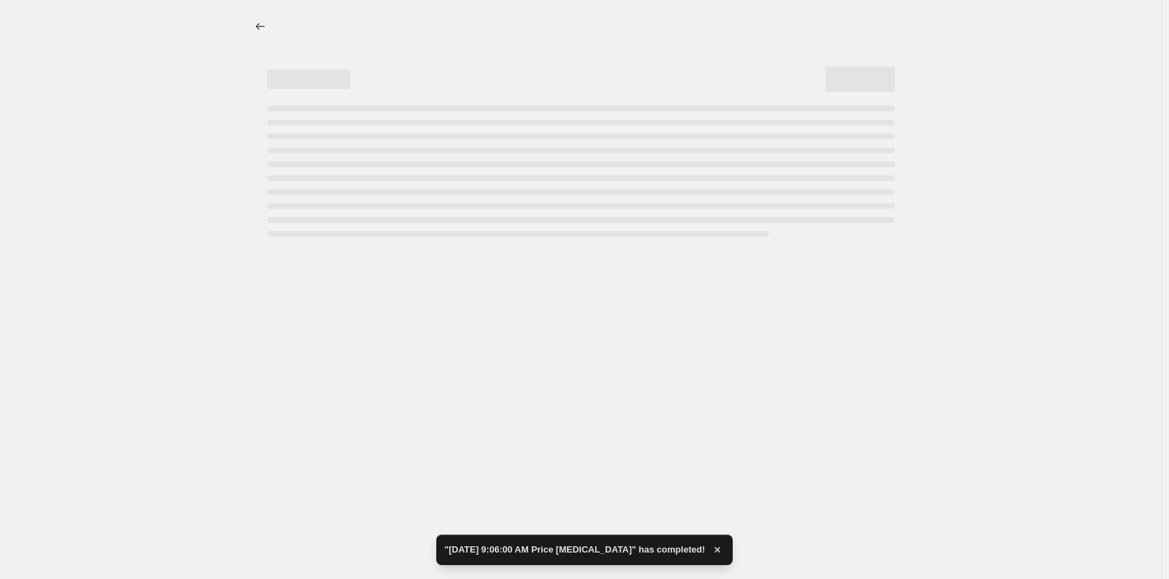
select select "not_equal"
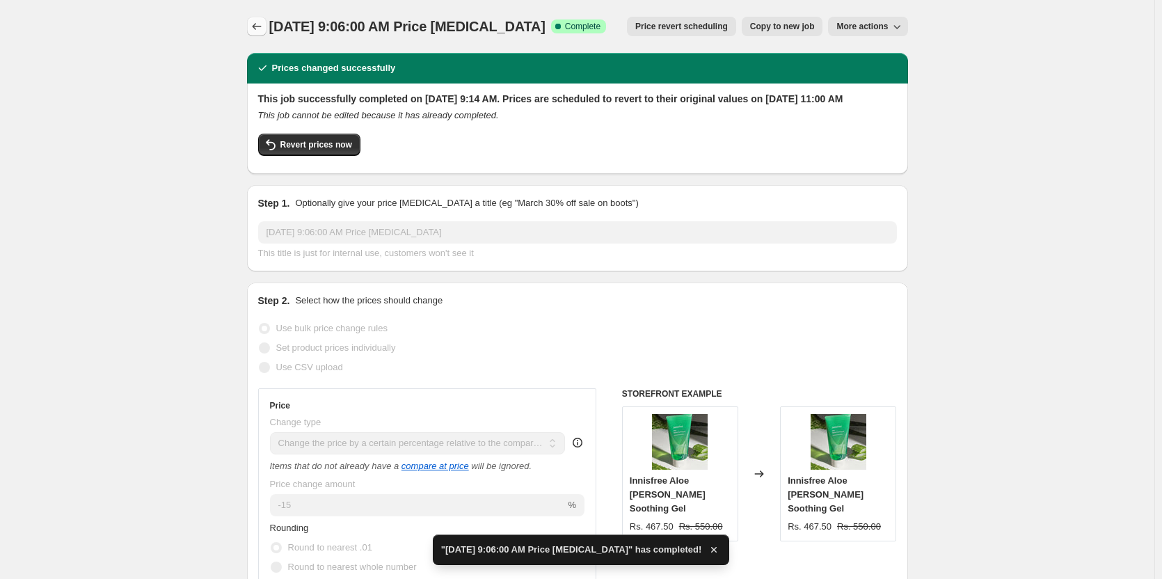
click at [263, 21] on icon "Price change jobs" at bounding box center [257, 26] width 14 height 14
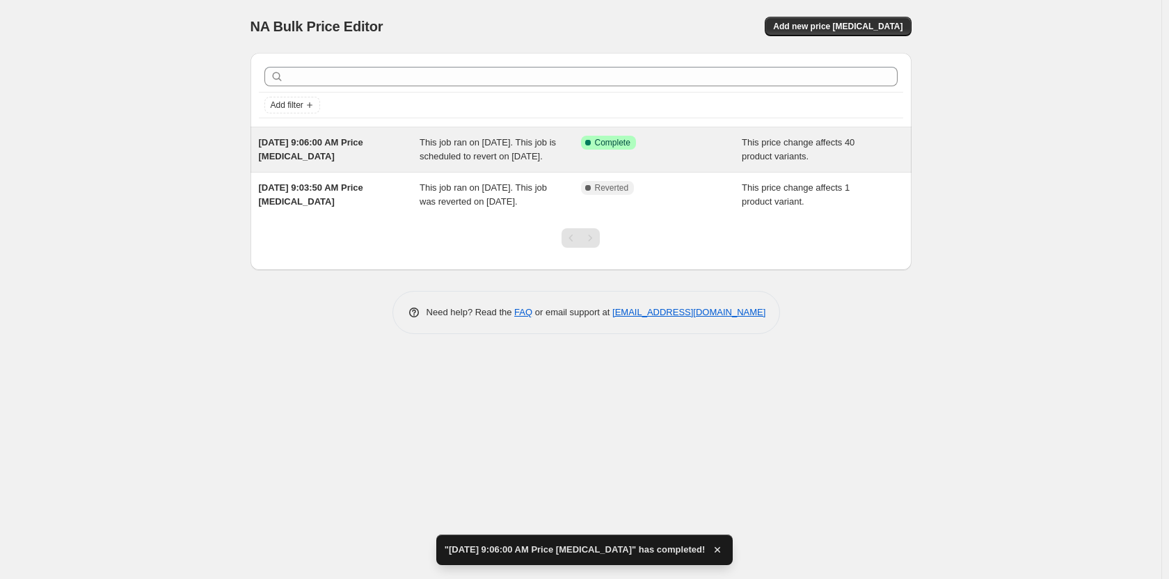
click at [518, 159] on span "This job ran on August 28, 2025. This job is scheduled to revert on September 3…" at bounding box center [488, 149] width 136 height 24
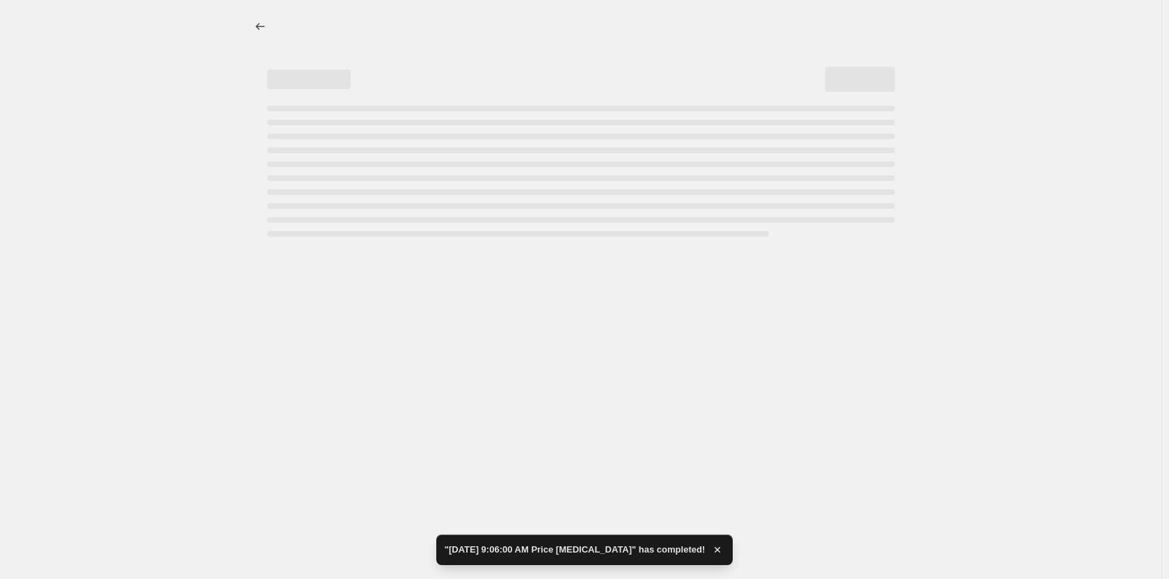
select select "pcap"
select select "no_change"
select select "collection"
select select "product_status"
select select "tag"
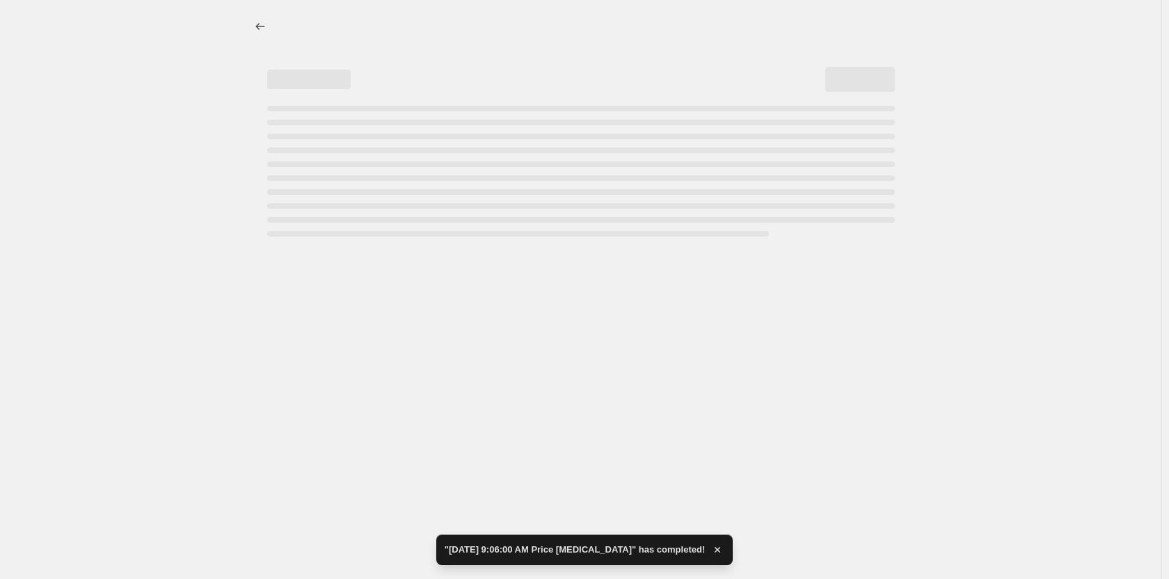
select select "not_equal"
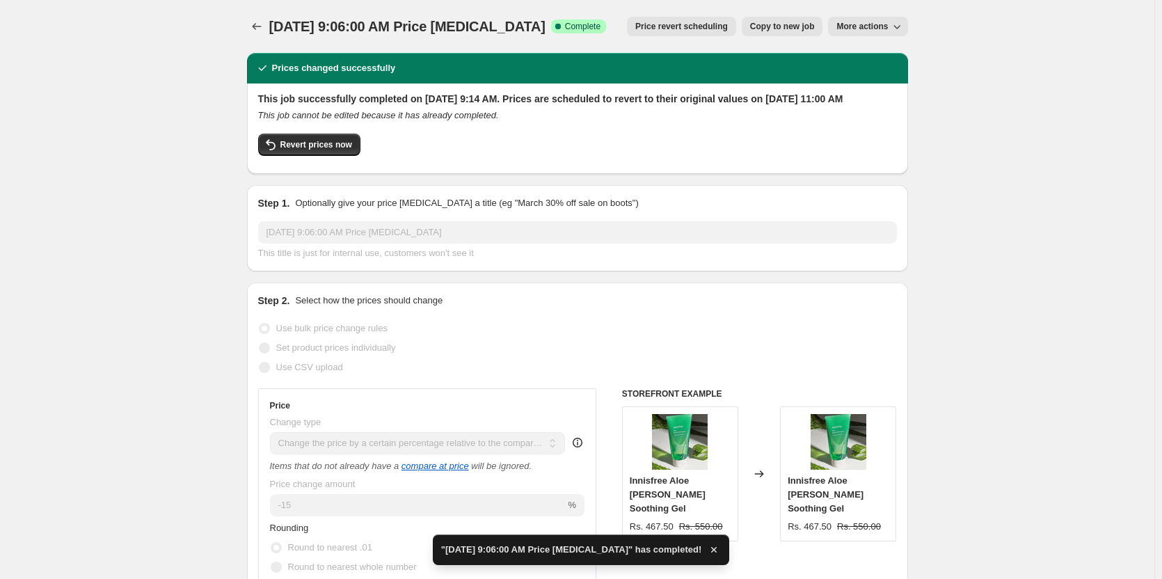
click at [883, 31] on span "More actions" at bounding box center [863, 26] width 52 height 11
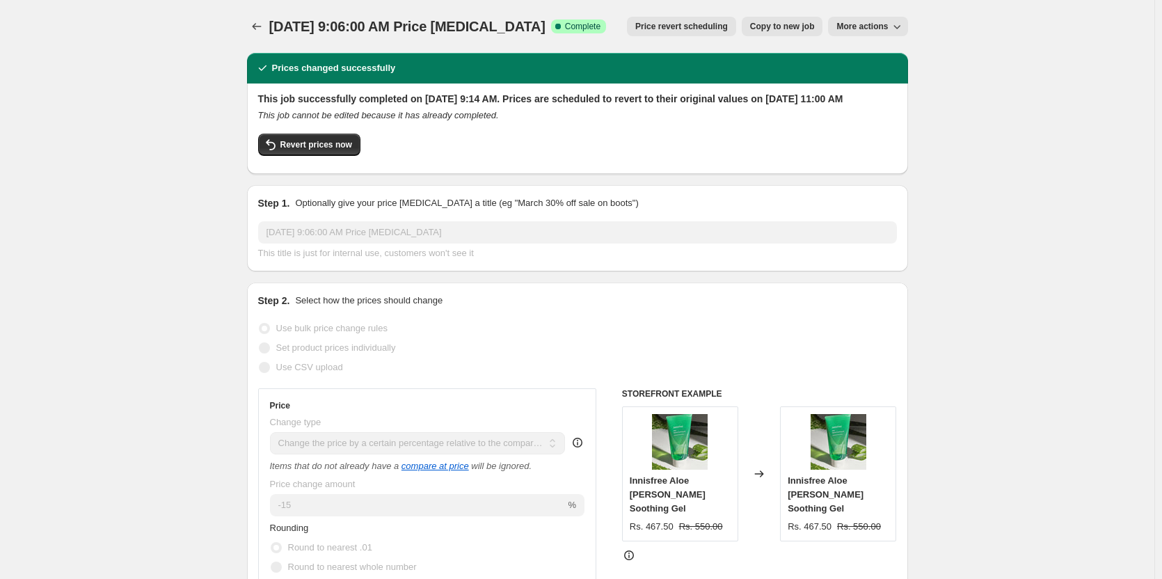
click at [264, 31] on icon "Price change jobs" at bounding box center [257, 26] width 14 height 14
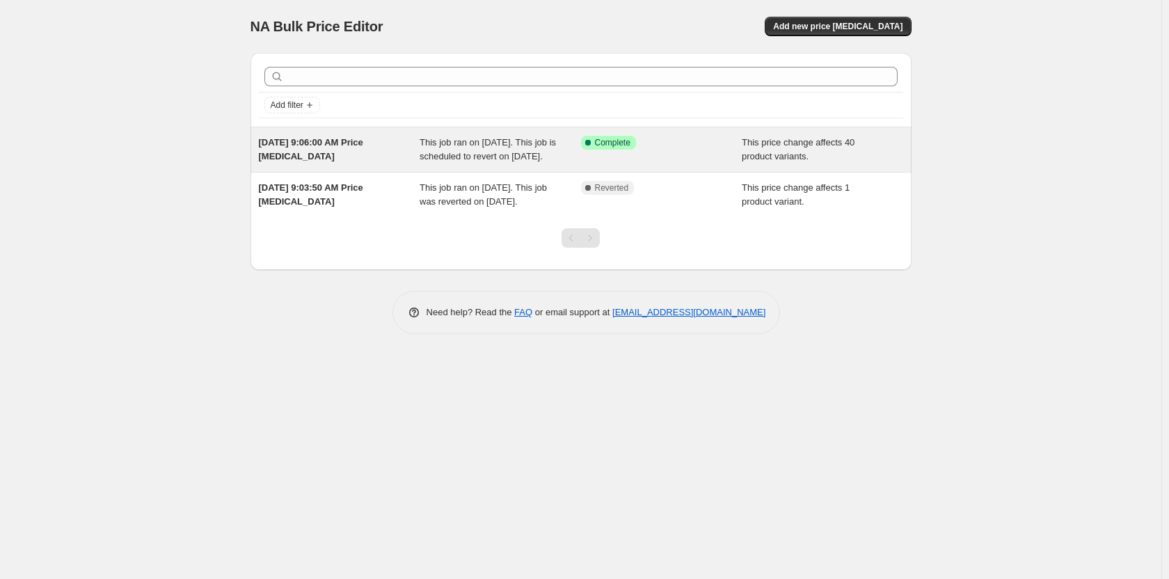
click at [642, 156] on div "Success Complete Complete" at bounding box center [661, 150] width 161 height 28
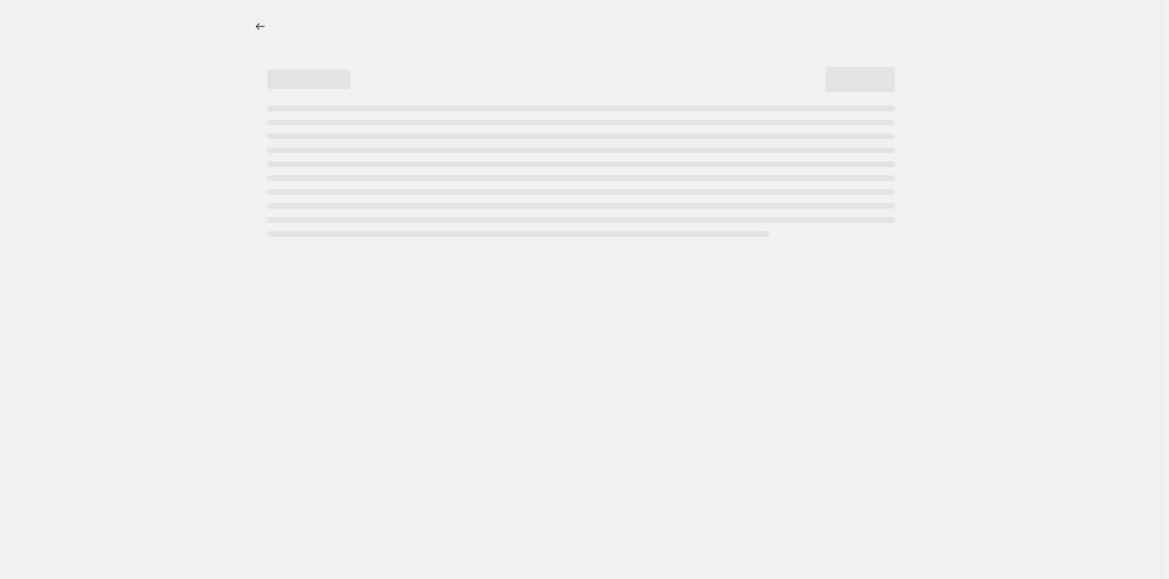
select select "pcap"
select select "no_change"
select select "collection"
select select "product_status"
select select "tag"
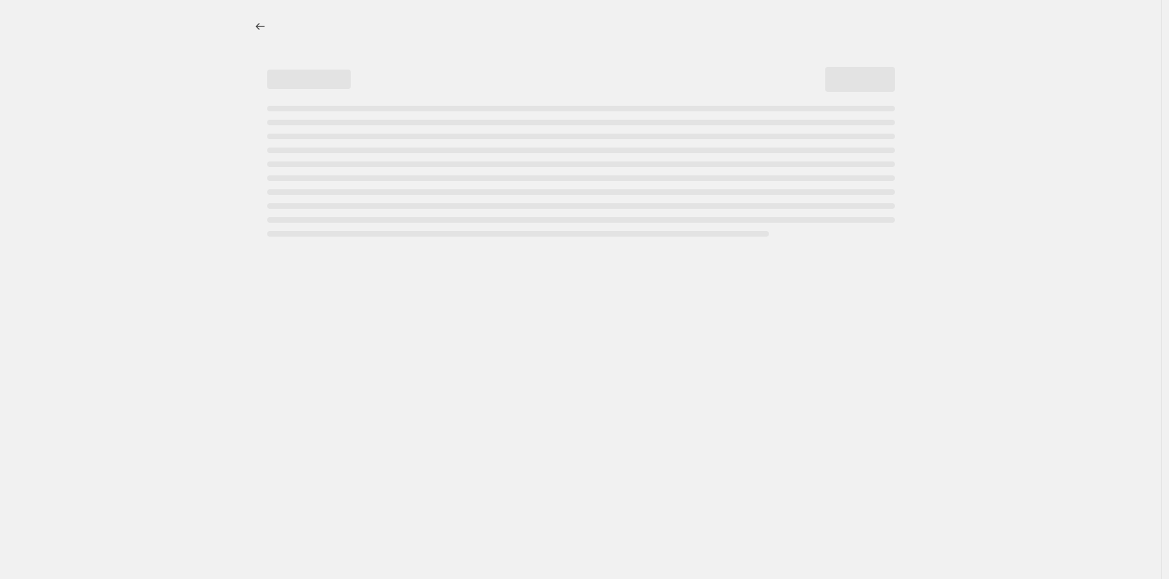
select select "not_equal"
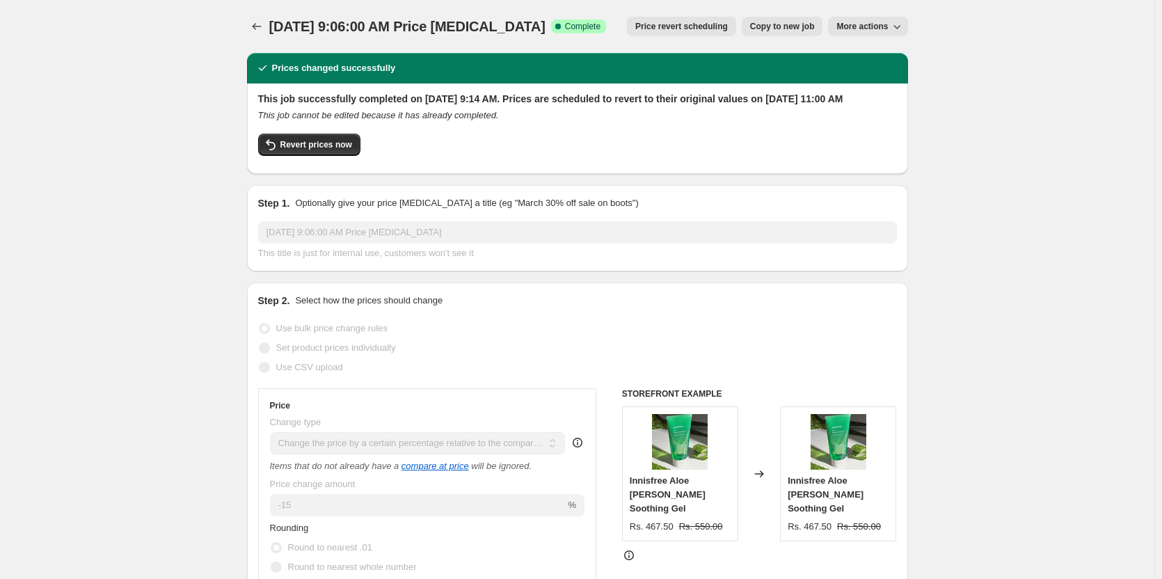
click at [872, 24] on span "More actions" at bounding box center [863, 26] width 52 height 11
click at [264, 29] on icon "Price change jobs" at bounding box center [257, 26] width 14 height 14
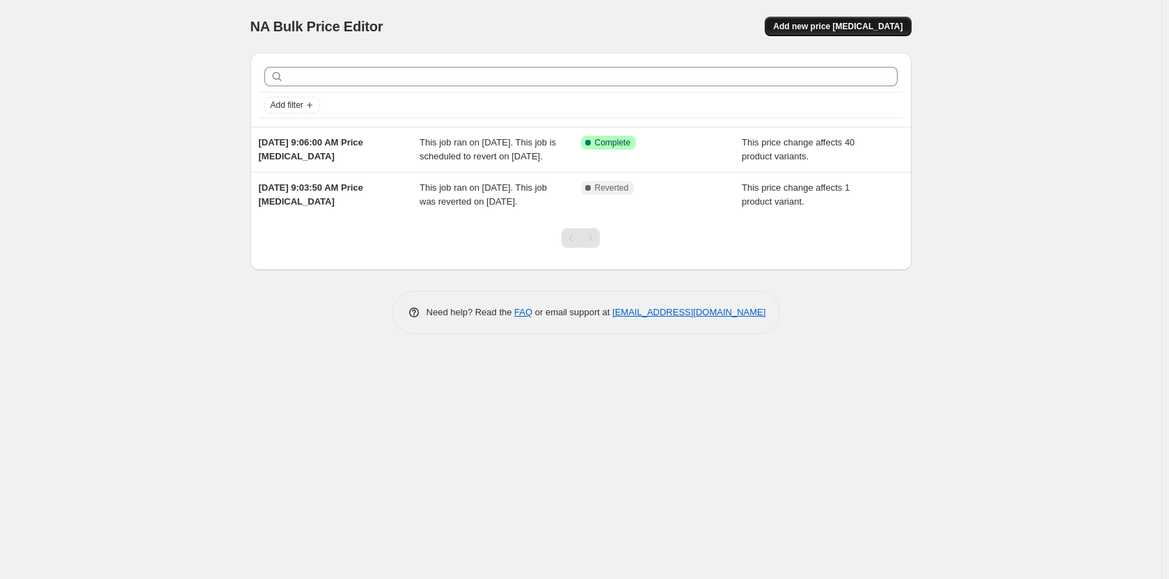
click at [887, 25] on span "Add new price change job" at bounding box center [837, 26] width 129 height 11
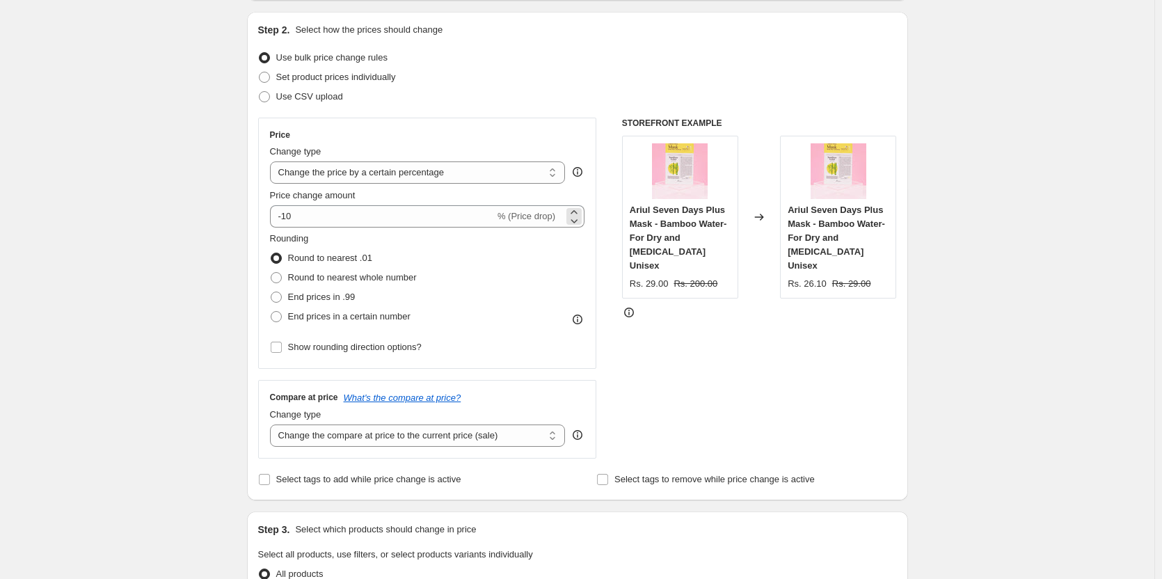
scroll to position [139, 0]
click at [514, 166] on select "Change the price to a certain amount Change the price by a certain amount Chang…" at bounding box center [418, 172] width 296 height 22
select select "pcap"
click at [273, 161] on select "Change the price to a certain amount Change the price by a certain amount Chang…" at bounding box center [418, 172] width 296 height 22
type input "-20"
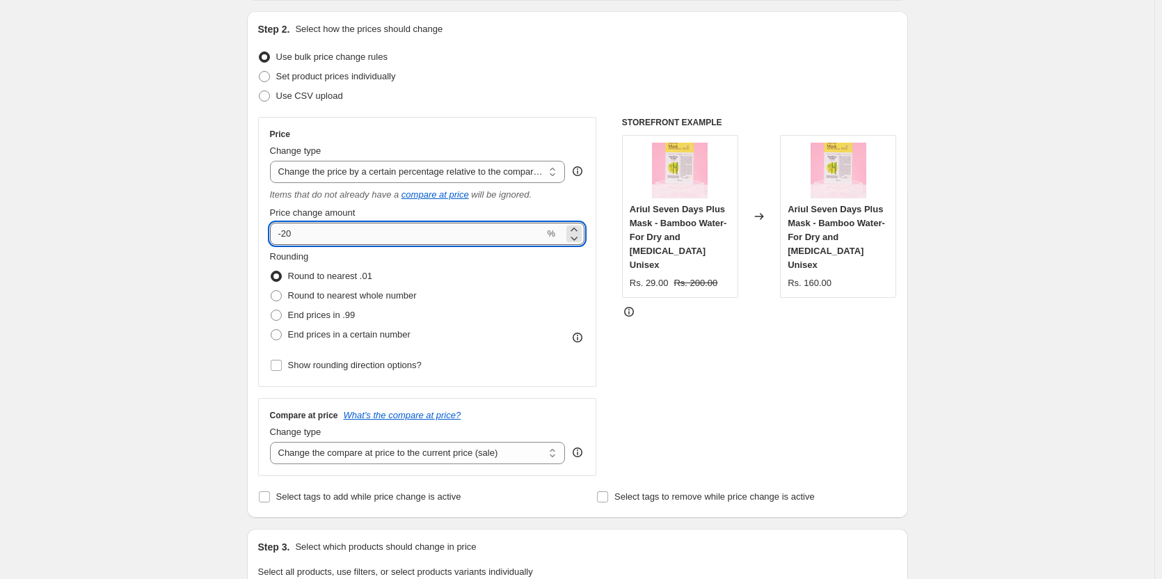
click at [438, 237] on input "-20" at bounding box center [407, 234] width 275 height 22
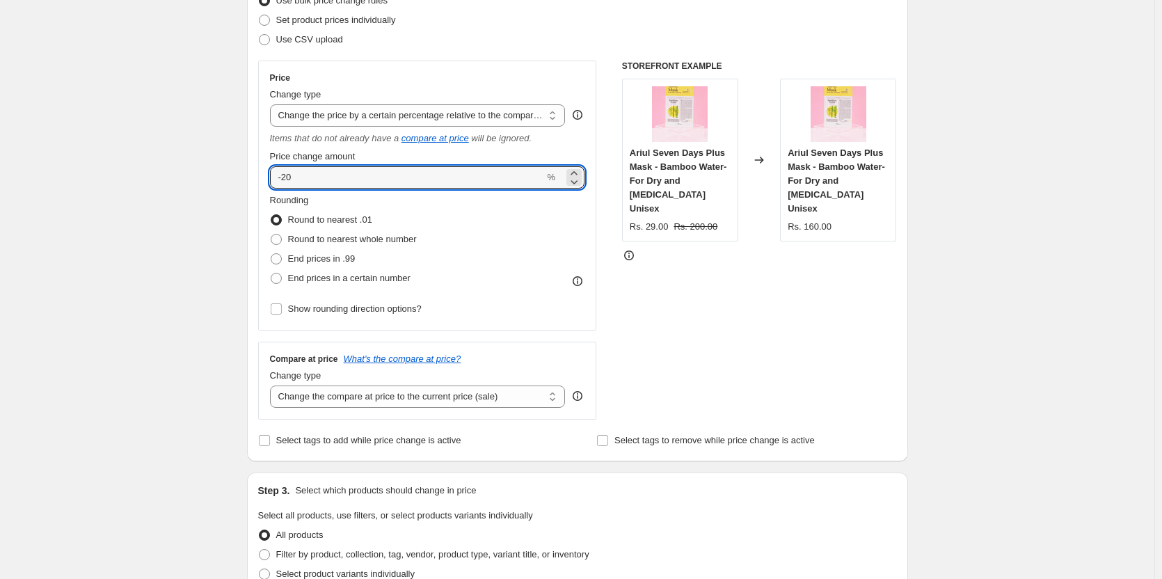
scroll to position [348, 0]
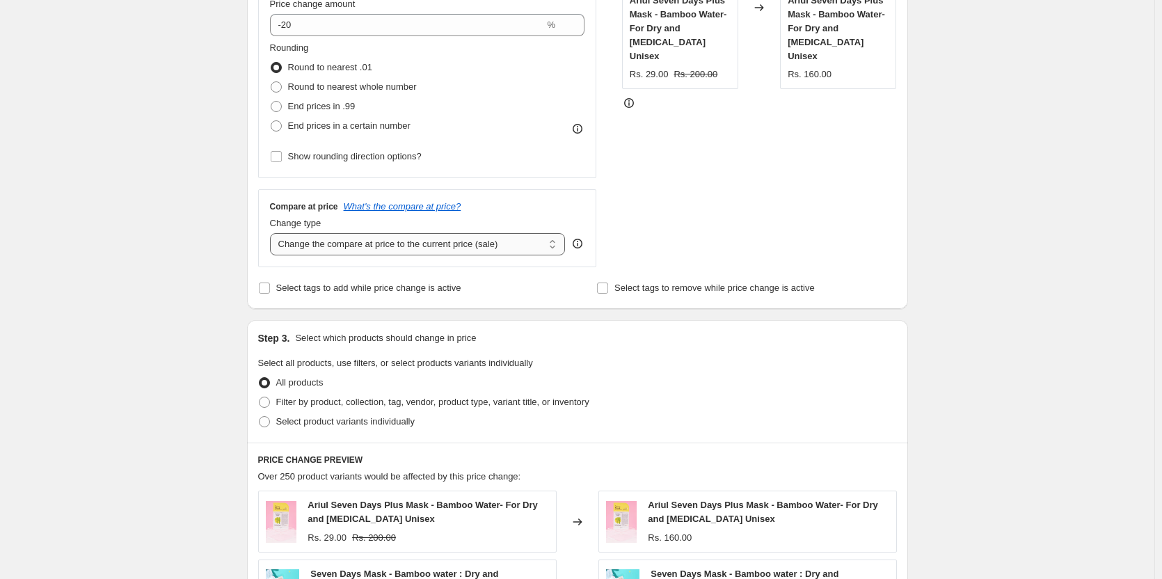
click at [480, 249] on select "Change the compare at price to the current price (sale) Change the compare at p…" at bounding box center [418, 244] width 296 height 22
select select "no_change"
click at [273, 233] on select "Change the compare at price to the current price (sale) Change the compare at p…" at bounding box center [418, 244] width 296 height 22
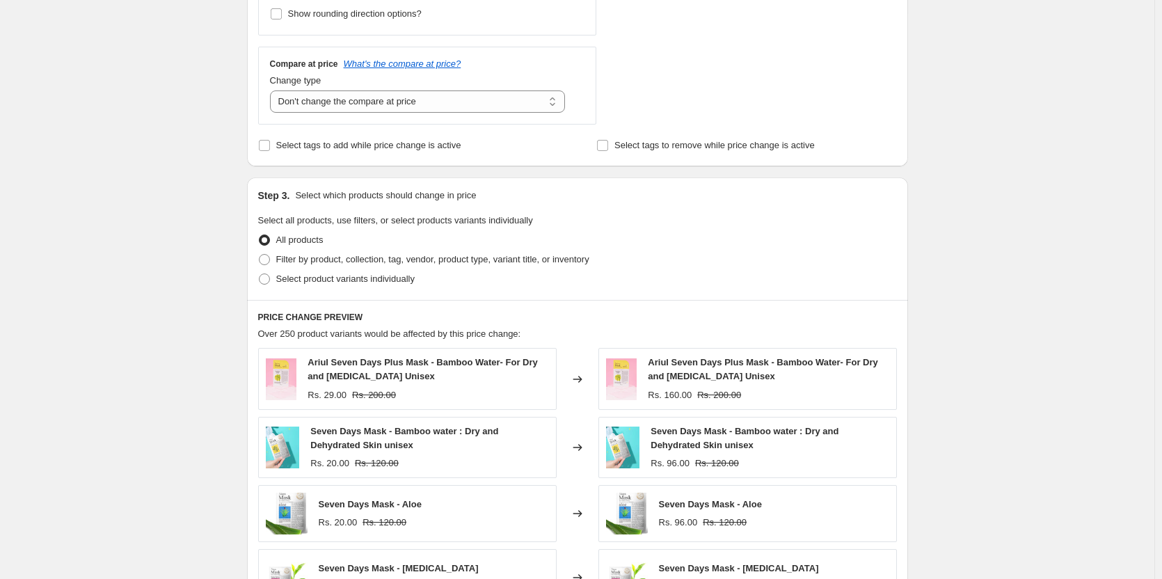
scroll to position [557, 0]
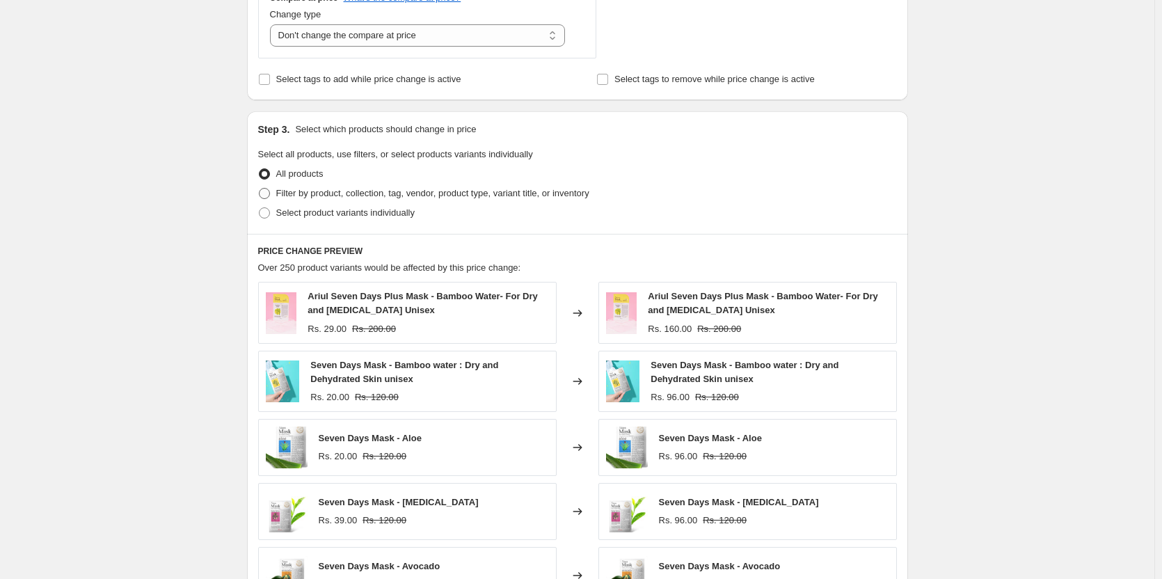
click at [342, 198] on span "Filter by product, collection, tag, vendor, product type, variant title, or inv…" at bounding box center [432, 193] width 313 height 10
click at [260, 189] on input "Filter by product, collection, tag, vendor, product type, variant title, or inv…" at bounding box center [259, 188] width 1 height 1
radio input "true"
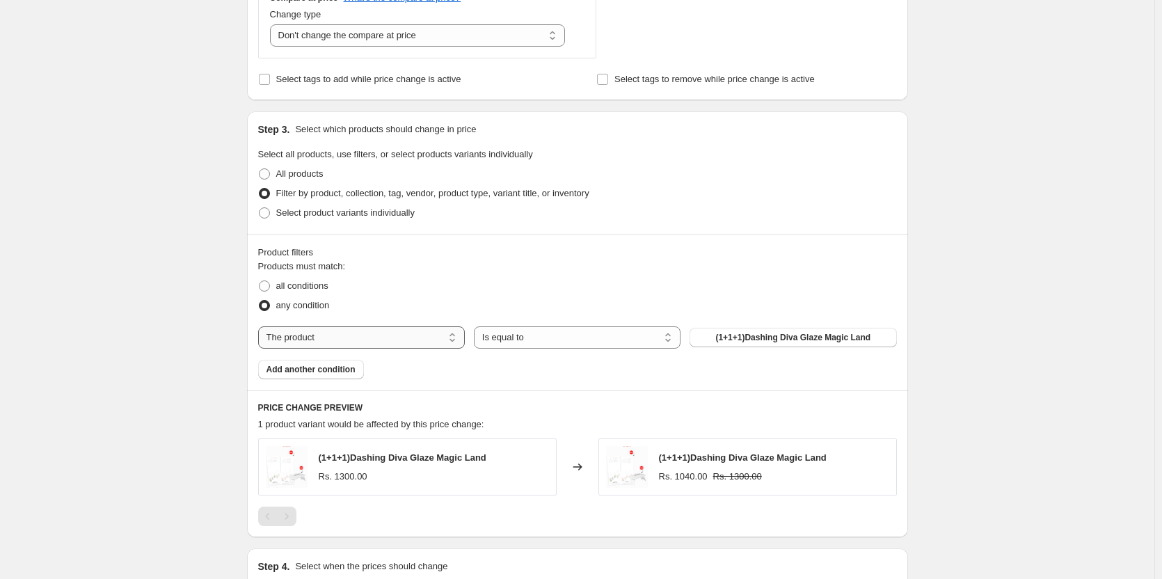
click at [370, 336] on select "The product The product's collection The product's tag The product's vendor The…" at bounding box center [361, 337] width 207 height 22
select select "collection"
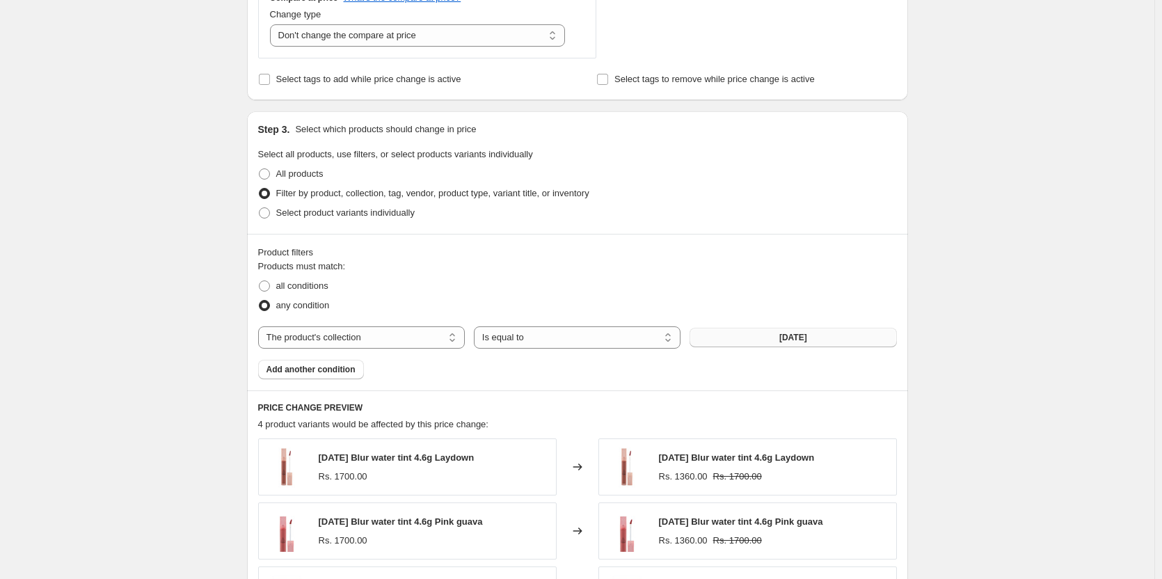
click at [787, 343] on button "3CE" at bounding box center [793, 337] width 207 height 19
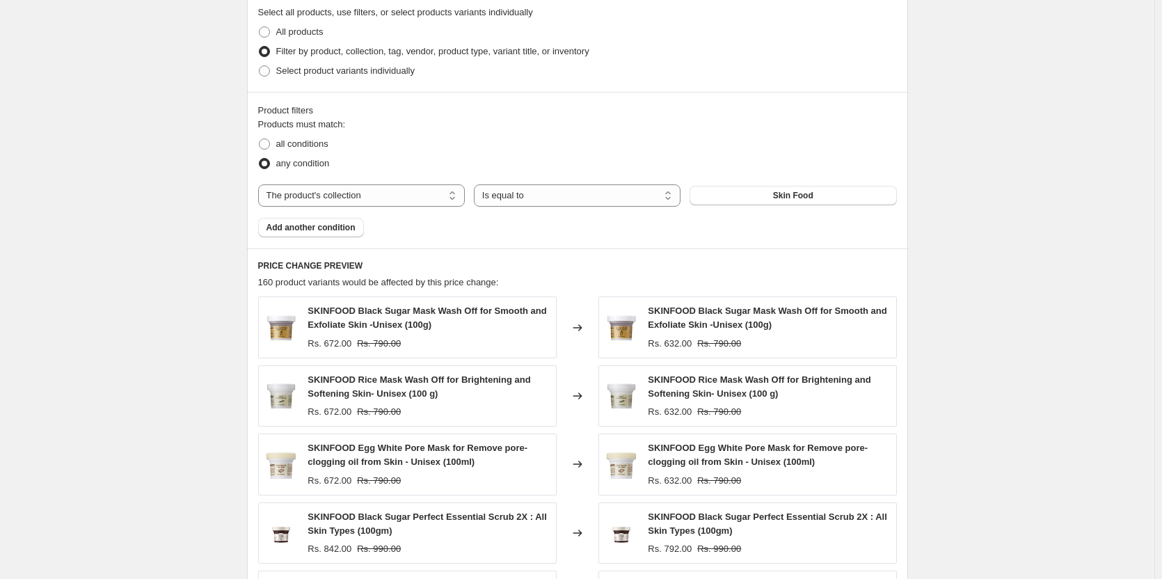
scroll to position [626, 0]
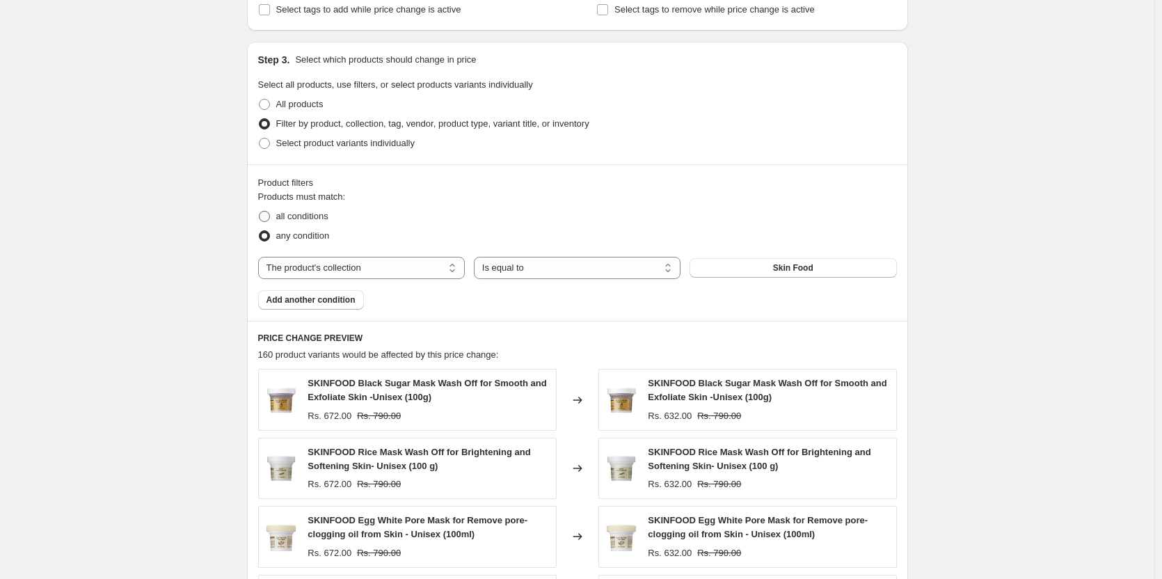
click at [301, 216] on span "all conditions" at bounding box center [302, 216] width 52 height 10
click at [260, 212] on input "all conditions" at bounding box center [259, 211] width 1 height 1
radio input "true"
click at [319, 301] on span "Add another condition" at bounding box center [311, 299] width 89 height 11
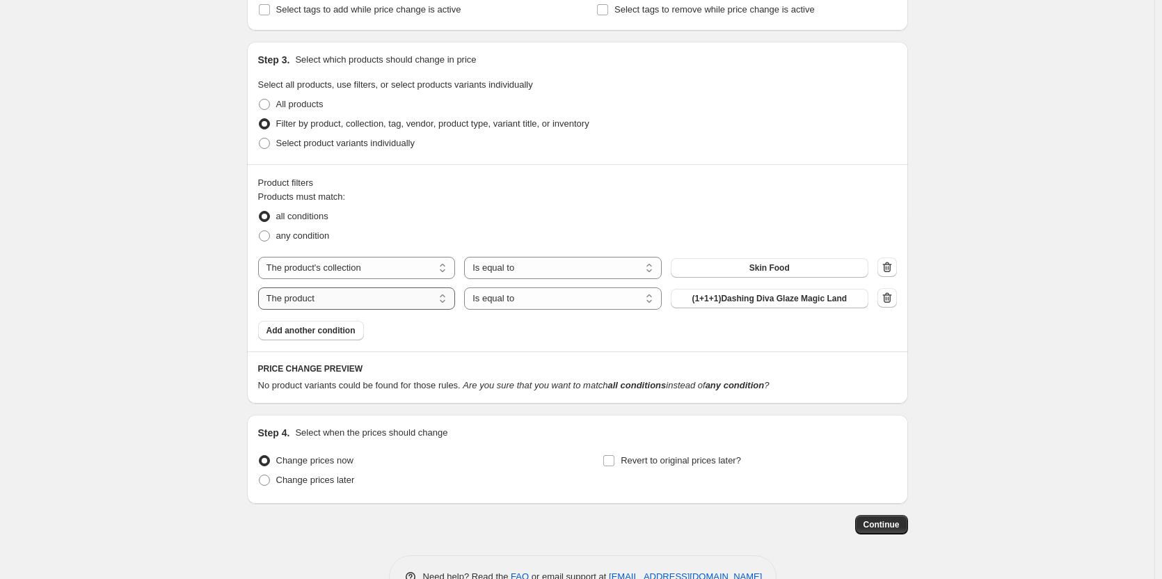
click at [392, 302] on select "The product The product's collection The product's tag The product's vendor The…" at bounding box center [357, 298] width 198 height 22
select select "tag"
click at [514, 304] on select "Is equal to Is not equal to" at bounding box center [563, 298] width 198 height 22
select select "not_equal"
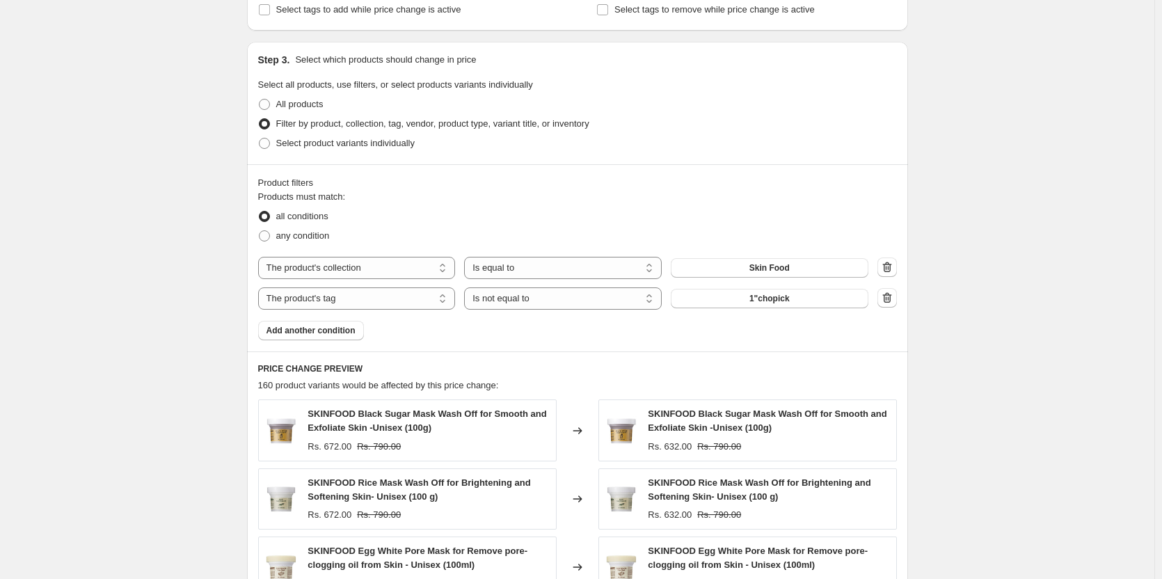
click at [763, 301] on span "1"chopick" at bounding box center [770, 298] width 40 height 11
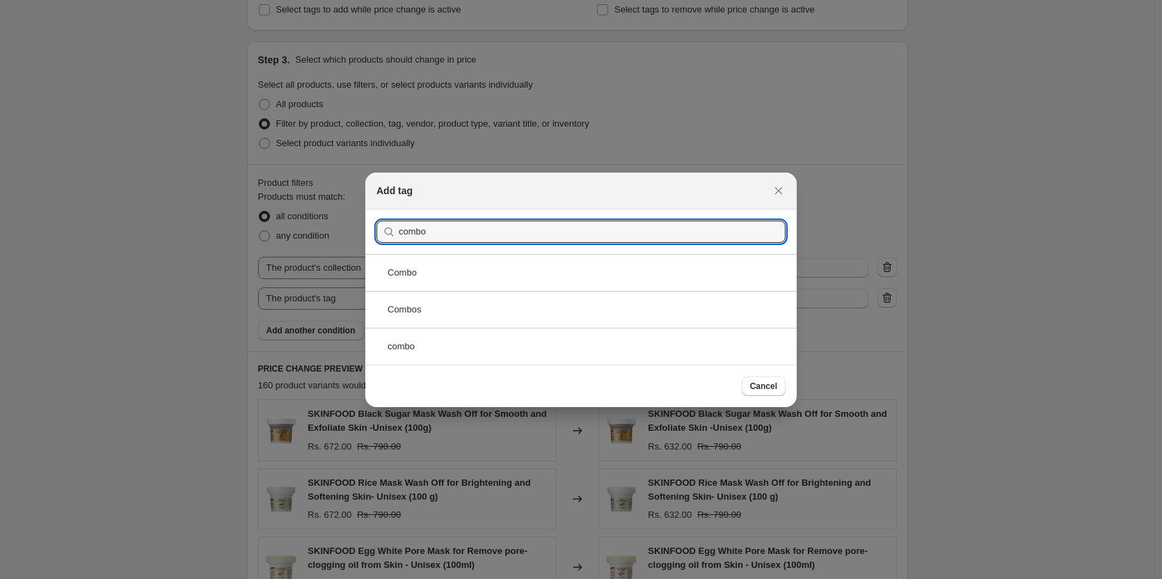
type input "combo"
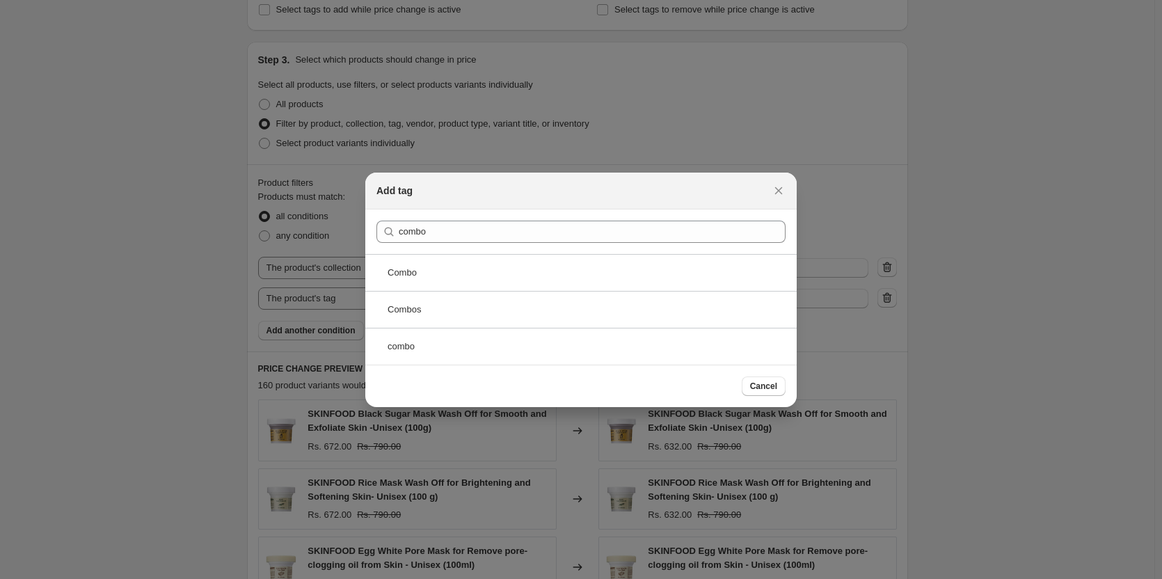
click at [490, 285] on div "Combo" at bounding box center [581, 272] width 432 height 37
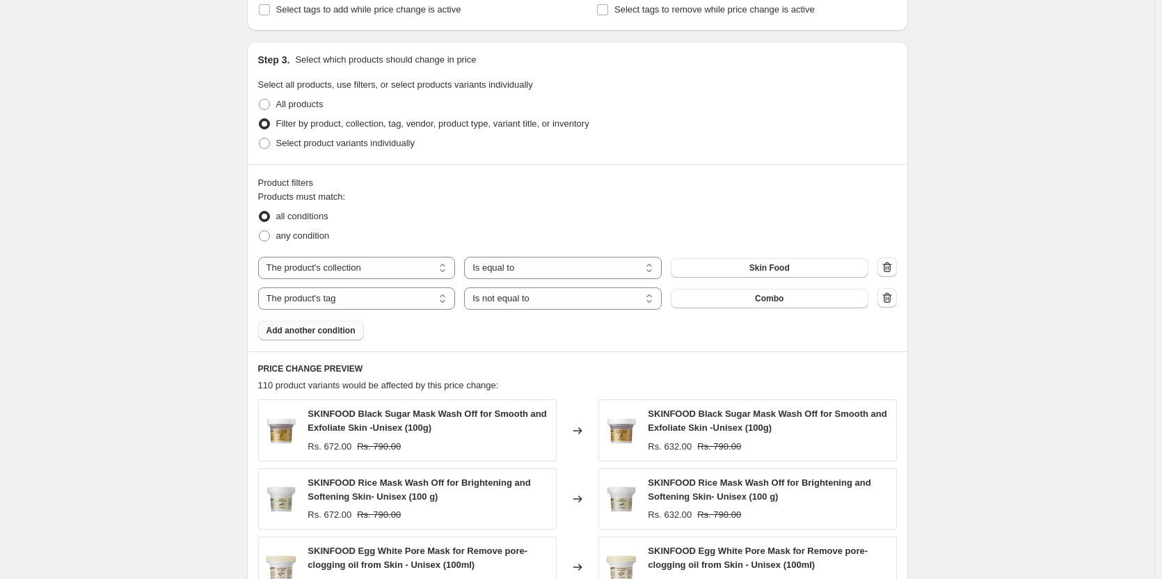
click at [299, 332] on span "Add another condition" at bounding box center [311, 330] width 89 height 11
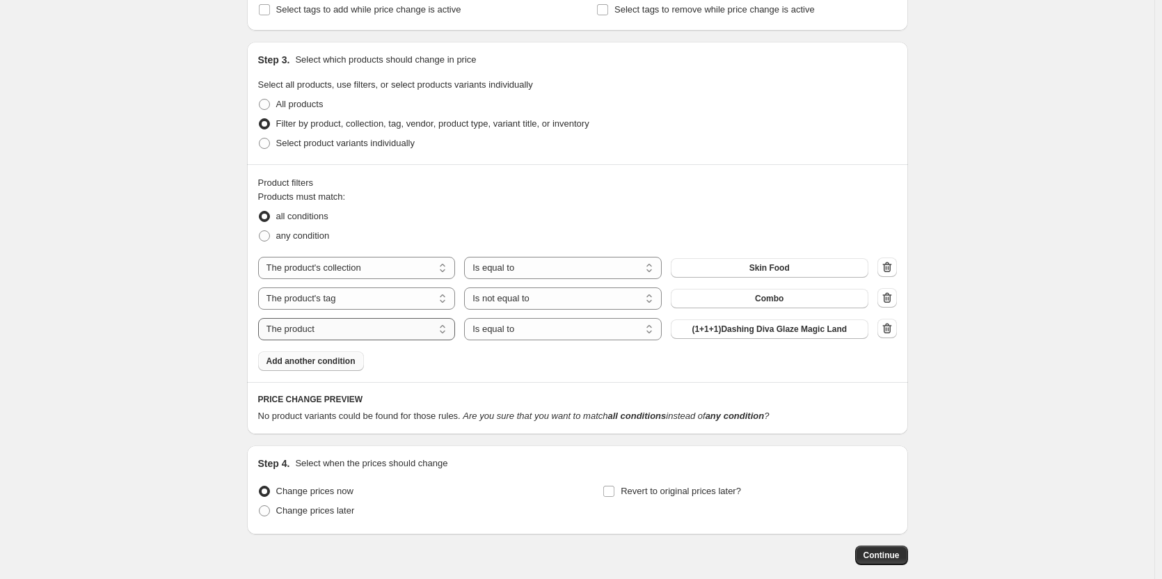
click at [375, 330] on select "The product The product's collection The product's tag The product's vendor The…" at bounding box center [357, 329] width 198 height 22
select select "tag"
click at [528, 330] on select "Is equal to Is not equal to" at bounding box center [563, 329] width 198 height 22
select select "not_equal"
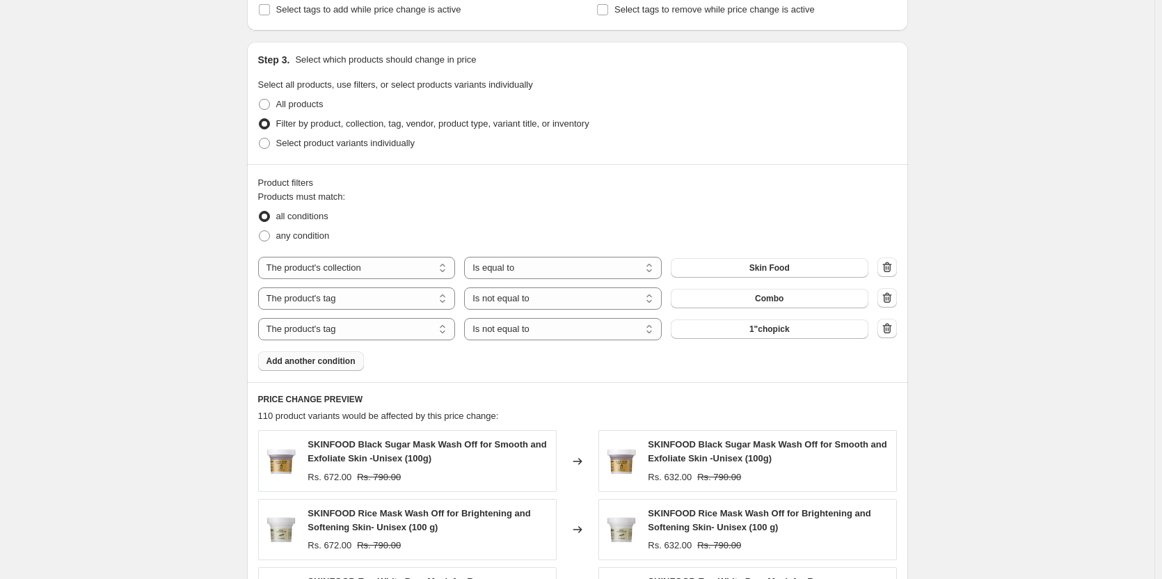
click at [770, 331] on span "1"chopick" at bounding box center [770, 329] width 40 height 11
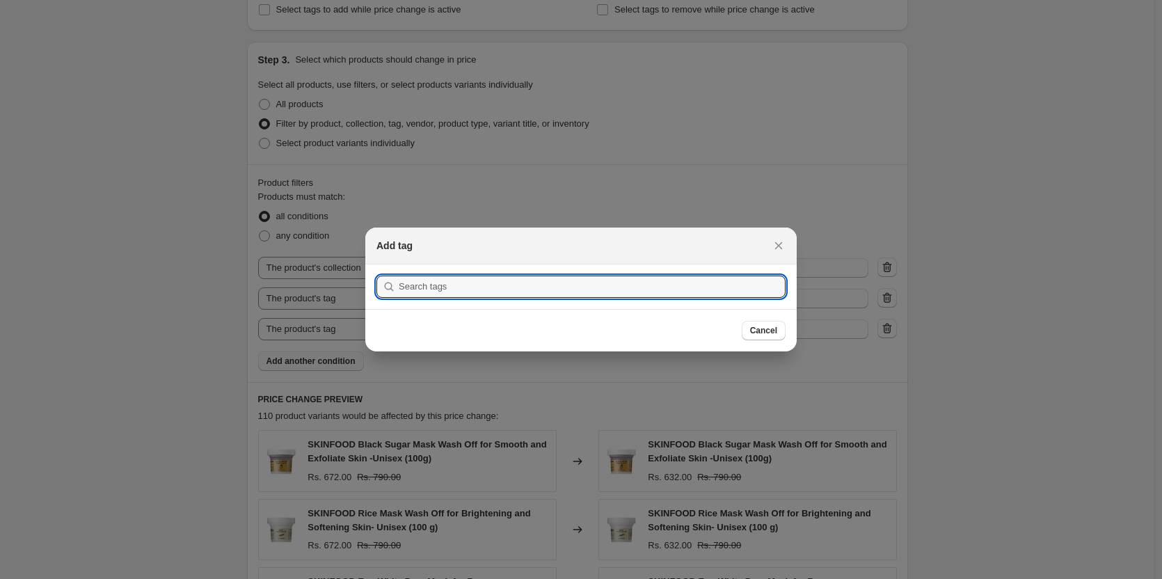
scroll to position [0, 0]
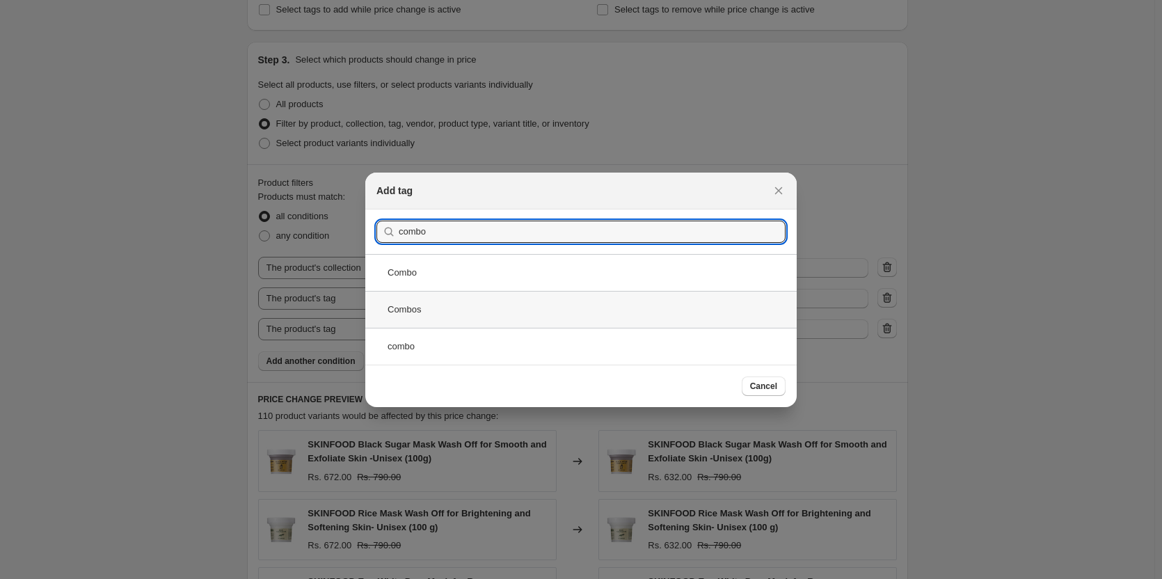
type input "combo"
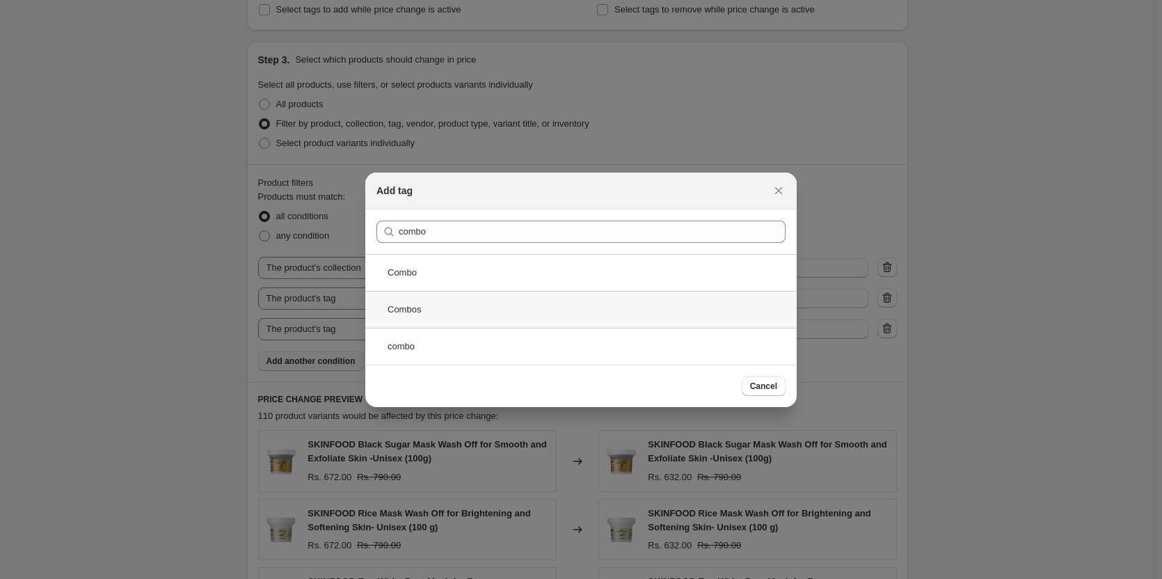
click at [441, 308] on div "Combos" at bounding box center [581, 309] width 432 height 37
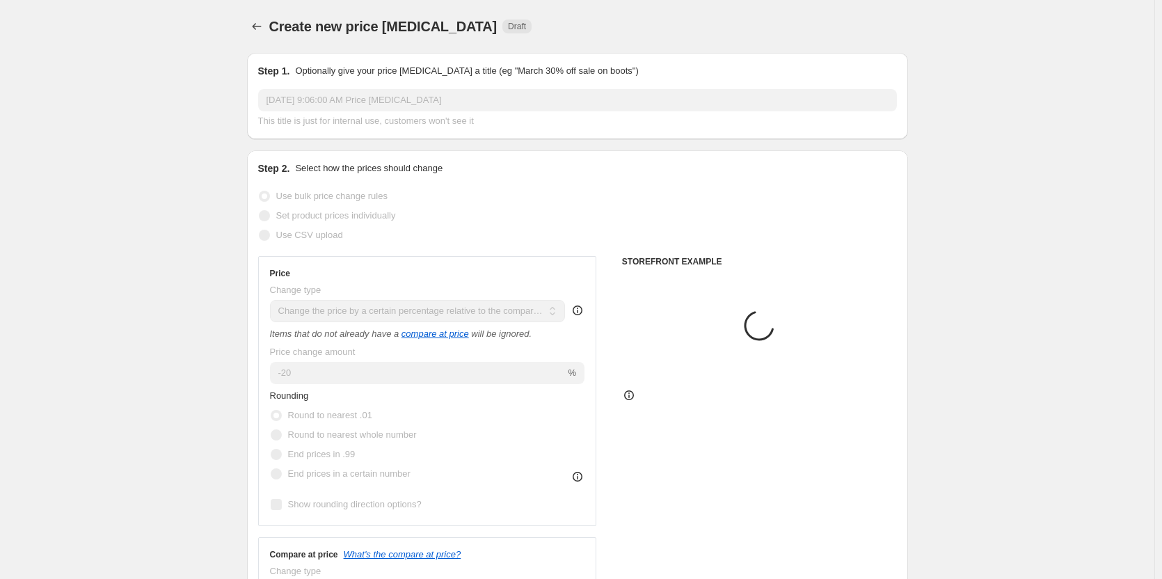
scroll to position [626, 0]
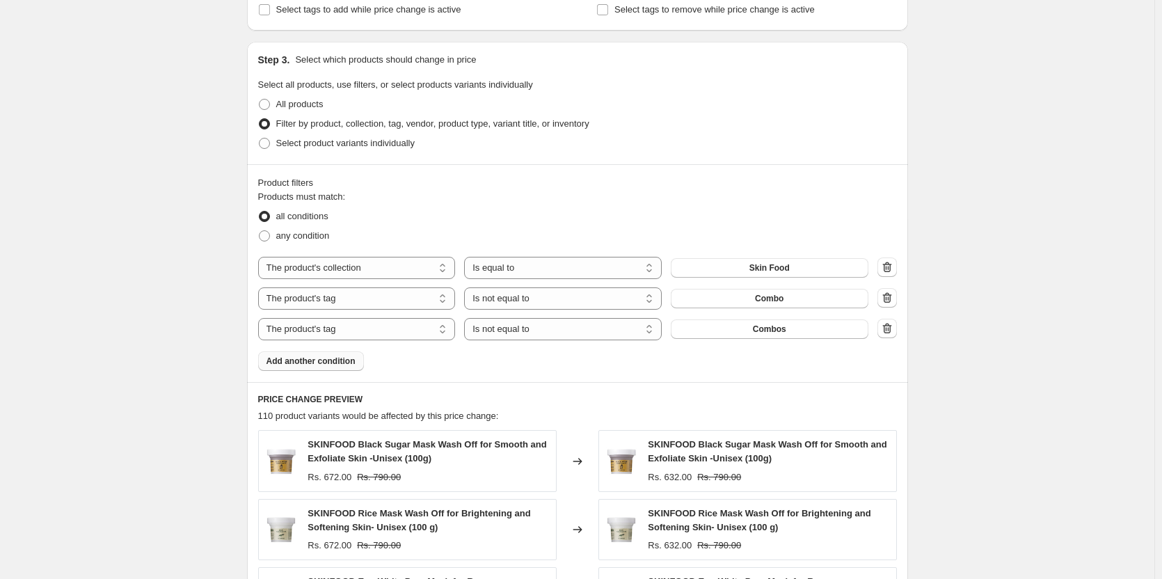
click at [318, 366] on span "Add another condition" at bounding box center [311, 361] width 89 height 11
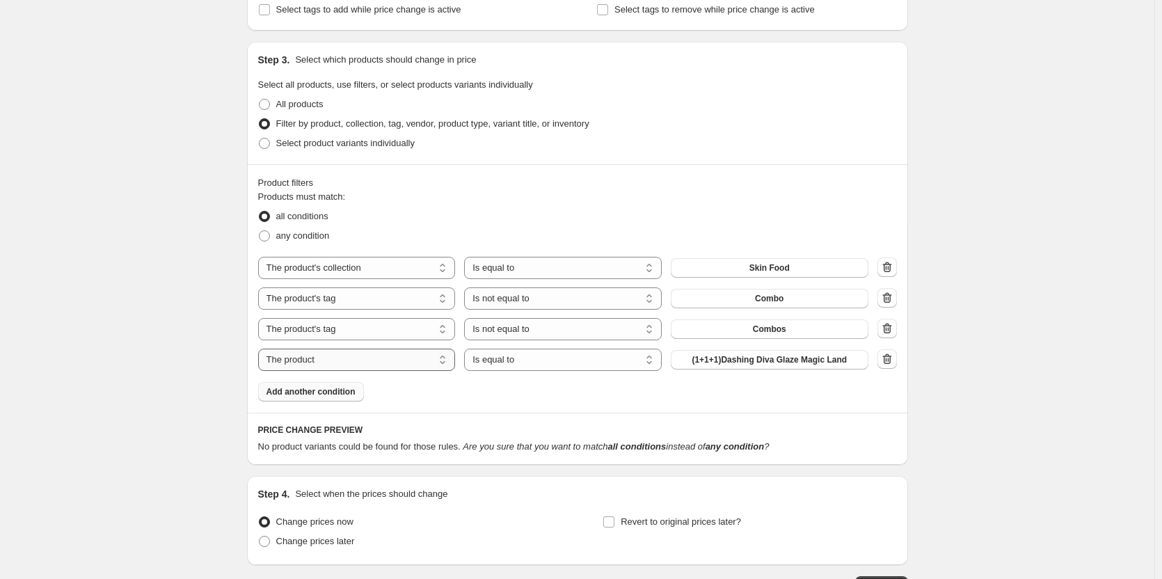
click at [401, 361] on select "The product The product's collection The product's tag The product's vendor The…" at bounding box center [357, 360] width 198 height 22
select select "tag"
click at [564, 363] on select "Is equal to Is not equal to" at bounding box center [563, 360] width 198 height 22
select select "not_equal"
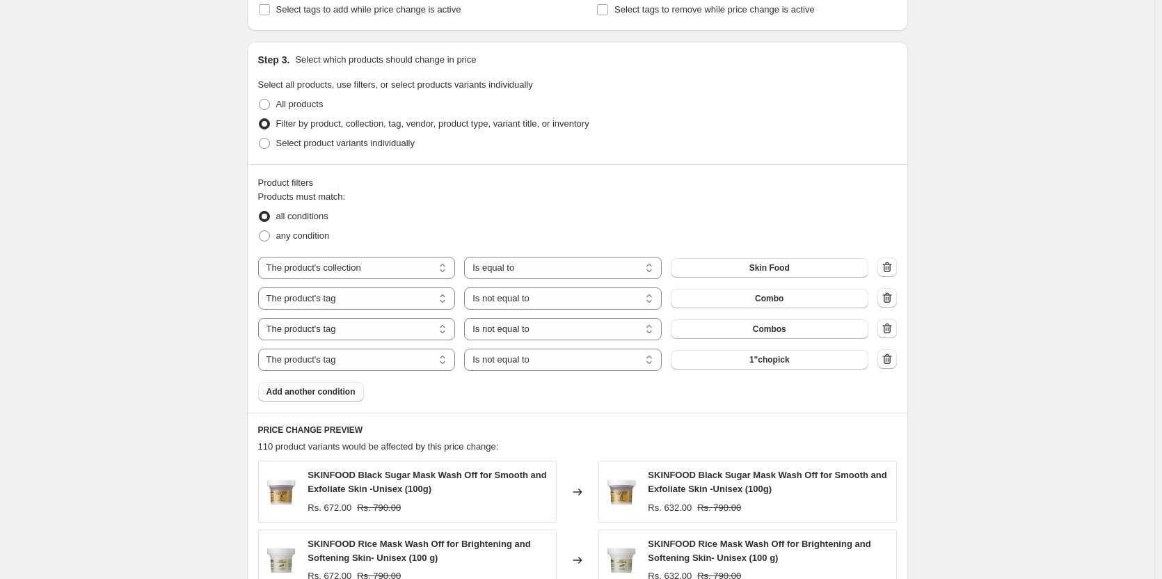
click at [786, 363] on span "1"chopick" at bounding box center [770, 359] width 40 height 11
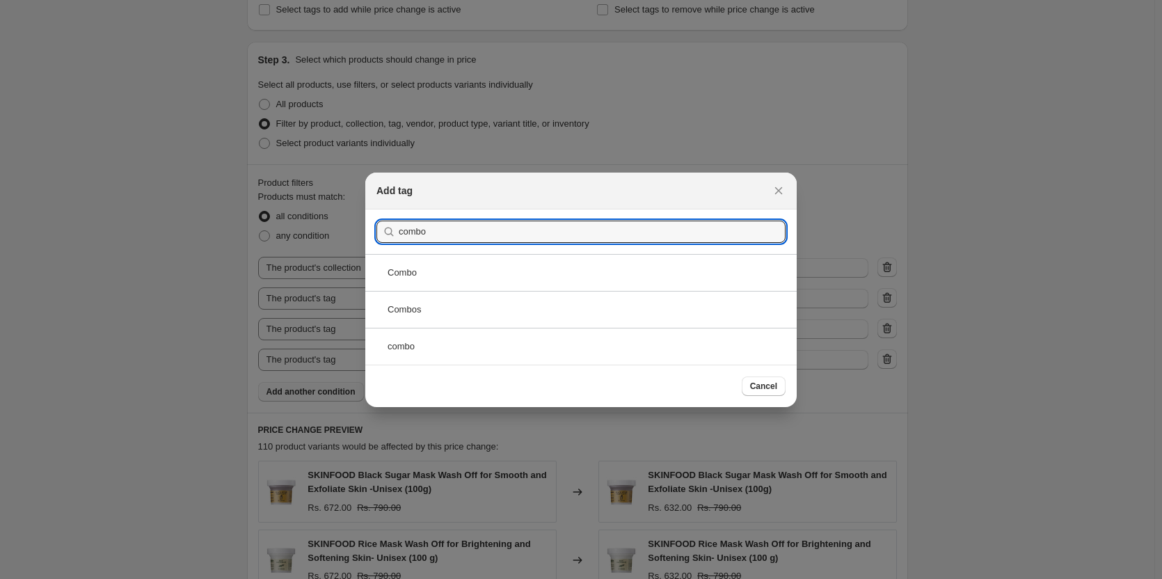
type input "combo"
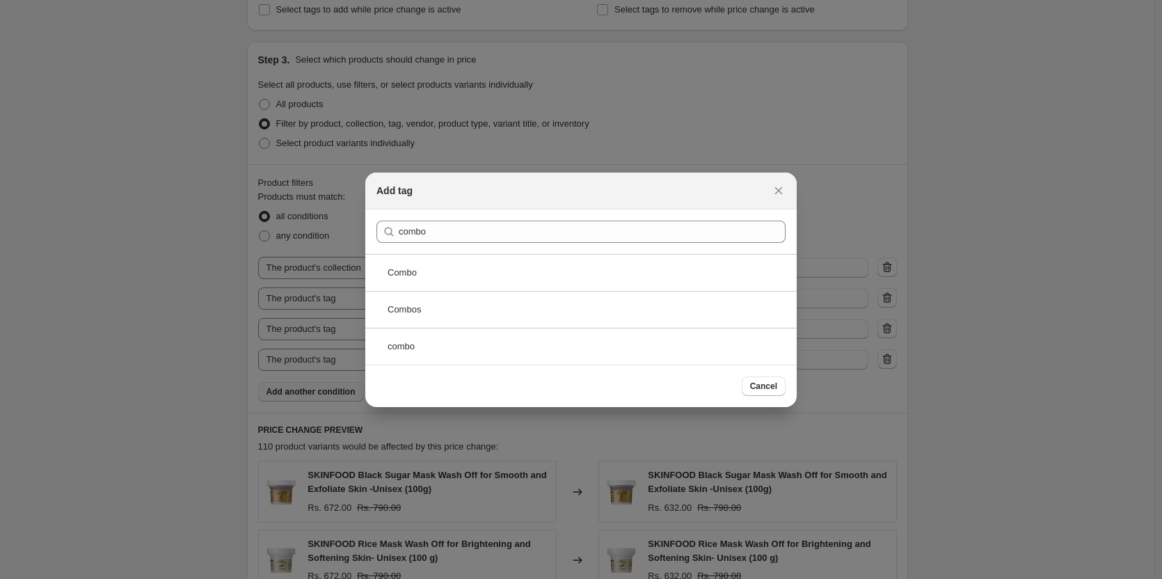
click at [490, 343] on div "combo" at bounding box center [581, 346] width 432 height 37
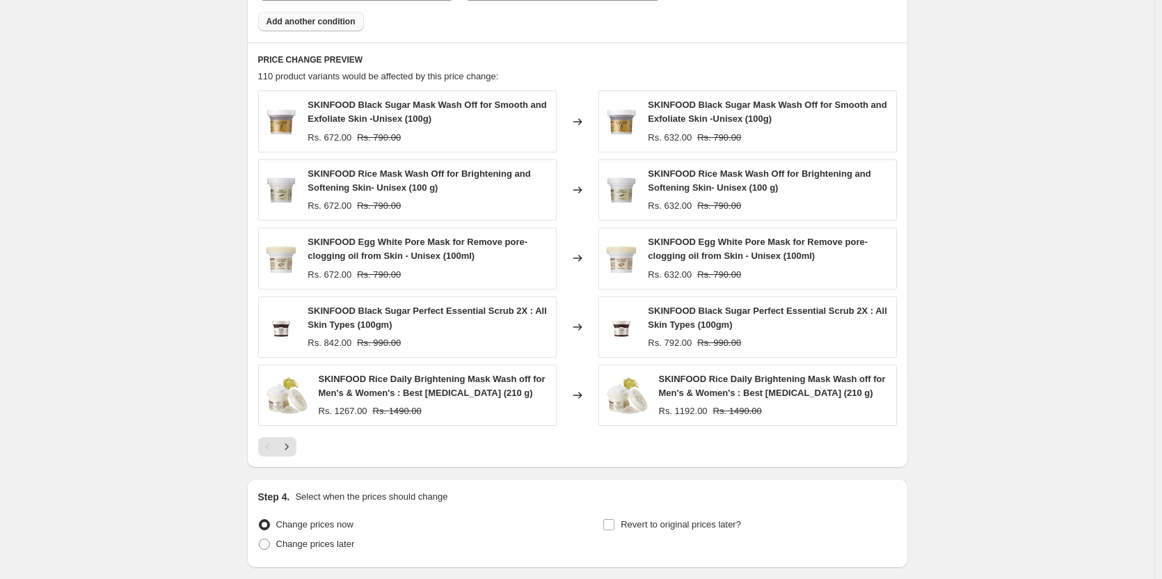
scroll to position [974, 0]
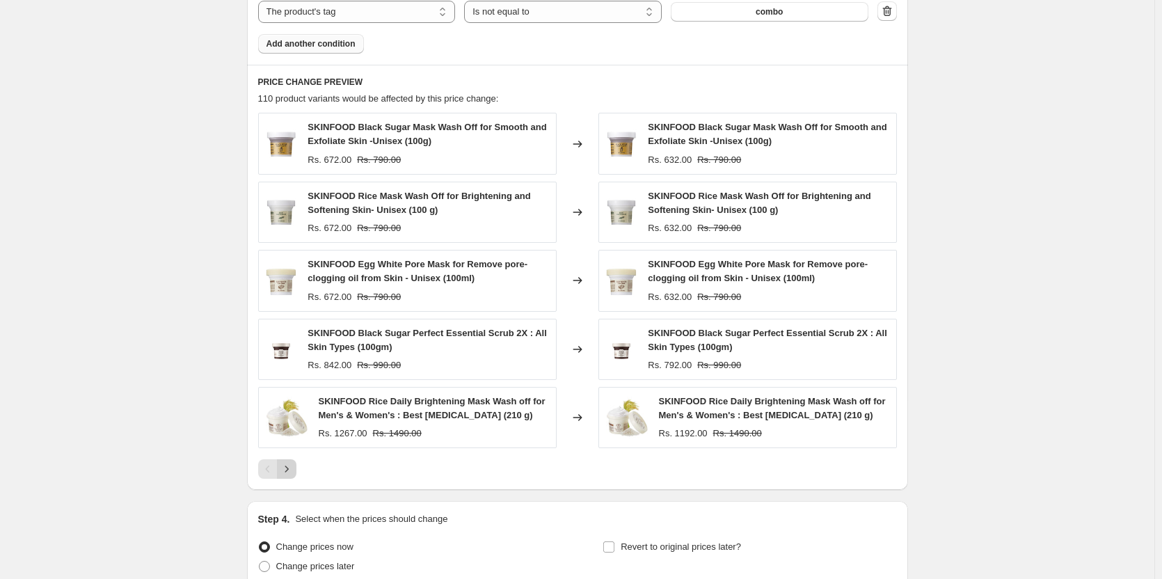
click at [290, 474] on icon "Next" at bounding box center [287, 469] width 14 height 14
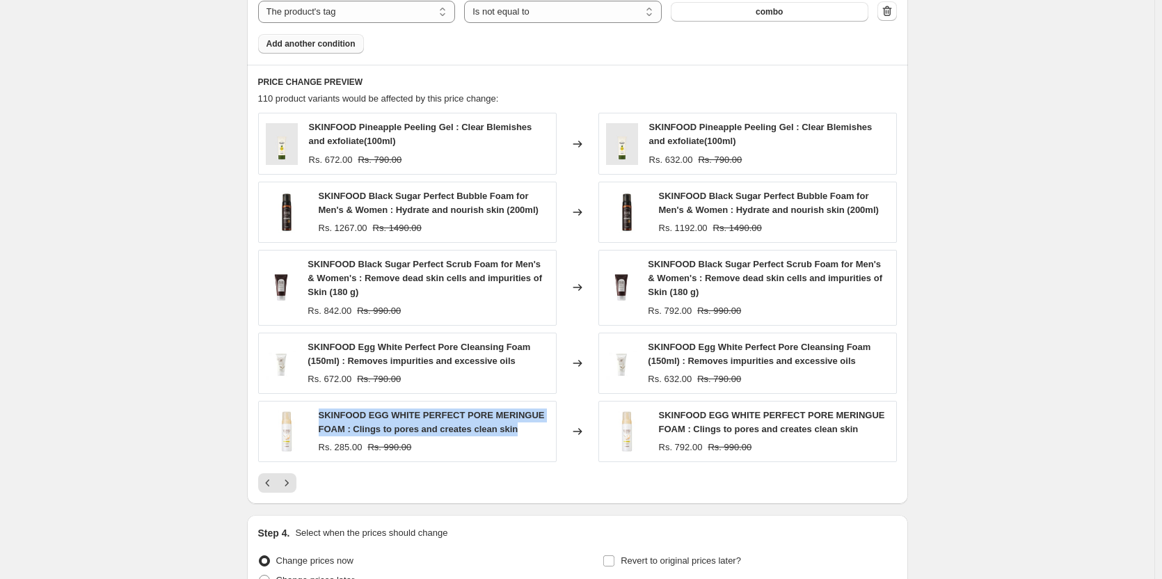
drag, startPoint x: 320, startPoint y: 412, endPoint x: 525, endPoint y: 429, distance: 206.0
click at [525, 429] on div "SKINFOOD EGG WHITE PERFECT PORE MERINGUE FOAM : Clings to pores and creates cle…" at bounding box center [407, 431] width 299 height 61
copy span "SKINFOOD EGG WHITE PERFECT PORE MERINGUE FOAM : Clings to pores and creates cle…"
click at [288, 485] on icon "Next" at bounding box center [287, 483] width 14 height 14
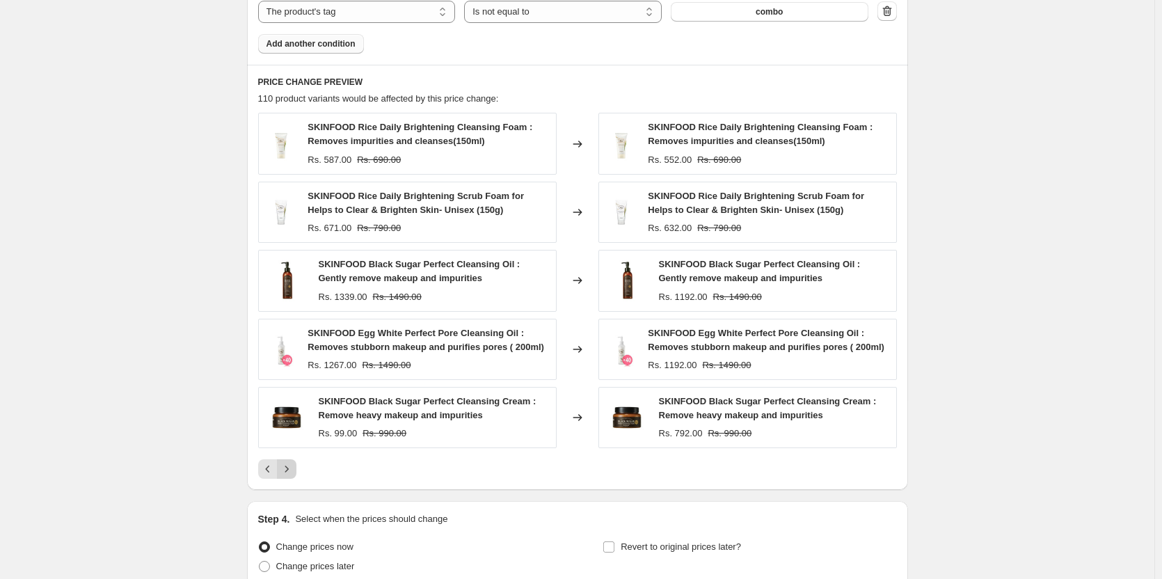
click at [292, 471] on icon "Next" at bounding box center [287, 469] width 14 height 14
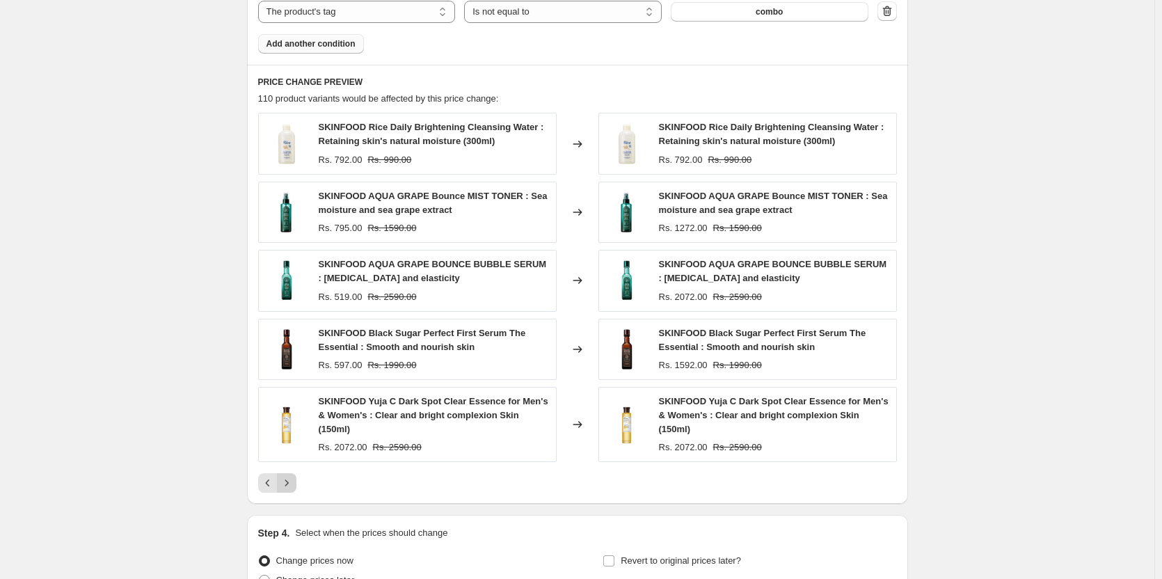
click at [292, 471] on div "SKINFOOD Rice Daily Brightening Cleansing Water : Retaining skin's natural mois…" at bounding box center [577, 303] width 639 height 380
click at [293, 482] on icon "Next" at bounding box center [287, 483] width 14 height 14
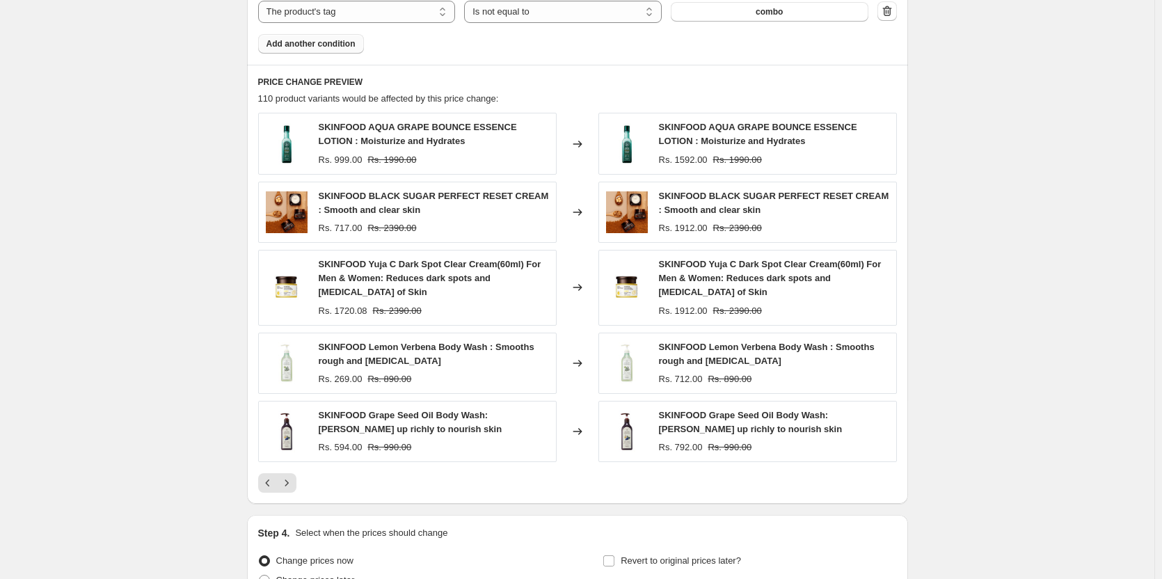
click at [437, 143] on div "SKINFOOD AQUA GRAPE BOUNCE ESSENCE LOTION : Moisturize and Hydrates" at bounding box center [434, 134] width 230 height 28
copy span "SKINFOOD AQUA GRAPE BOUNCE ESSENCE LOTION : Moisturize and Hydrates"
click at [287, 483] on icon "Next" at bounding box center [287, 483] width 14 height 14
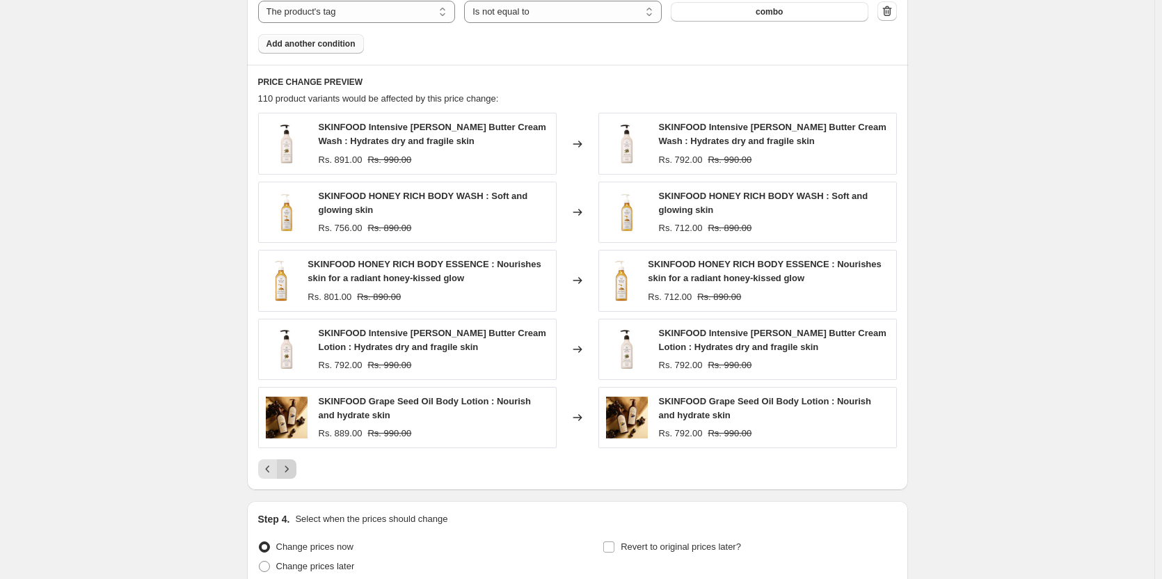
click at [287, 476] on icon "Next" at bounding box center [287, 469] width 14 height 14
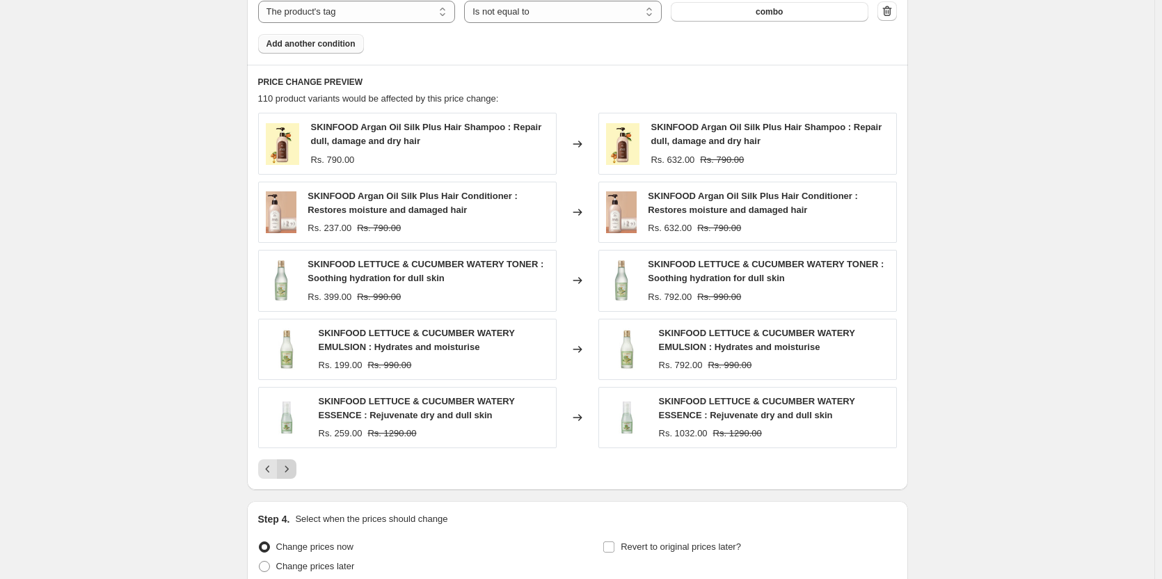
click at [287, 476] on icon "Next" at bounding box center [287, 469] width 14 height 14
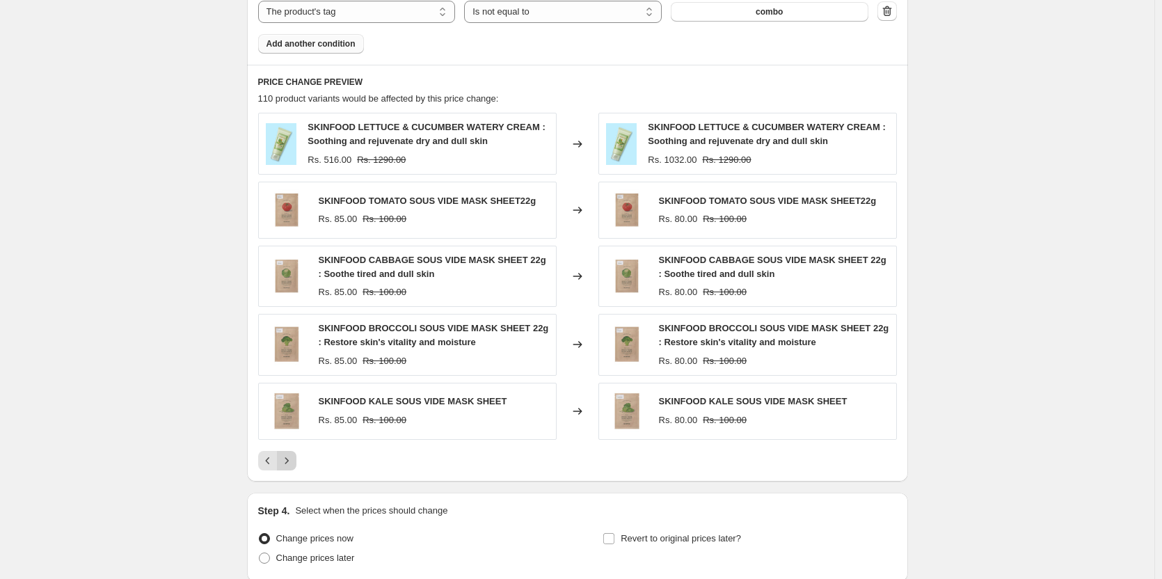
click at [288, 466] on icon "Next" at bounding box center [287, 461] width 14 height 14
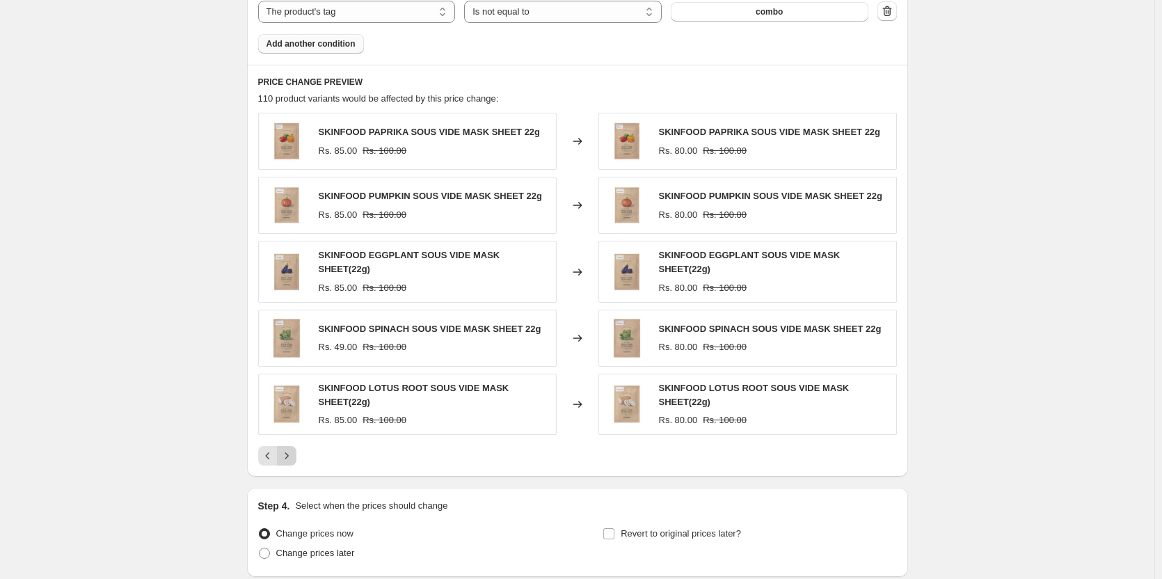
click at [290, 457] on icon "Next" at bounding box center [287, 456] width 14 height 14
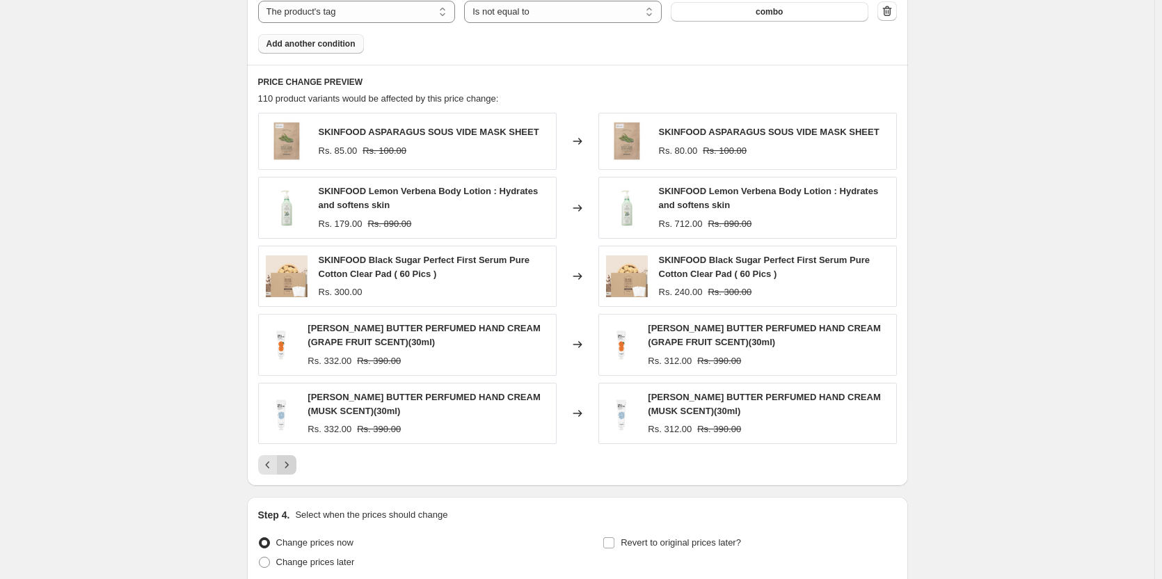
click at [290, 457] on button "Next" at bounding box center [286, 464] width 19 height 19
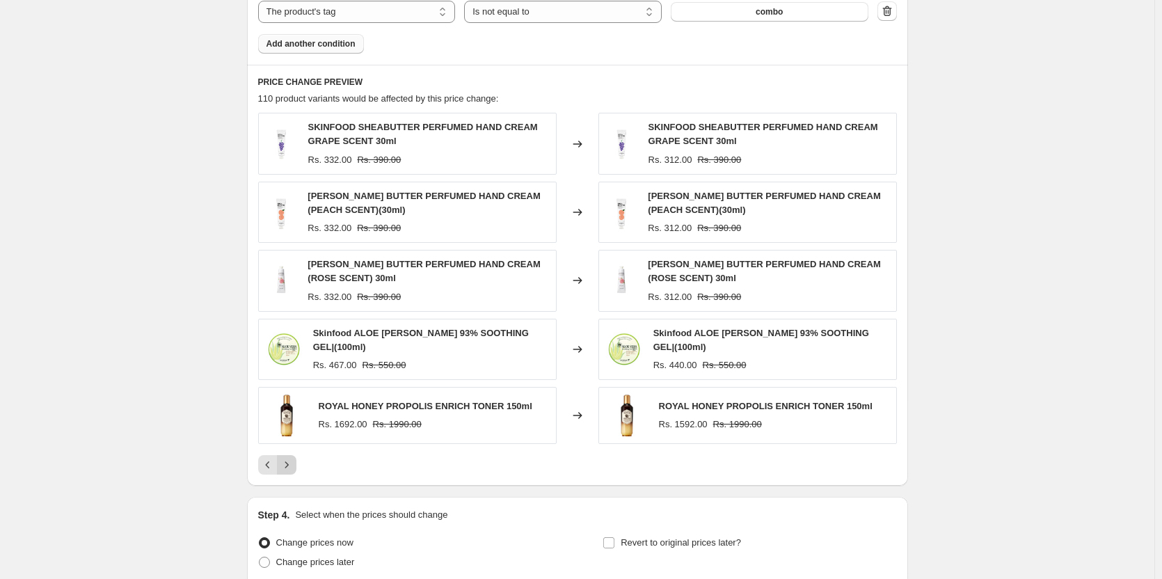
click at [290, 458] on icon "Next" at bounding box center [287, 465] width 14 height 14
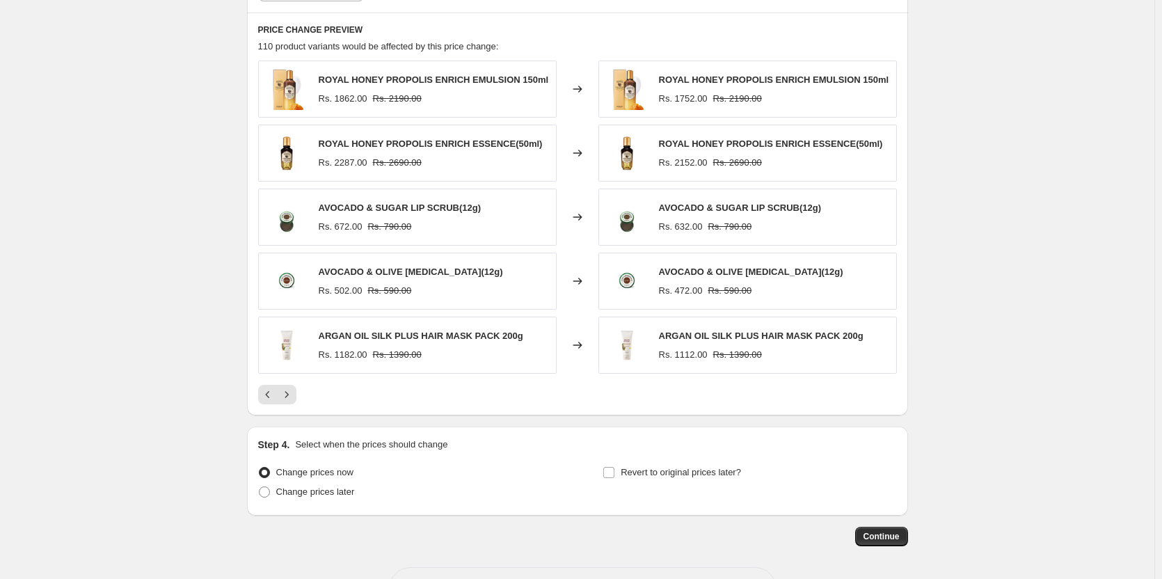
scroll to position [1079, 0]
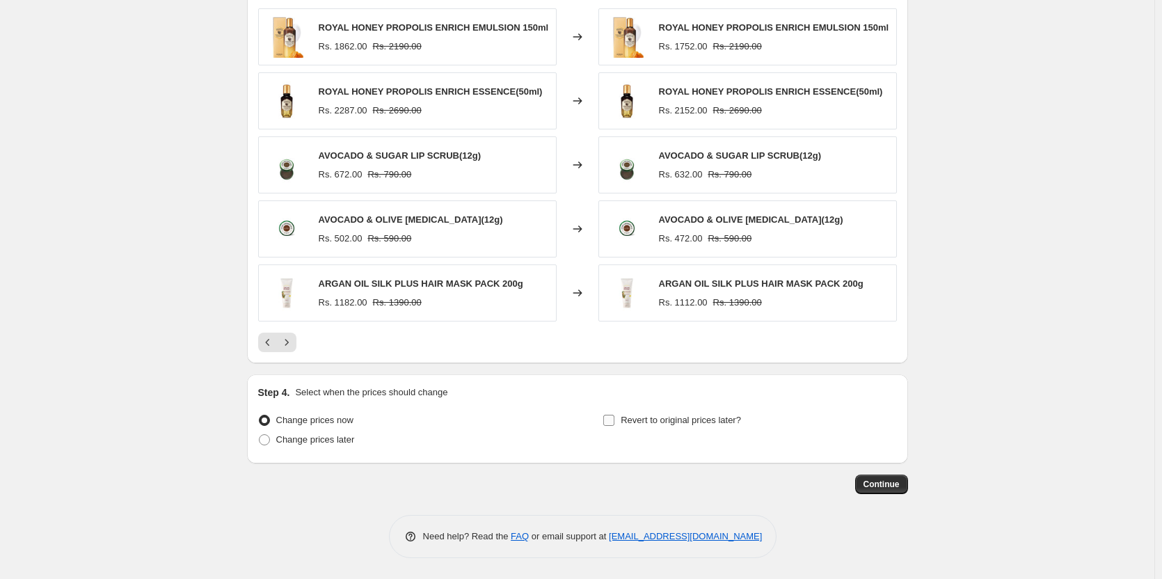
click at [614, 425] on input "Revert to original prices later?" at bounding box center [608, 420] width 11 height 11
checkbox input "true"
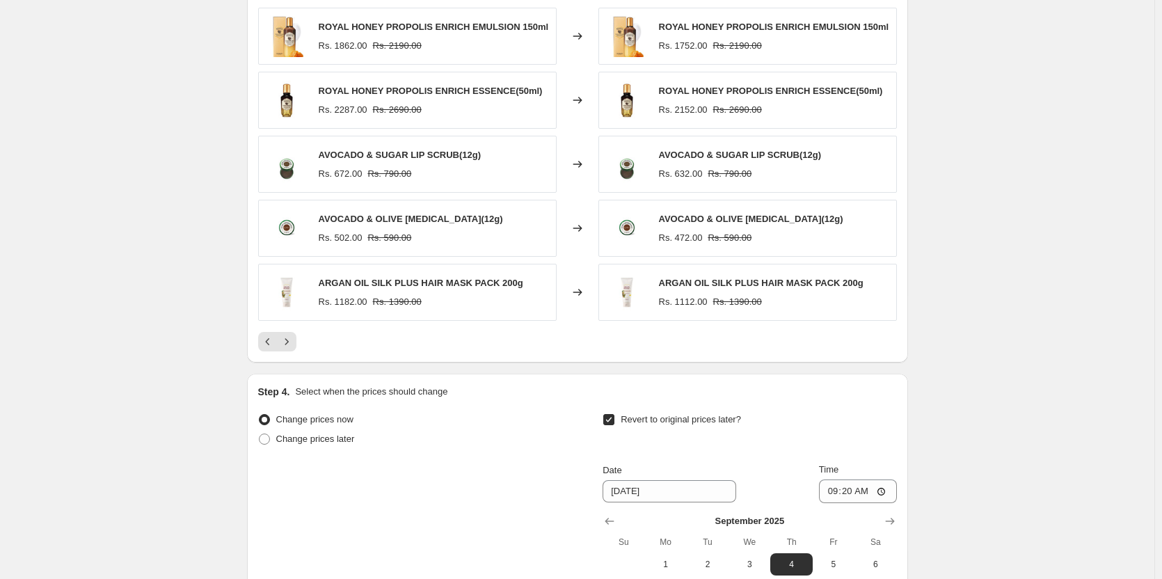
scroll to position [1317, 0]
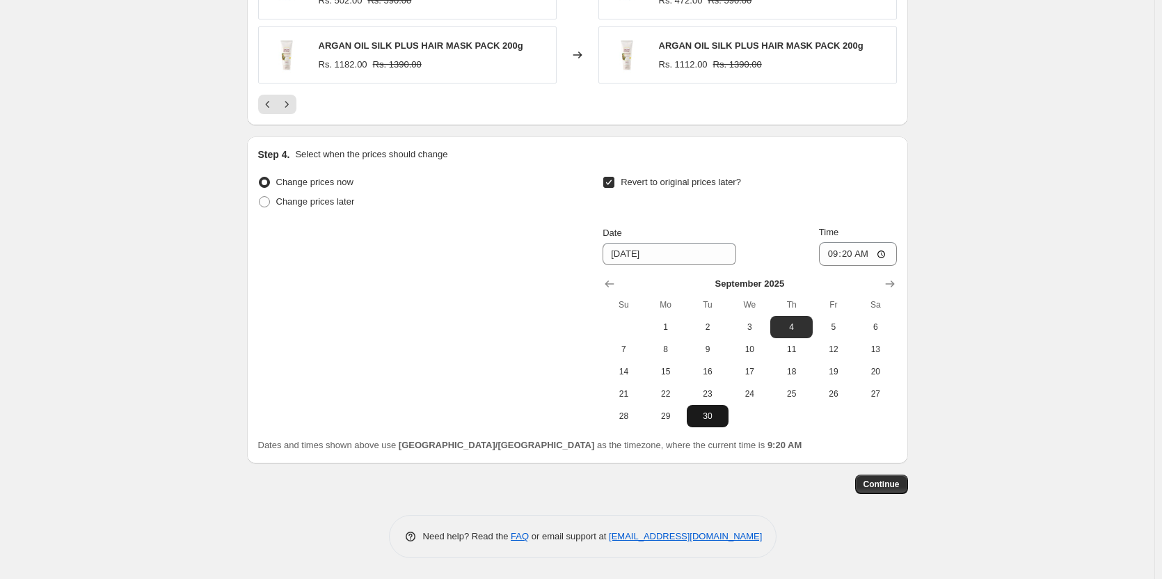
click at [708, 422] on span "30" at bounding box center [707, 416] width 31 height 11
type input "9/30/2025"
click at [866, 254] on input "09:20" at bounding box center [858, 254] width 78 height 24
type input "11:00"
click at [770, 253] on div "Date 9/30/2025 Time 11:00" at bounding box center [750, 245] width 294 height 40
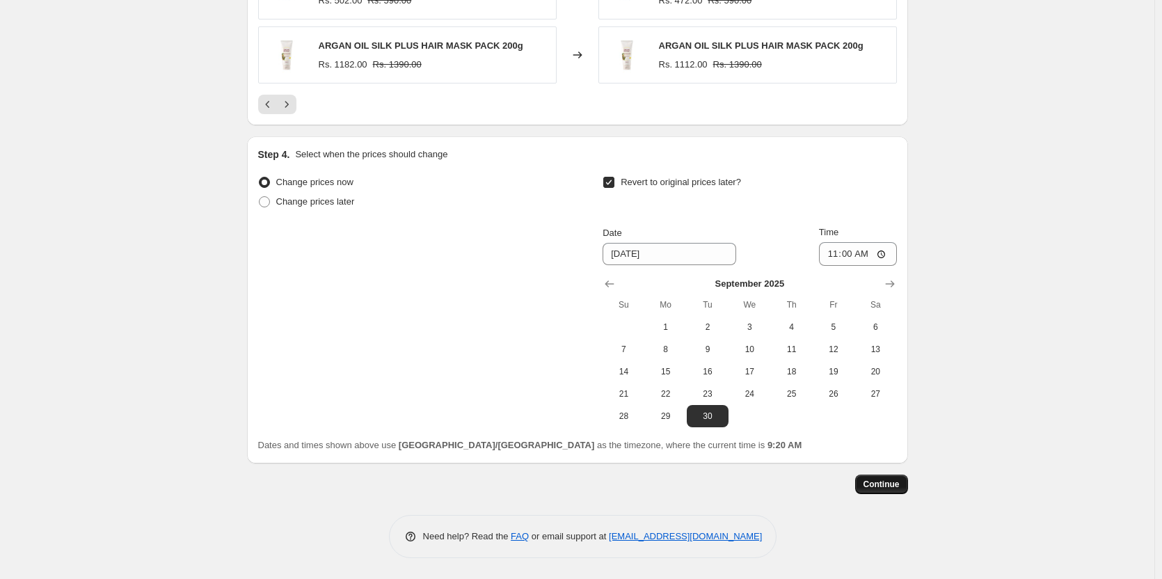
click at [896, 487] on span "Continue" at bounding box center [882, 484] width 36 height 11
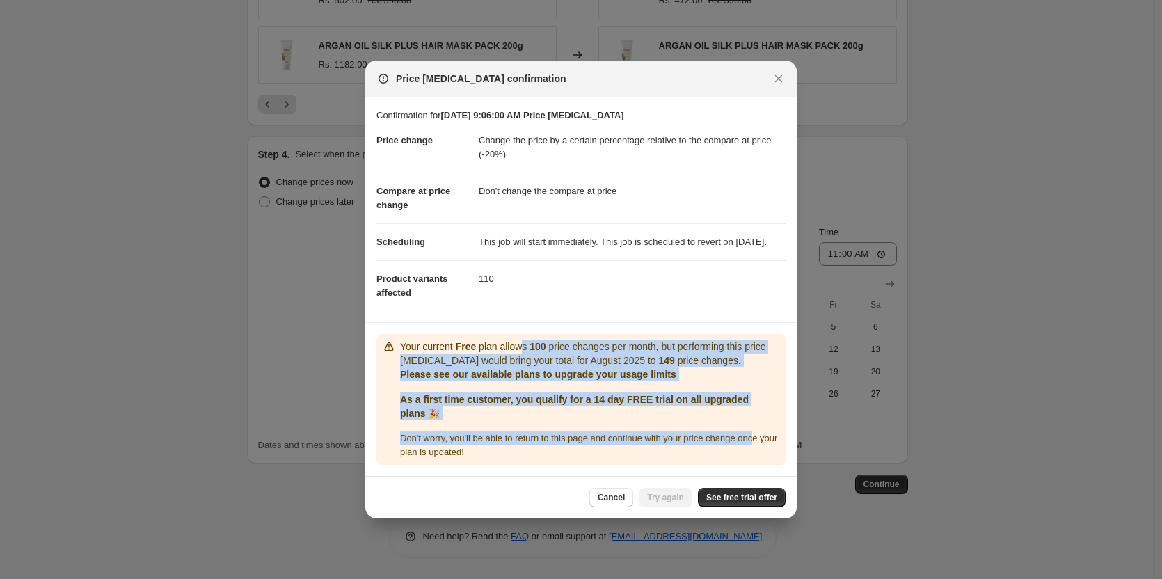
drag, startPoint x: 518, startPoint y: 348, endPoint x: 748, endPoint y: 425, distance: 243.0
click at [754, 431] on div "Your current Free plan allows 100 price changes per month, but performing this …" at bounding box center [590, 400] width 380 height 120
click at [697, 365] on p "Your current Free plan allows 100 price changes per month, but performing this …" at bounding box center [590, 354] width 380 height 28
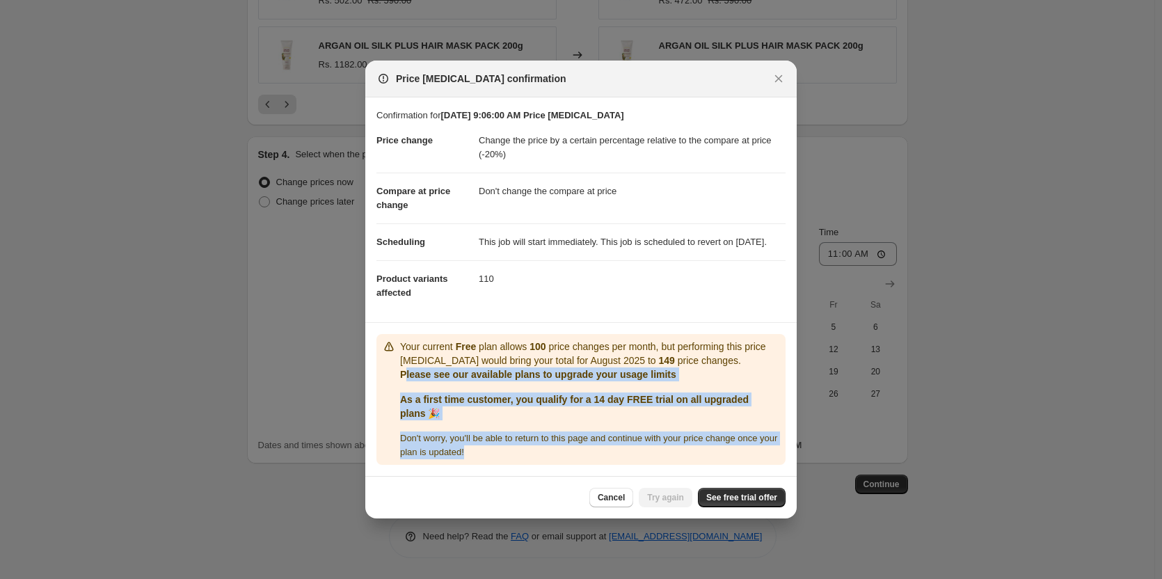
drag, startPoint x: 501, startPoint y: 462, endPoint x: 400, endPoint y: 372, distance: 135.1
click at [400, 372] on div "Your current Free plan allows 100 price changes per month, but performing this …" at bounding box center [590, 400] width 380 height 120
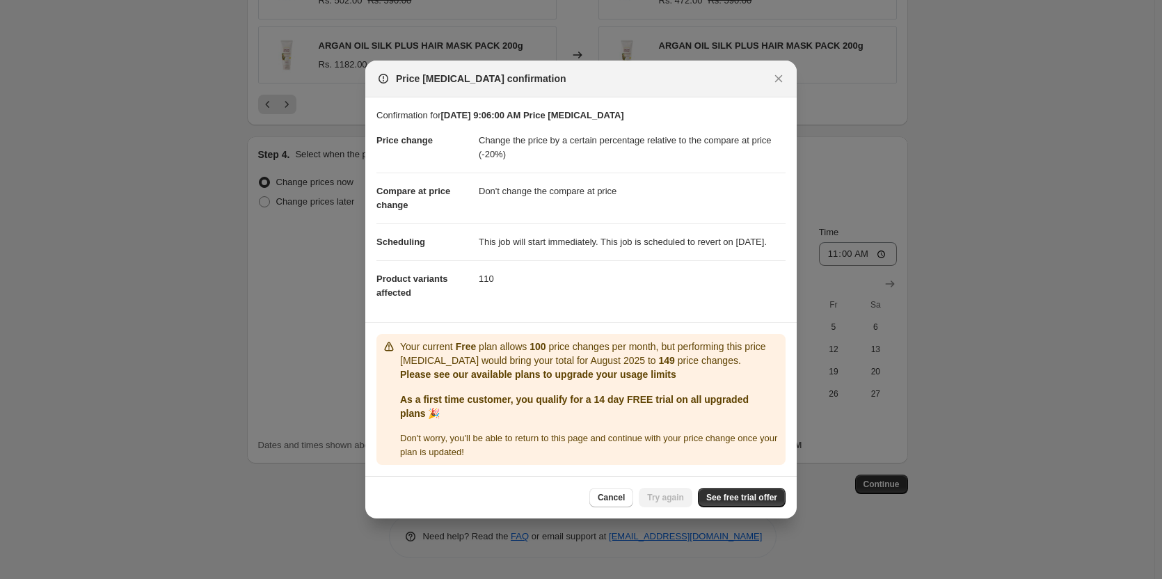
click at [393, 351] on icon ":ri7:" at bounding box center [389, 347] width 14 height 14
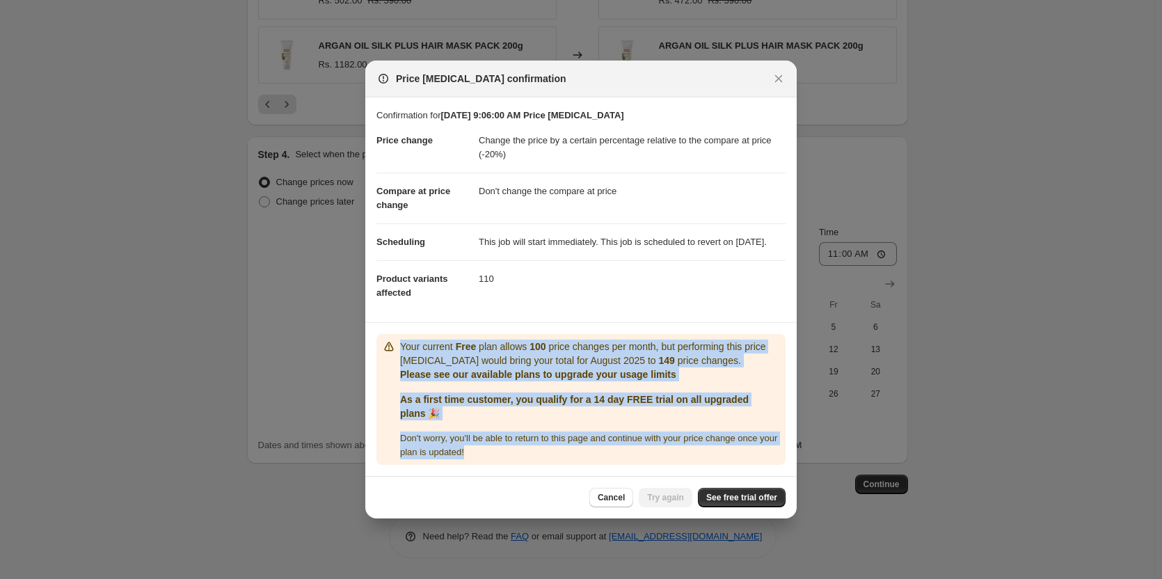
drag, startPoint x: 395, startPoint y: 348, endPoint x: 736, endPoint y: 457, distance: 358.1
click at [736, 457] on div "Your current Free plan allows 100 price changes per month, but performing this …" at bounding box center [581, 400] width 398 height 120
click at [736, 458] on div "Don ' t worry, you ' ll be able to return to this page and continue with your p…" at bounding box center [590, 446] width 380 height 28
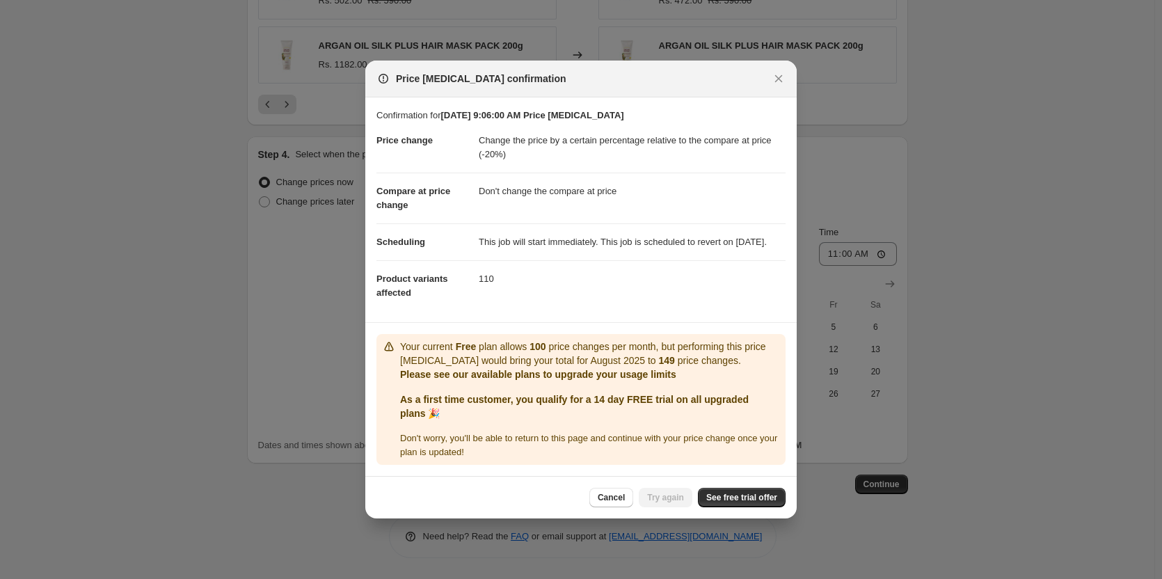
click at [648, 357] on p "Your current Free plan allows 100 price changes per month, but performing this …" at bounding box center [590, 354] width 380 height 28
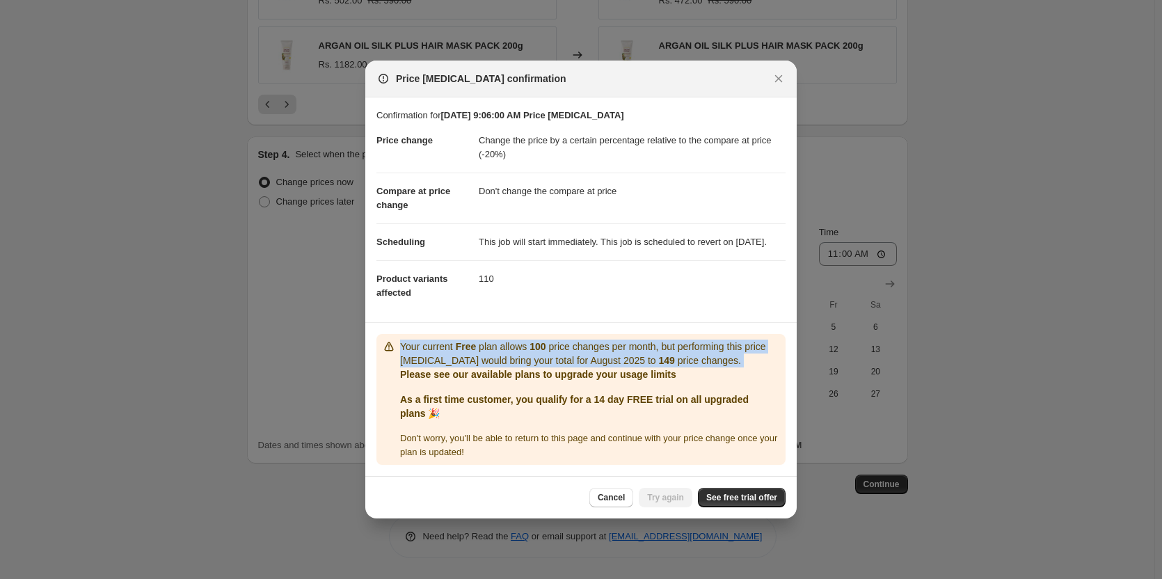
click at [648, 357] on p "Your current Free plan allows 100 price changes per month, but performing this …" at bounding box center [590, 354] width 380 height 28
click at [659, 345] on div "Your current Free plan allows 100 price changes per month, but performing this …" at bounding box center [581, 399] width 409 height 131
click at [591, 367] on p "Your current Free plan allows 100 price changes per month, but performing this …" at bounding box center [590, 354] width 380 height 28
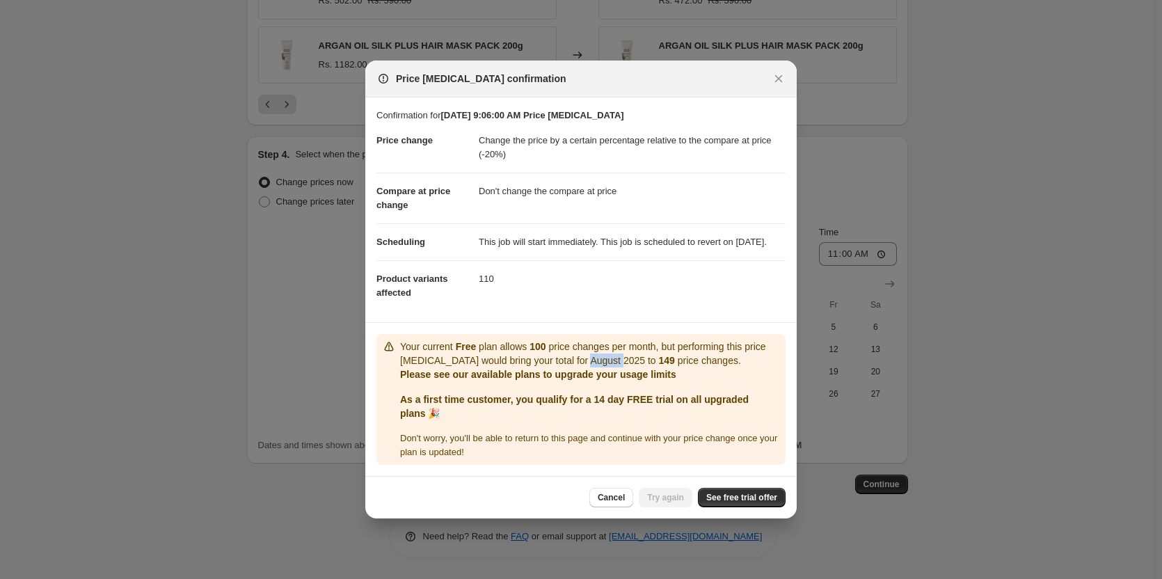
click at [591, 367] on p "Your current Free plan allows 100 price changes per month, but performing this …" at bounding box center [590, 354] width 380 height 28
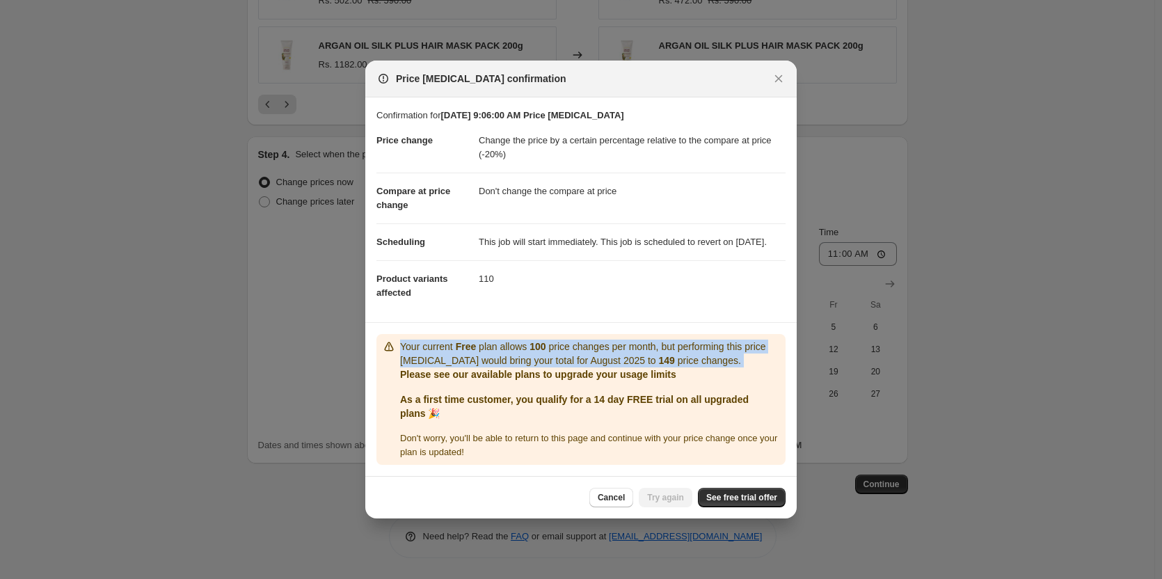
click at [591, 367] on p "Your current Free plan allows 100 price changes per month, but performing this …" at bounding box center [590, 354] width 380 height 28
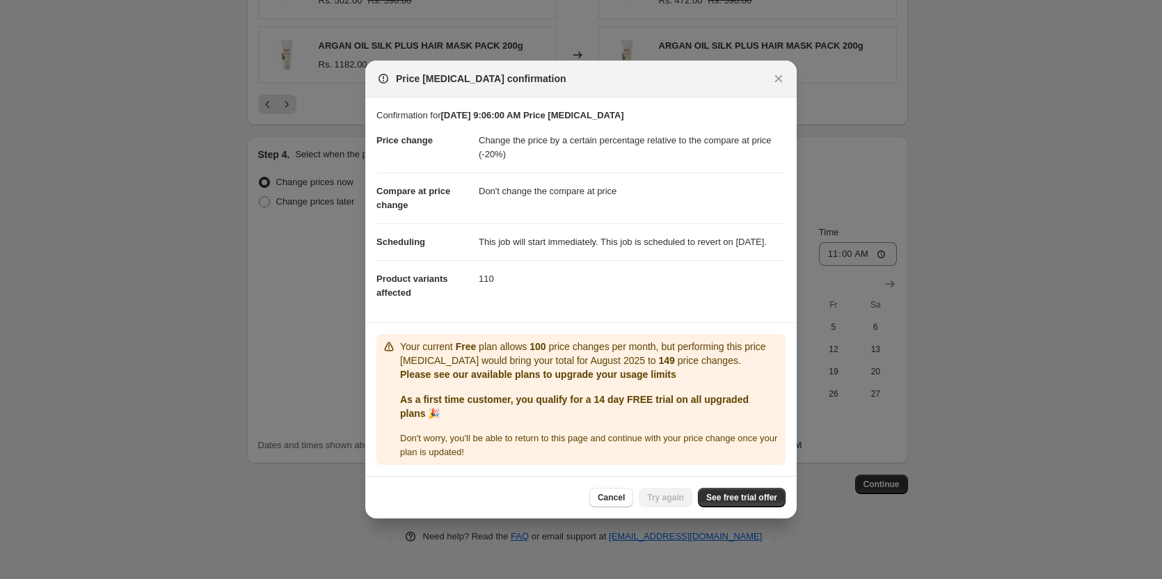
click at [641, 375] on p "Please see our available plans to upgrade your usage limits" at bounding box center [590, 374] width 380 height 14
